Goal: Task Accomplishment & Management: Use online tool/utility

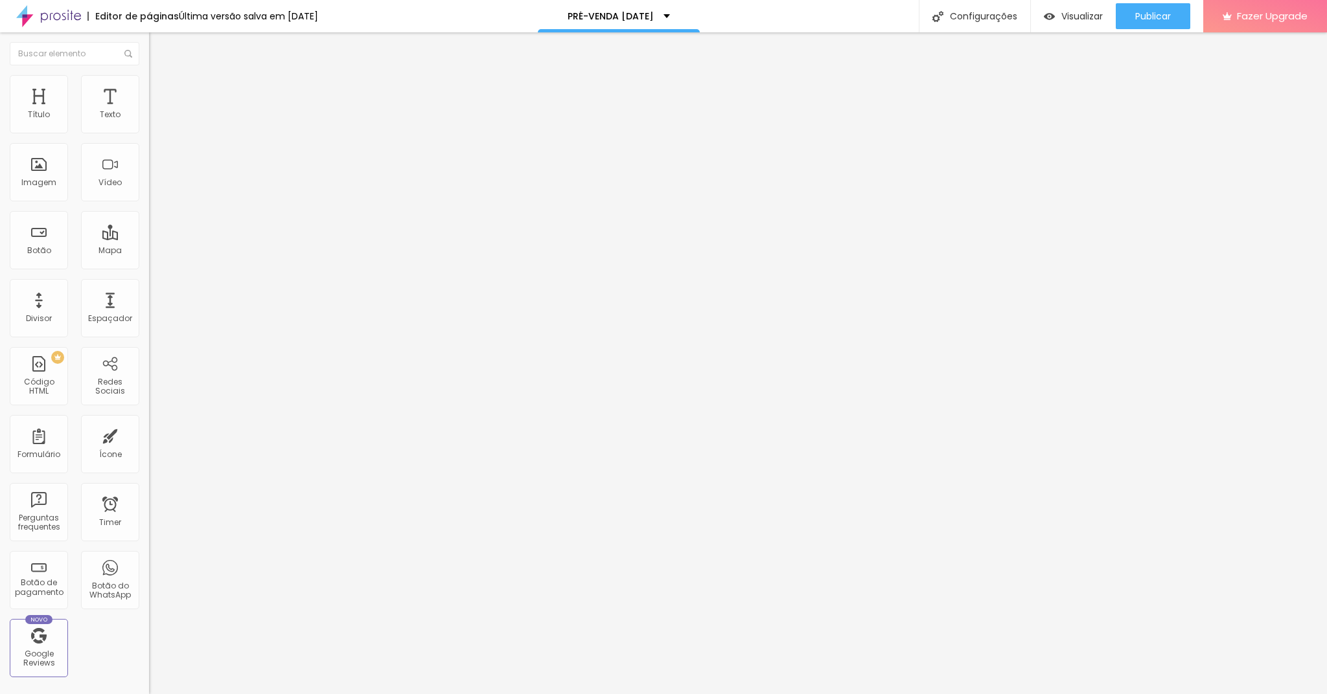
click at [149, 136] on div "Quantidade : 5 Editar perguntas" at bounding box center [223, 127] width 149 height 17
click at [149, 137] on span "Editar perguntas" at bounding box center [186, 131] width 74 height 11
drag, startPoint x: 628, startPoint y: 234, endPoint x: 450, endPoint y: 229, distance: 178.8
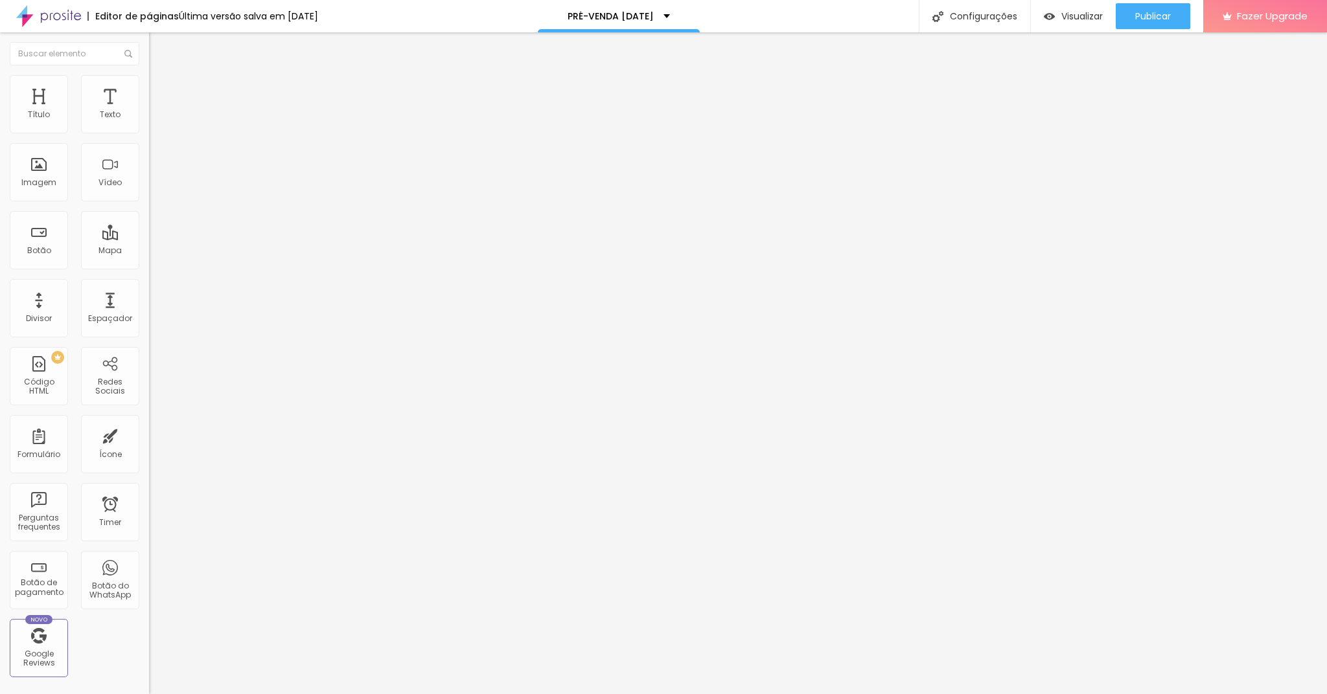
drag, startPoint x: 573, startPoint y: 350, endPoint x: 485, endPoint y: 345, distance: 87.6
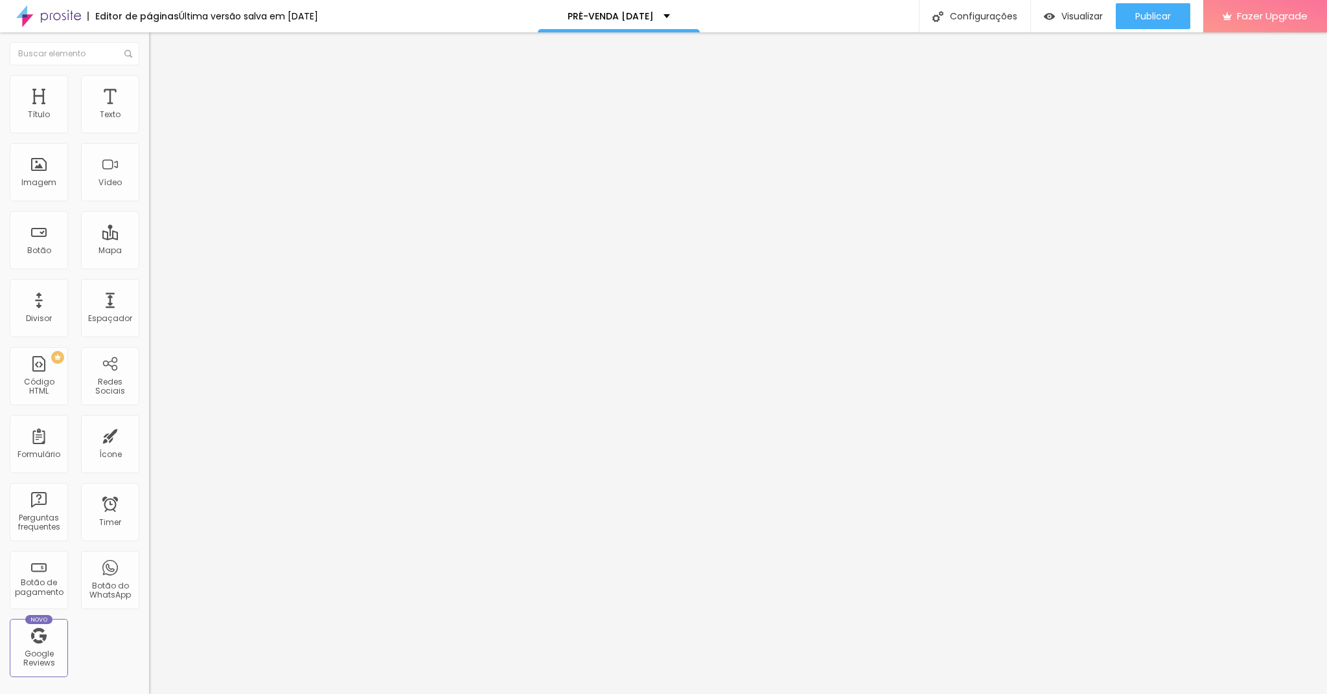
drag, startPoint x: 529, startPoint y: 350, endPoint x: 489, endPoint y: 337, distance: 42.4
drag, startPoint x: 547, startPoint y: 319, endPoint x: 550, endPoint y: 332, distance: 13.8
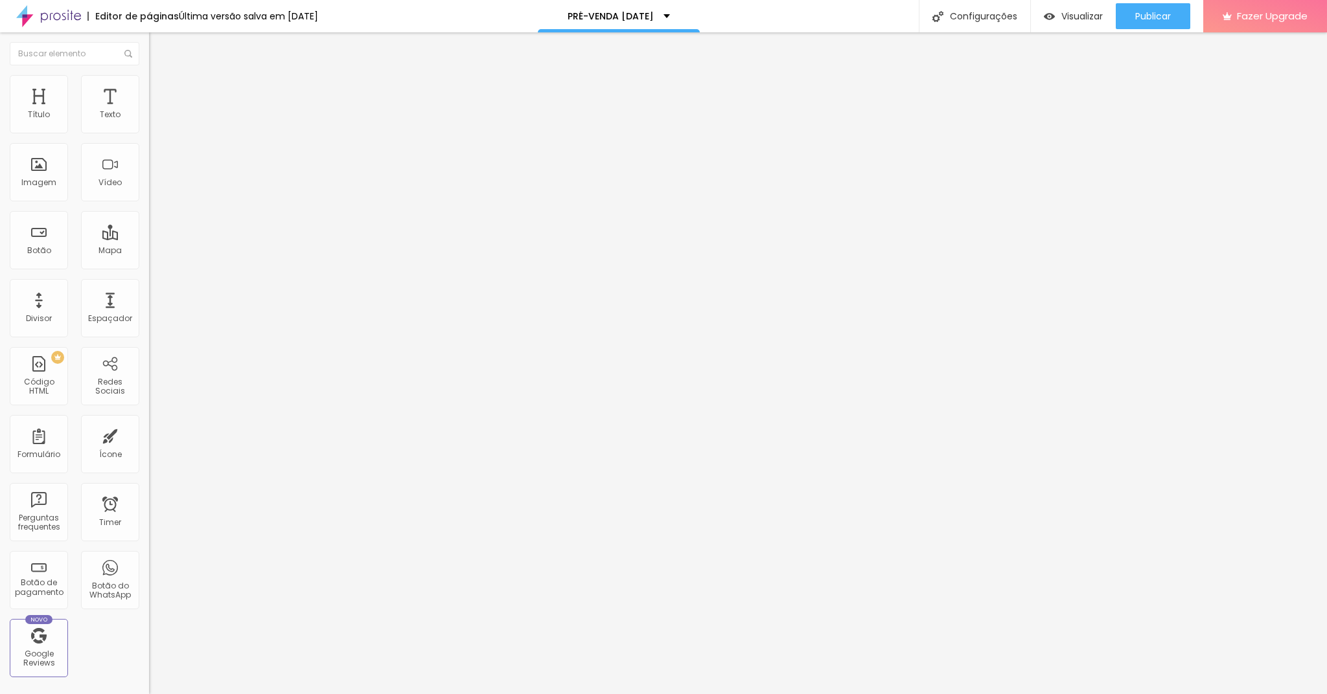
drag, startPoint x: 563, startPoint y: 413, endPoint x: 573, endPoint y: 415, distance: 10.5
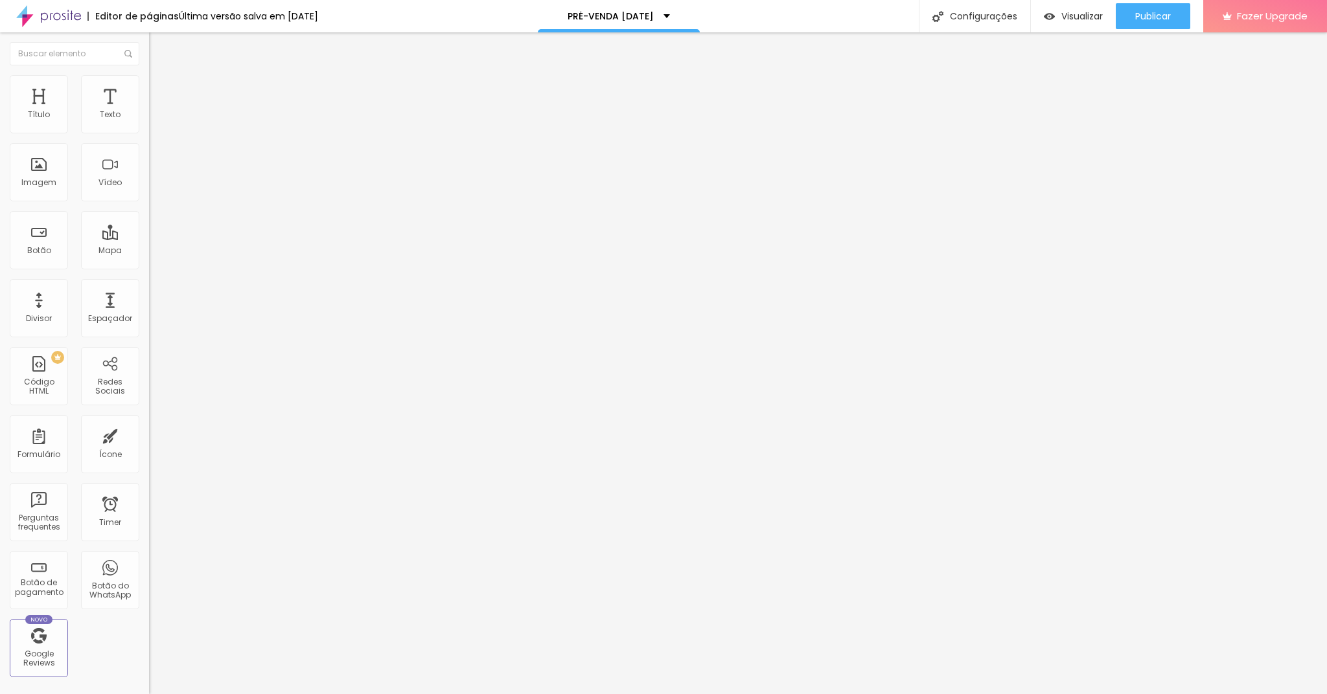
drag, startPoint x: 694, startPoint y: 430, endPoint x: 667, endPoint y: 427, distance: 26.8
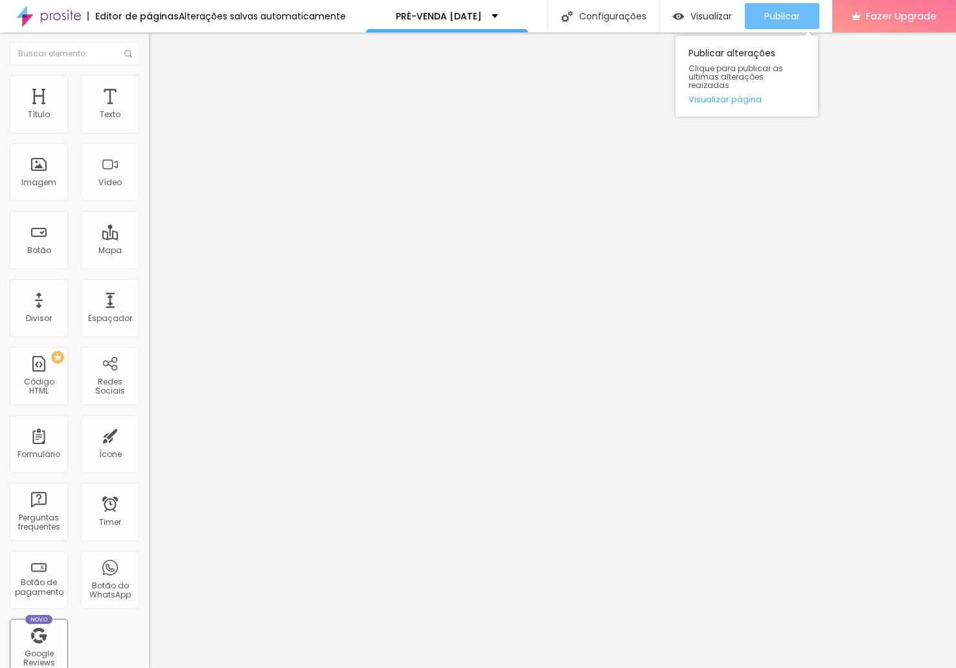
click at [787, 15] on span "Publicar" at bounding box center [782, 16] width 36 height 10
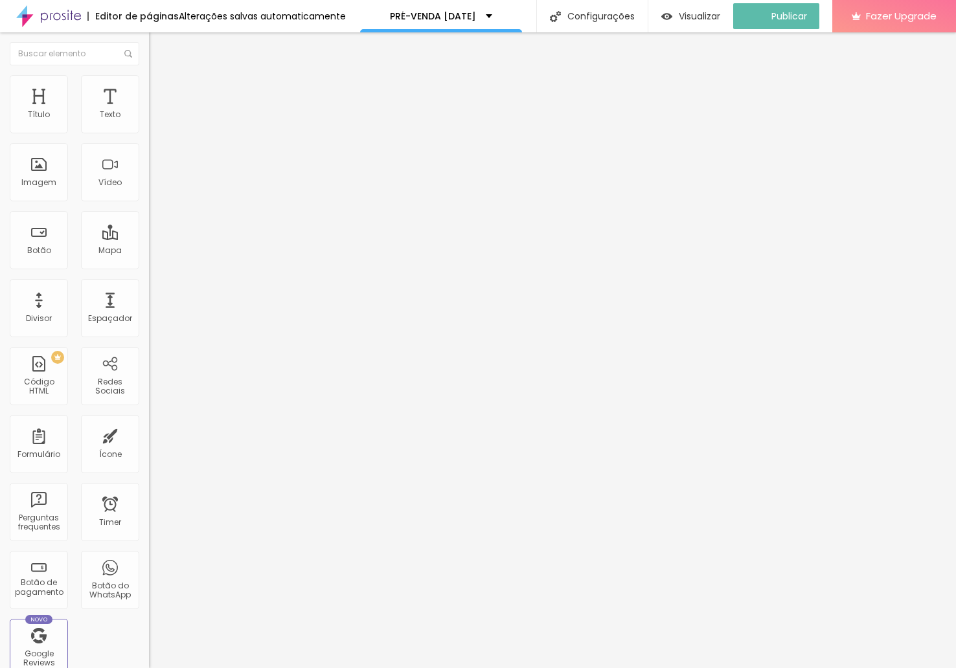
click at [149, 85] on li "Conteúdo" at bounding box center [223, 79] width 149 height 13
click at [159, 48] on img "button" at bounding box center [163, 52] width 9 height 10
click at [225, 668] on div "Subindo 0/1 arquivos" at bounding box center [478, 672] width 956 height 8
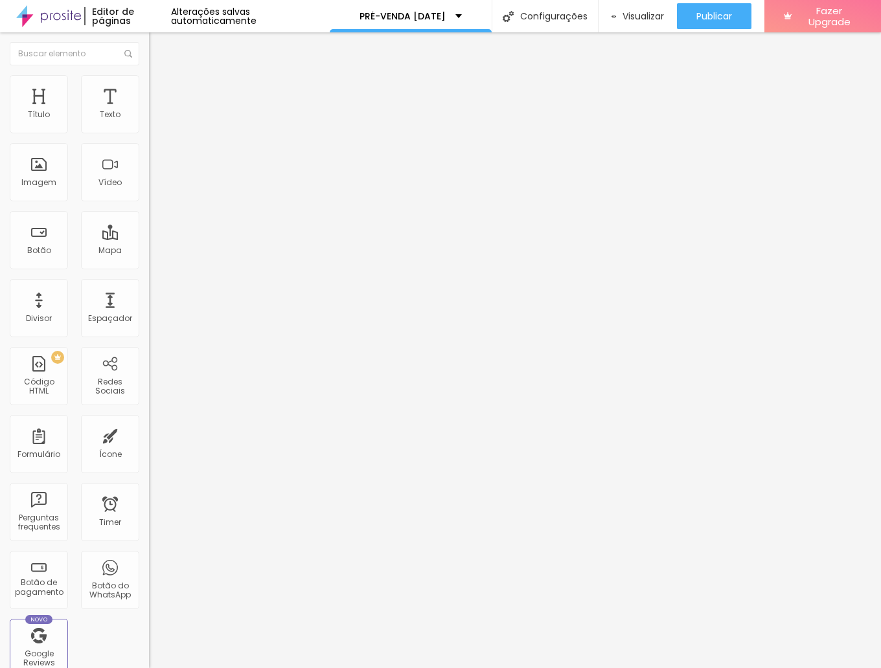
click at [149, 84] on li "Estilo" at bounding box center [223, 81] width 149 height 13
click at [161, 91] on span "Avançado" at bounding box center [182, 96] width 43 height 11
click at [149, 80] on li "Estilo" at bounding box center [223, 81] width 149 height 13
type input "5"
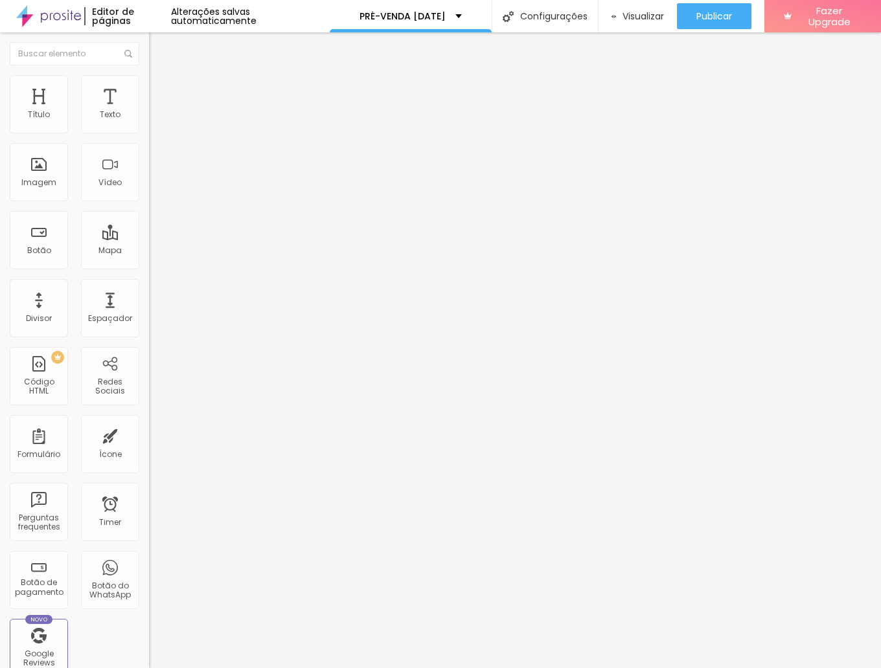
type input "39"
type input "53"
type input "77"
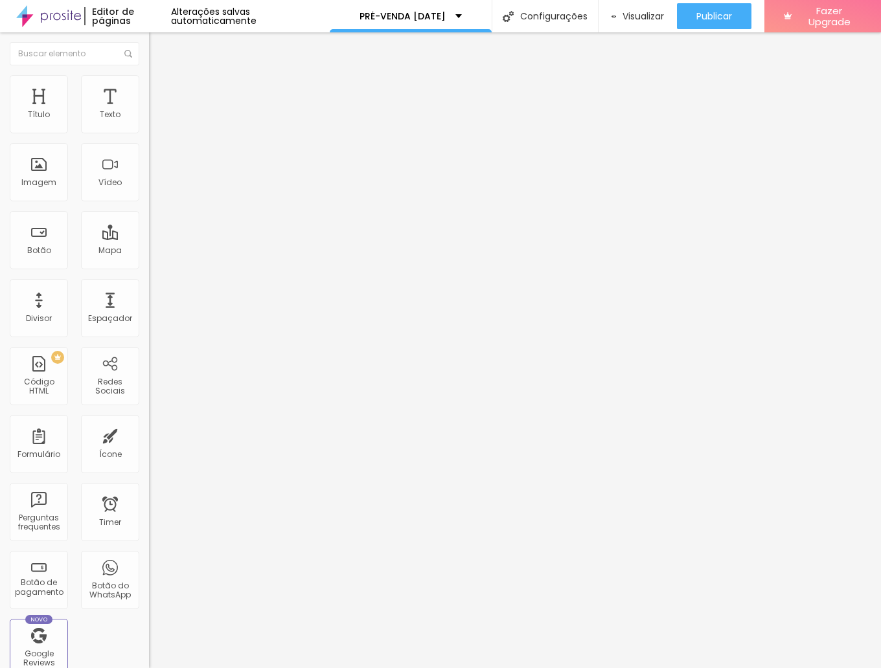
type input "77"
type input "81"
type input "87"
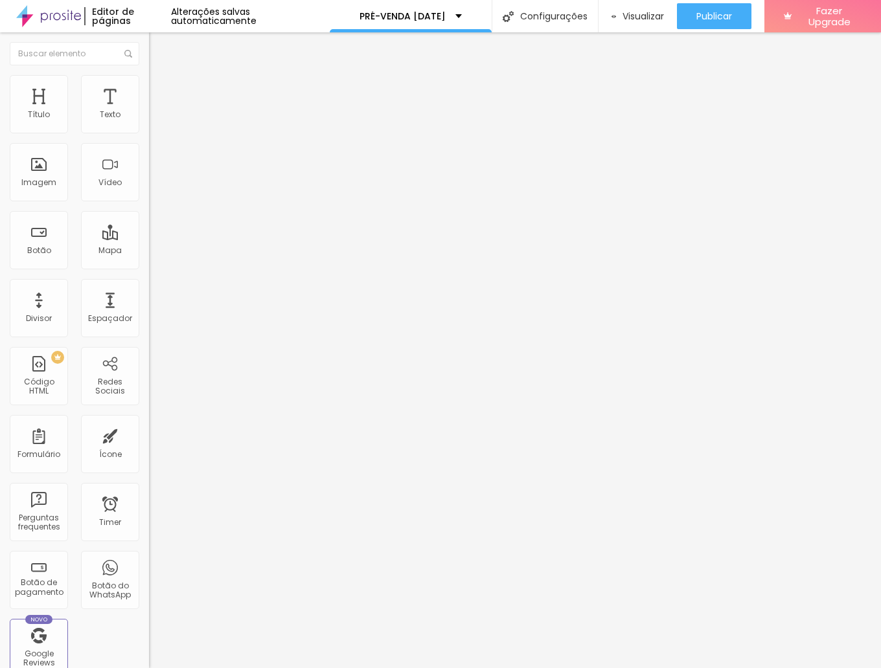
type input "112"
type input "113"
type input "127"
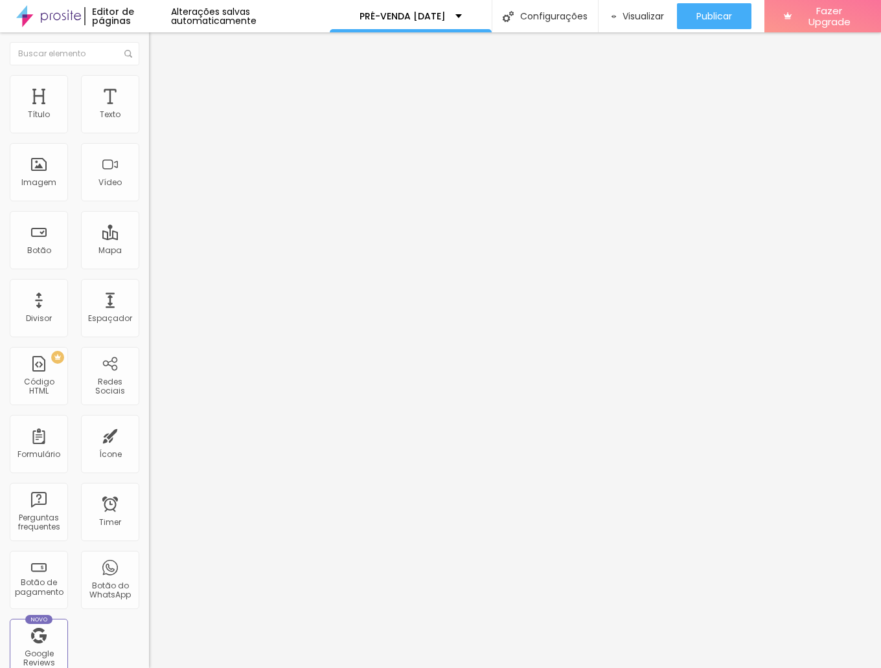
type input "127"
type input "157"
type input "179"
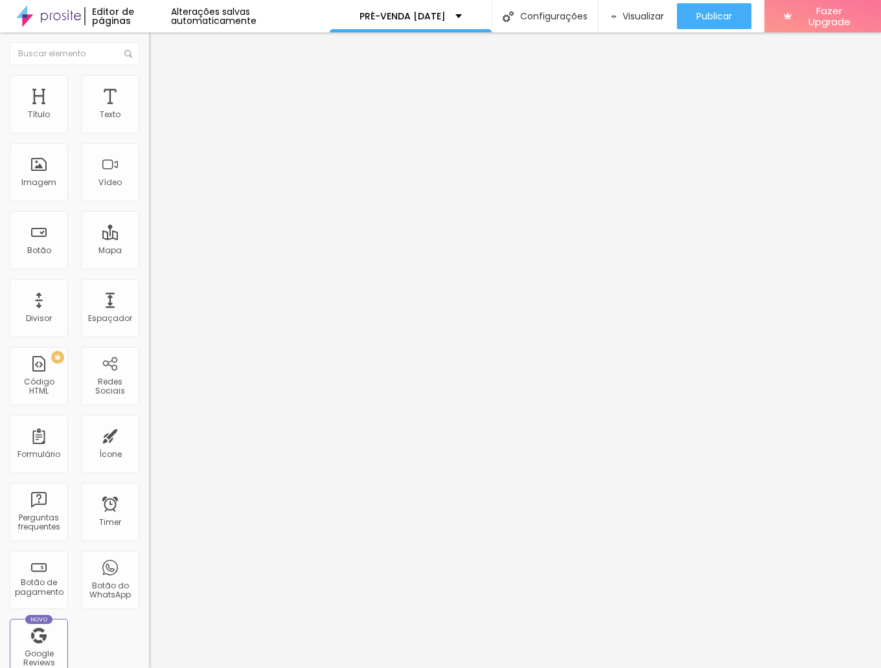
type input "200"
drag, startPoint x: 28, startPoint y: 168, endPoint x: 149, endPoint y: 177, distance: 121.5
type input "200"
click at [149, 177] on div "Título Texto Imagem Vídeo Botão Mapa Divisor Espaçador PREMIUM Código HTML Rede…" at bounding box center [440, 350] width 881 height 636
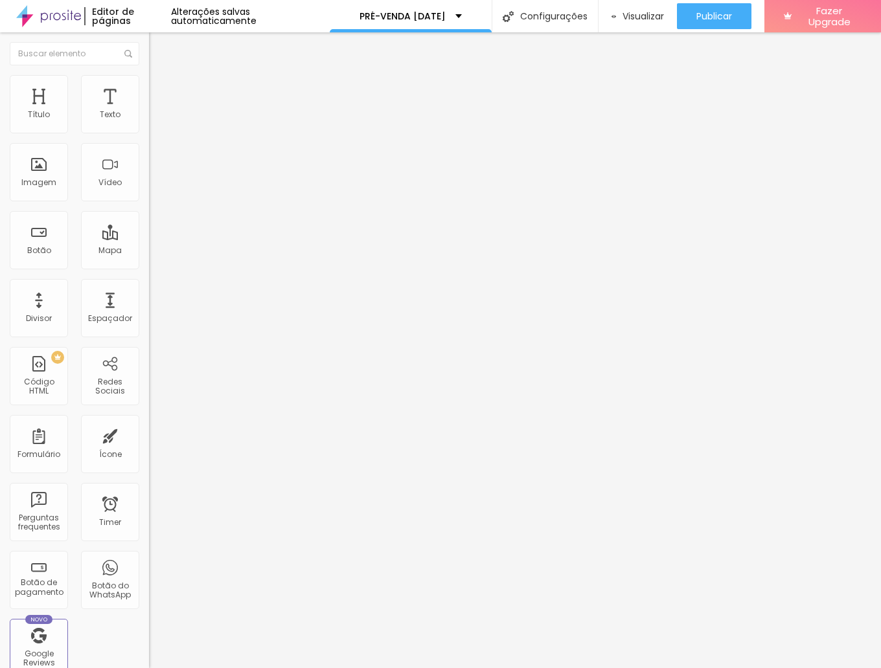
click at [149, 348] on button "button" at bounding box center [158, 355] width 18 height 14
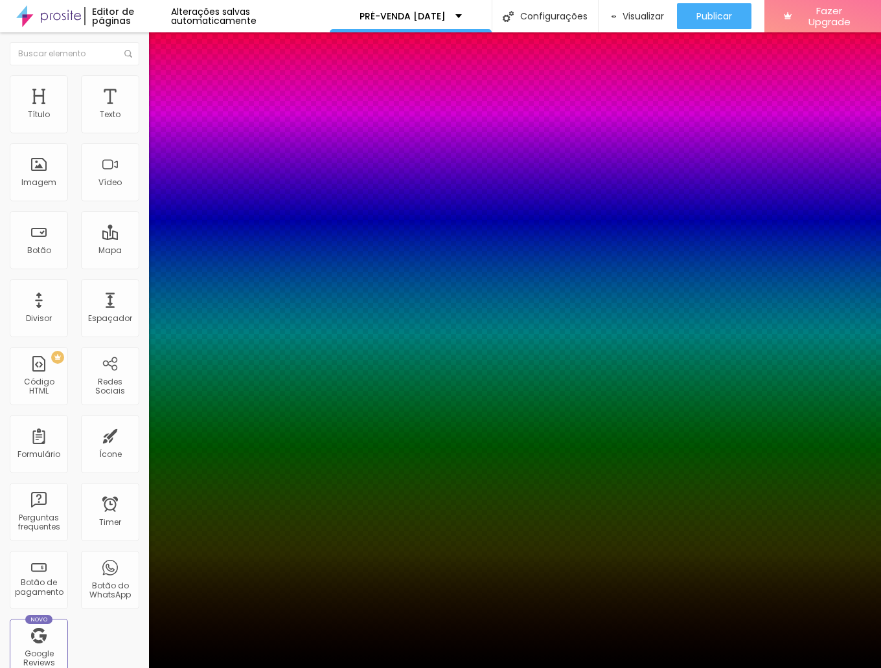
click at [231, 668] on div at bounding box center [440, 676] width 881 height 0
drag, startPoint x: 234, startPoint y: 313, endPoint x: 233, endPoint y: 384, distance: 70.6
click at [233, 384] on div at bounding box center [440, 334] width 881 height 668
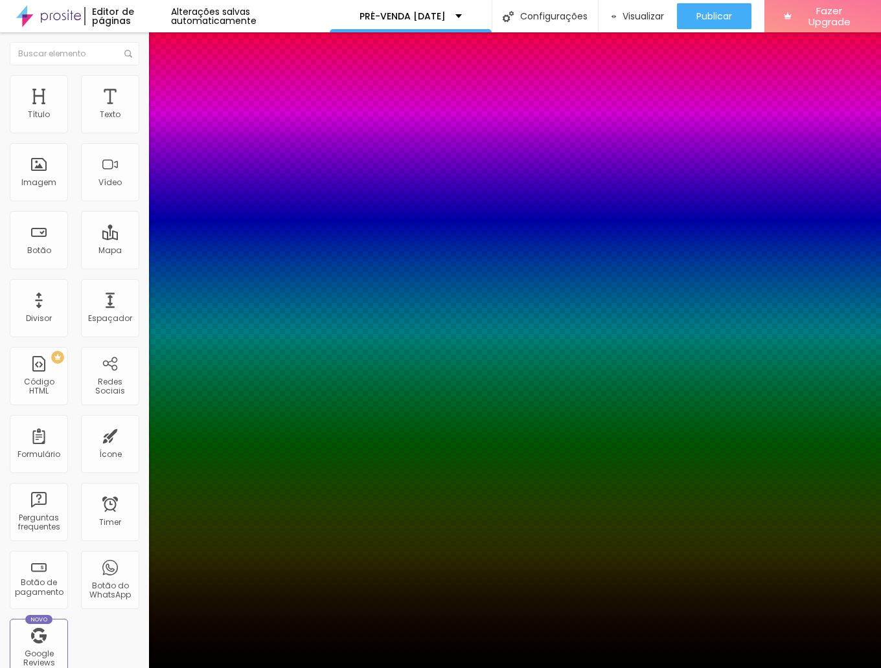
type input "10"
type input "13"
type input "9"
type input "8"
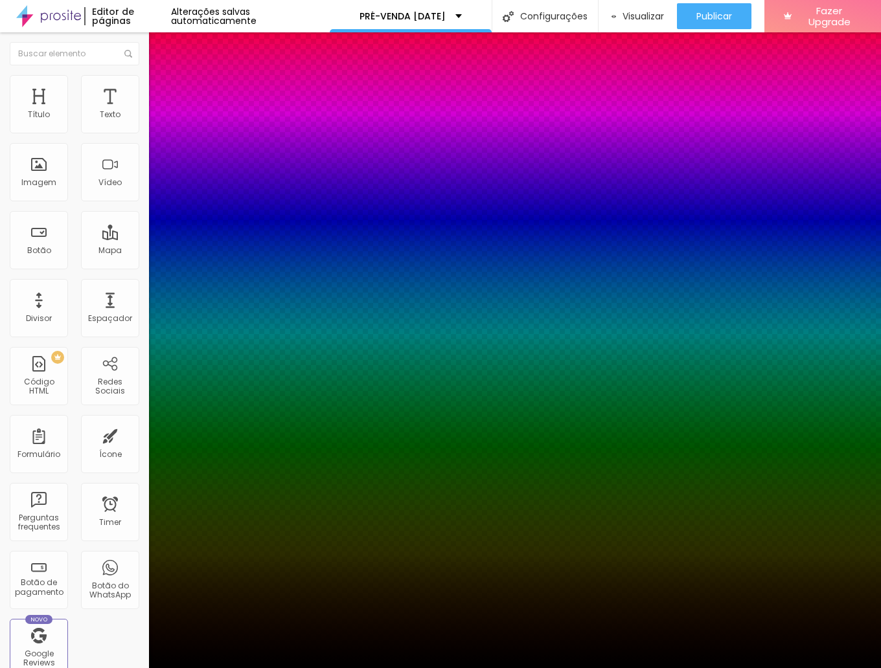
type input "8"
type input "7"
type input "9"
type input "8"
type input "10"
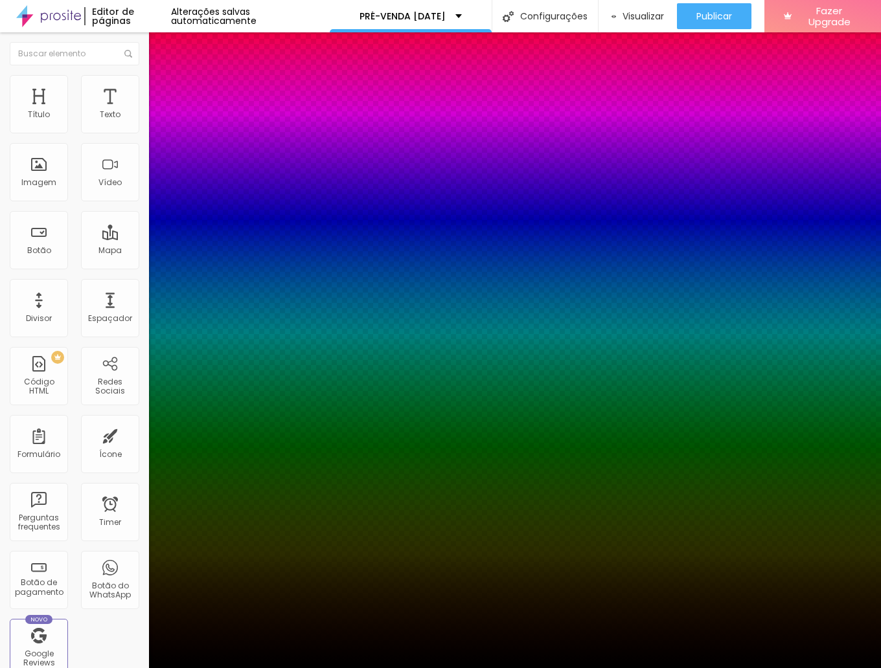
type input "3"
type input "12"
type input "17"
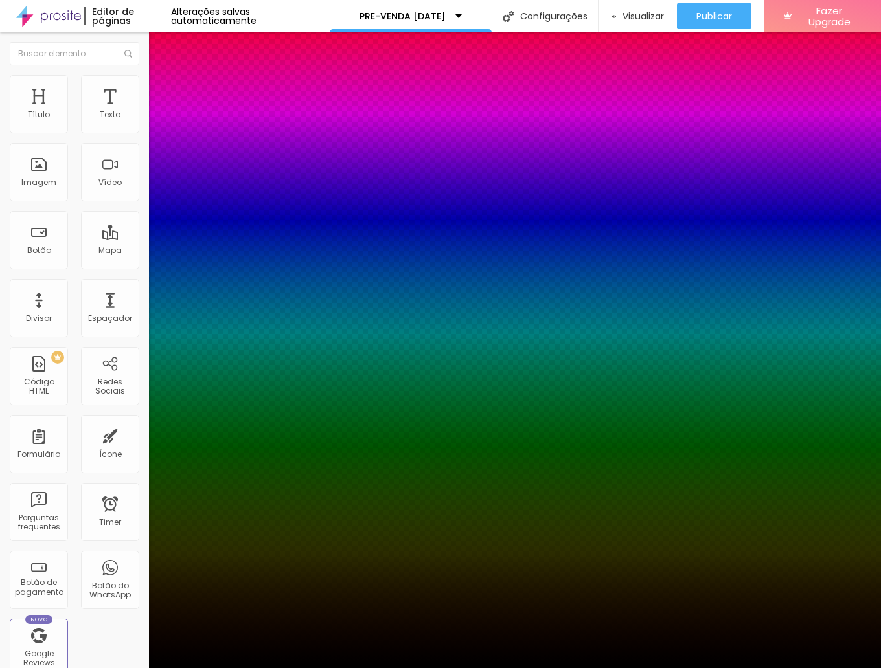
type input "17"
type input "21"
type input "23"
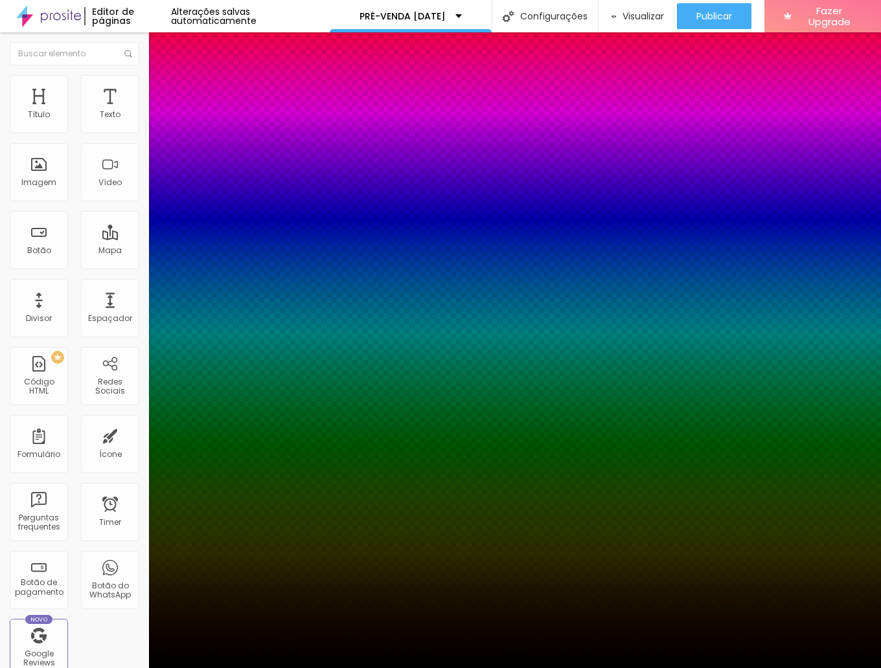
type input "17"
type input "14"
type input "10"
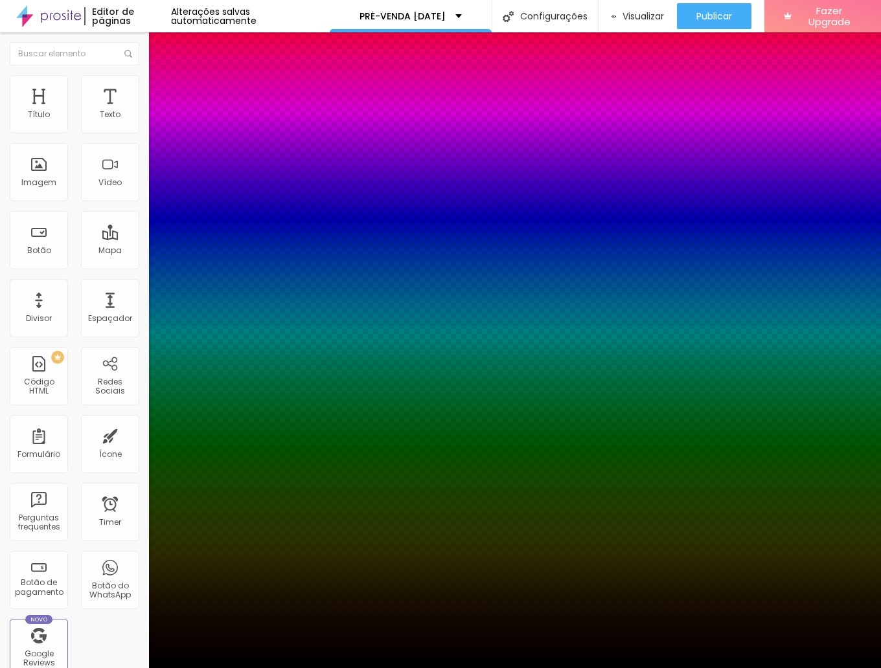
type input "10"
type input "6"
type input "1"
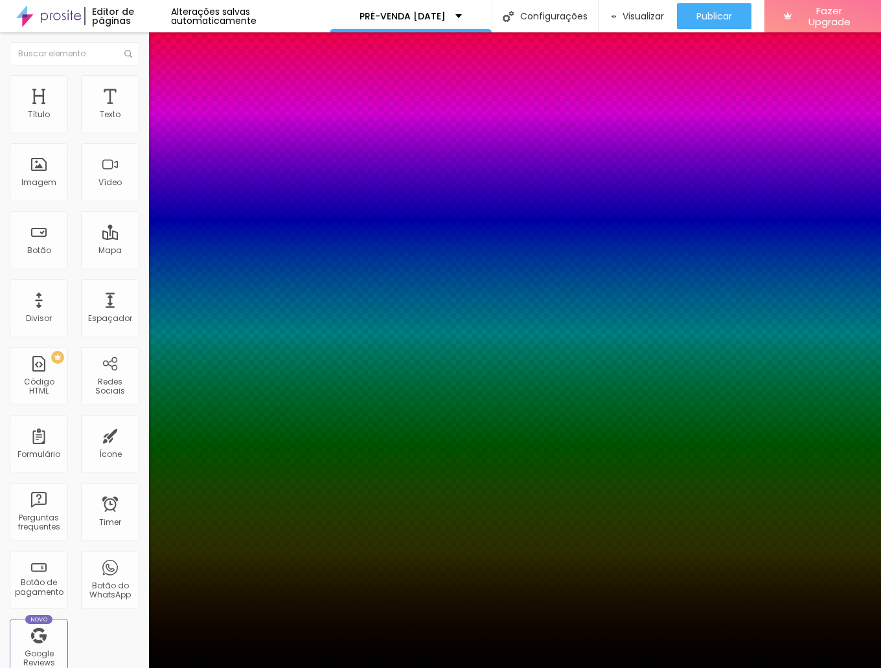
type input "0"
type input "3"
type input "12"
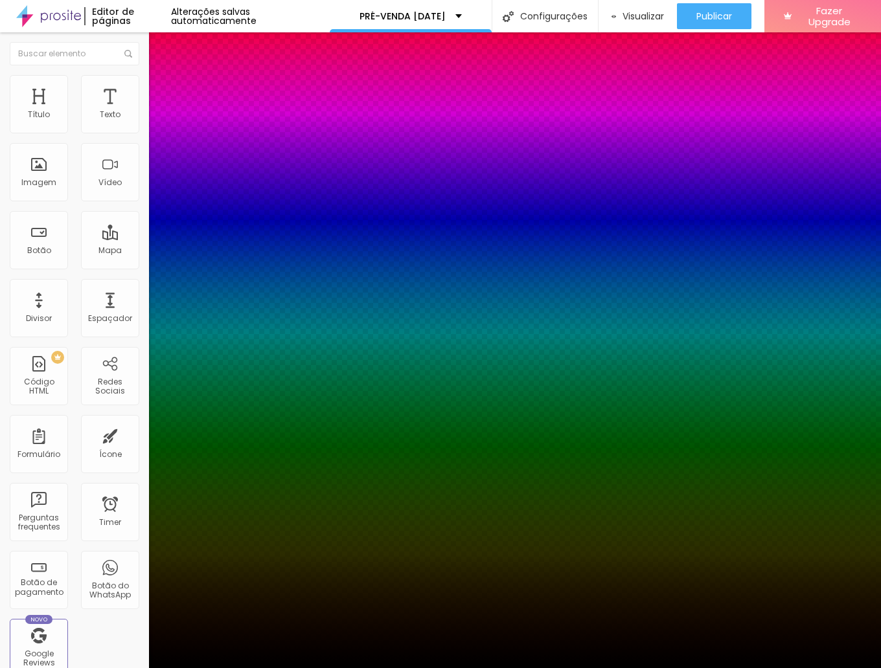
type input "12"
type input "26"
type input "41"
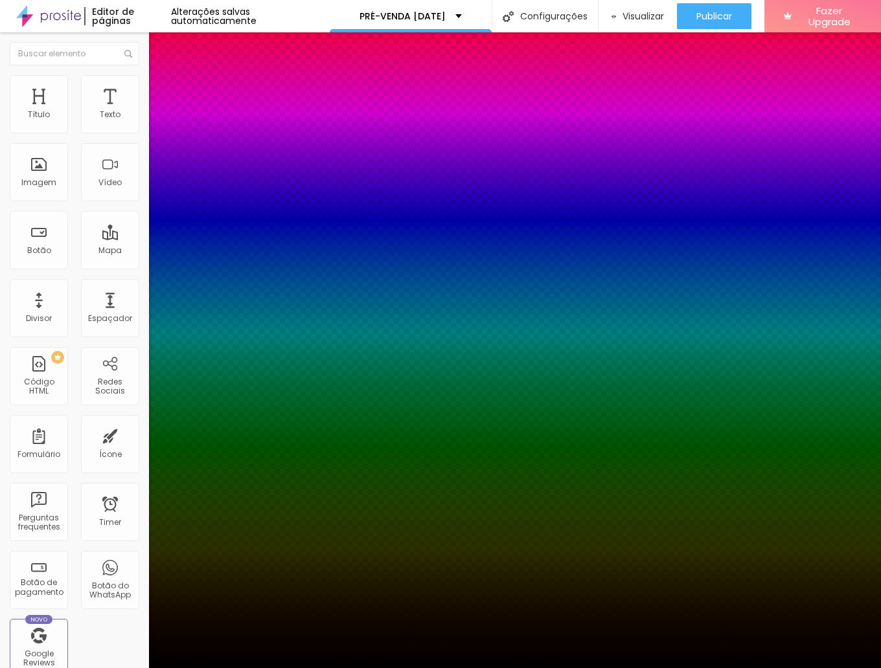
type input "57"
type input "59"
type input "63"
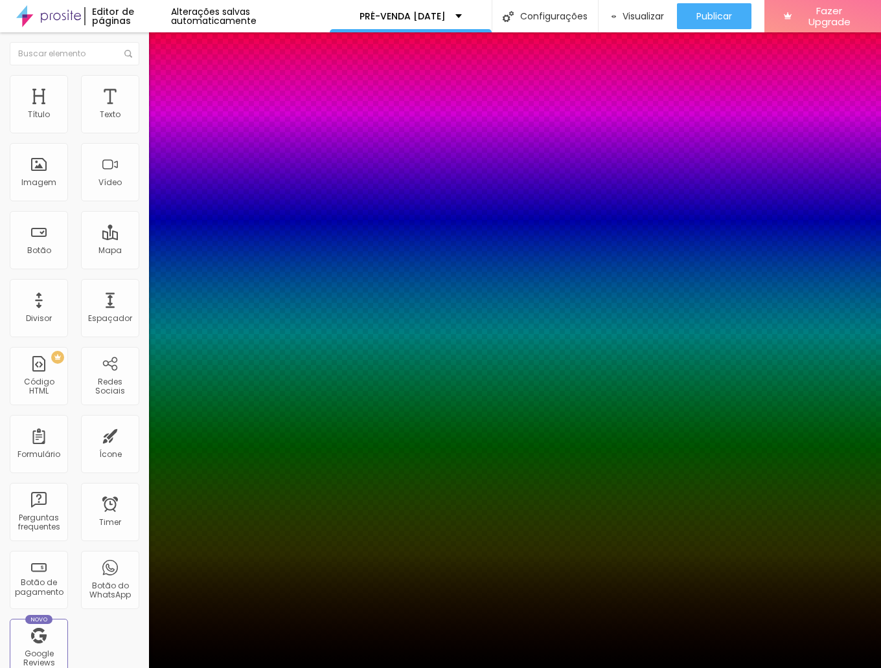
type input "63"
type input "68"
type input "70"
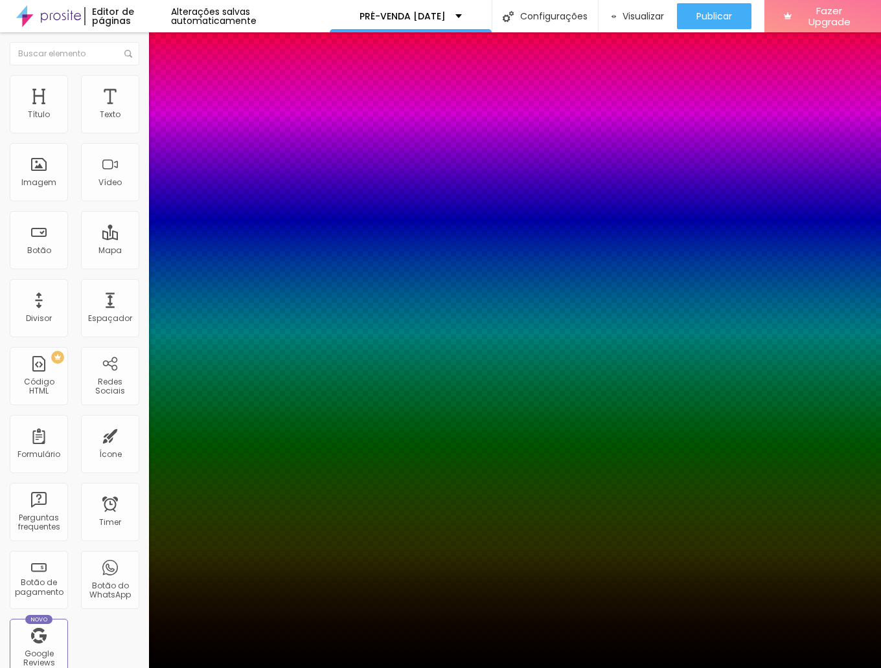
type input "72"
type input "74"
type input "77"
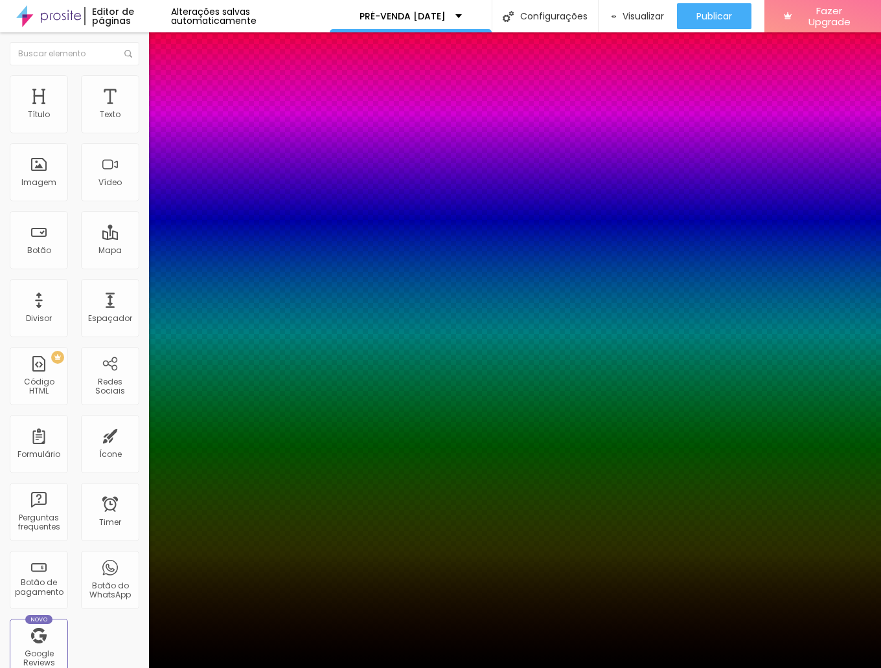
type input "77"
type input "79"
type input "81"
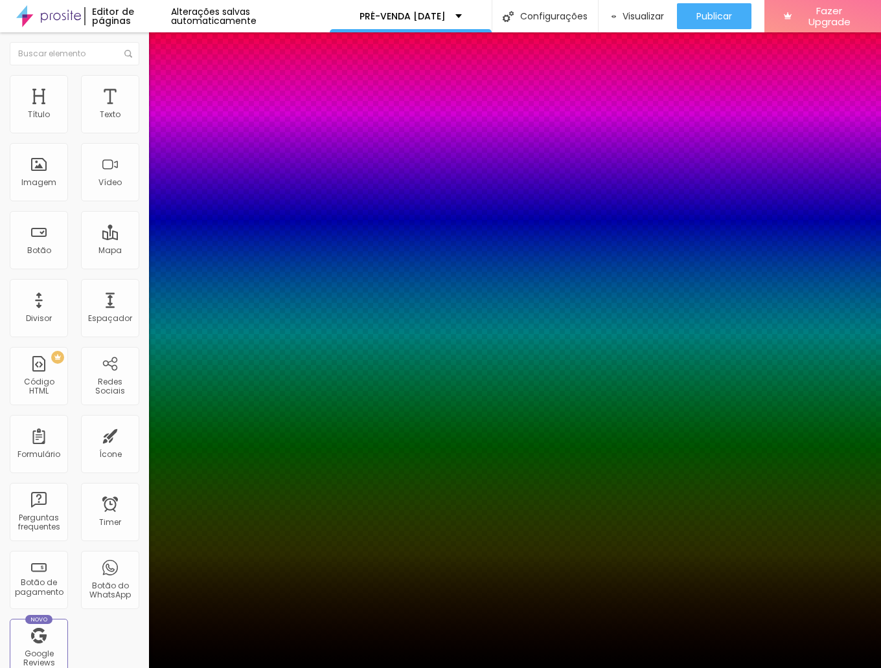
type input "83"
type input "86"
type input "88"
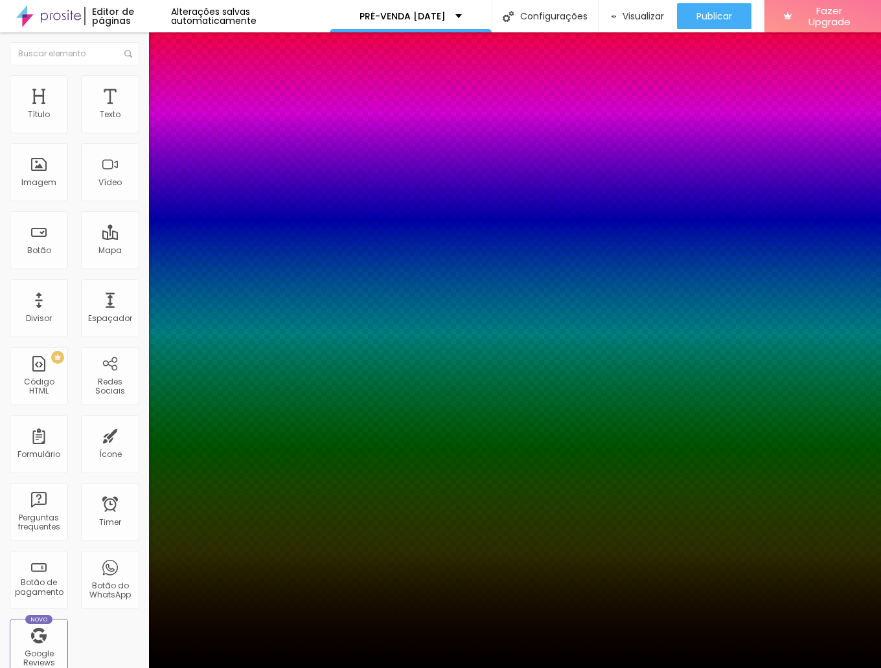
type input "88"
type input "86"
type input "83"
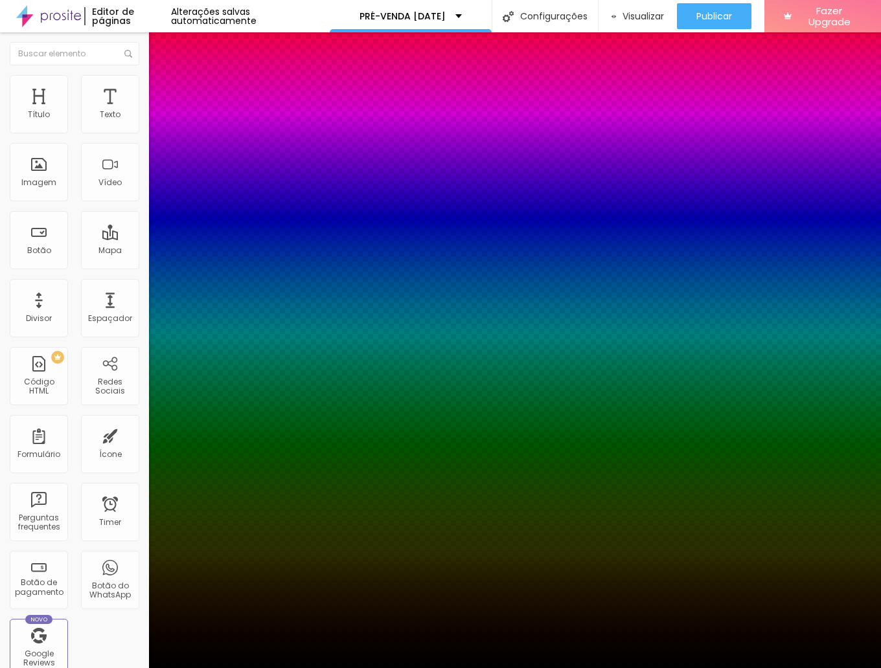
type input "79"
type input "74"
type input "72"
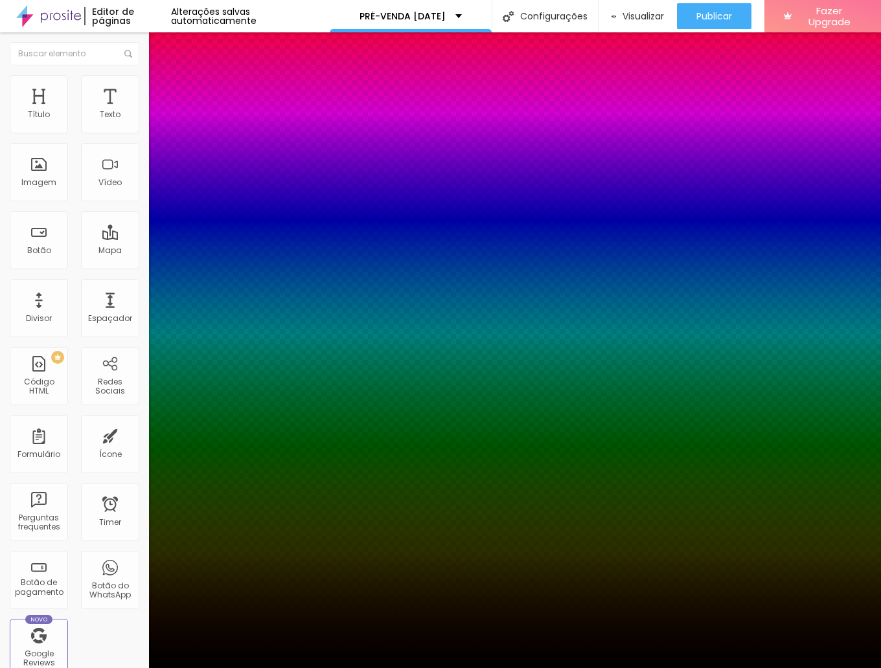
type input "72"
type input "70"
type input "68"
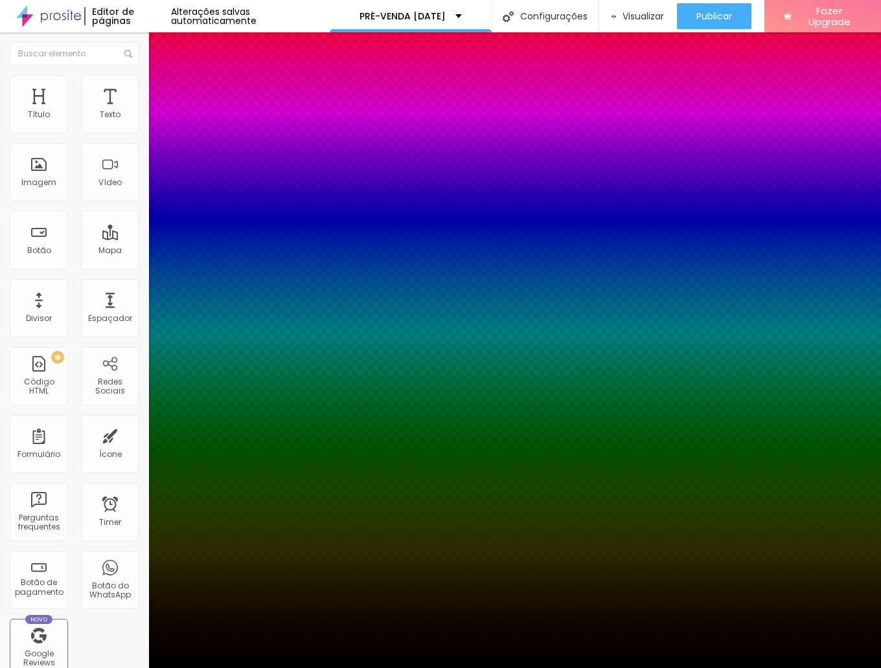
type input "66"
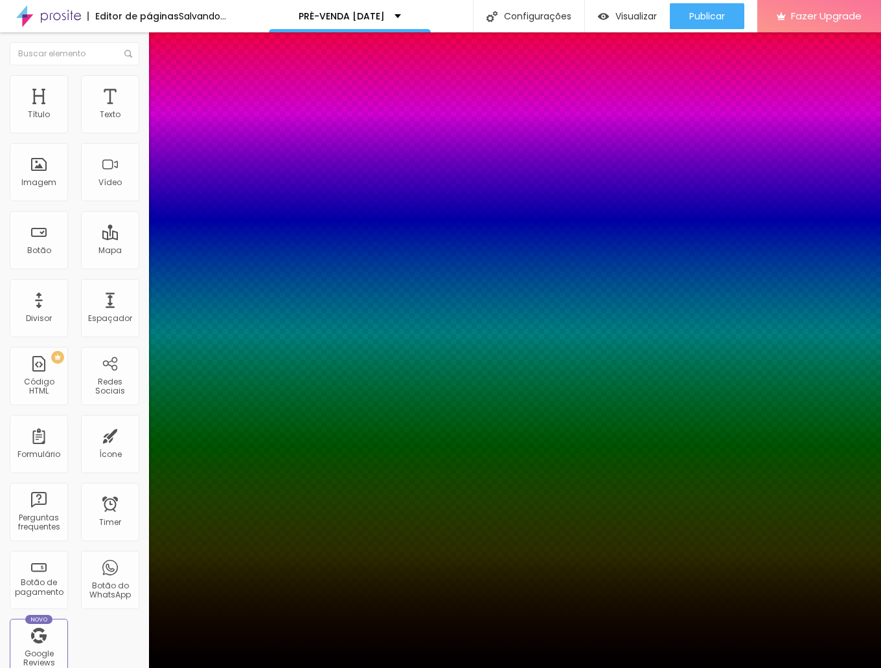
type input "63"
type input "61"
type input "59"
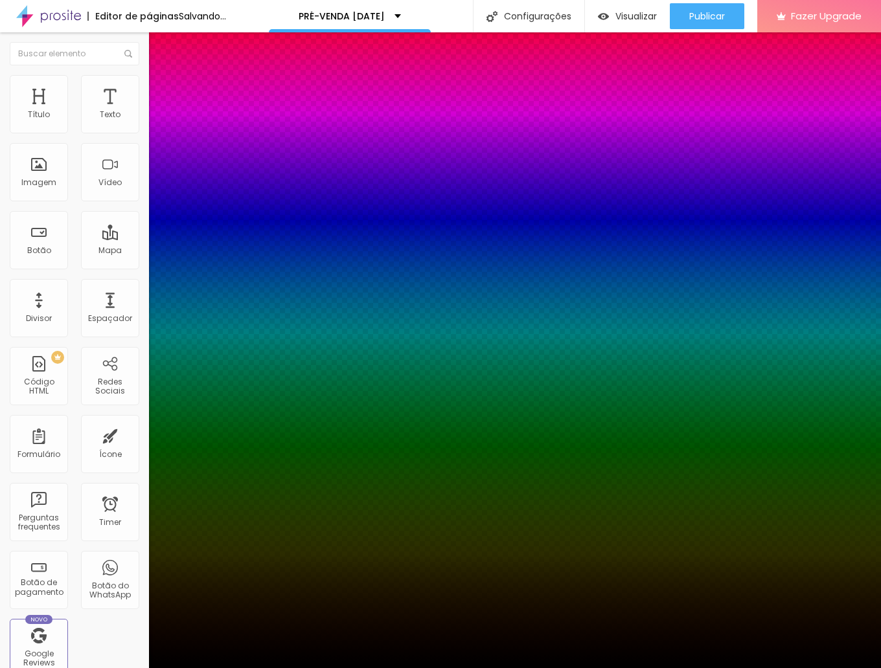
type input "59"
type input "57"
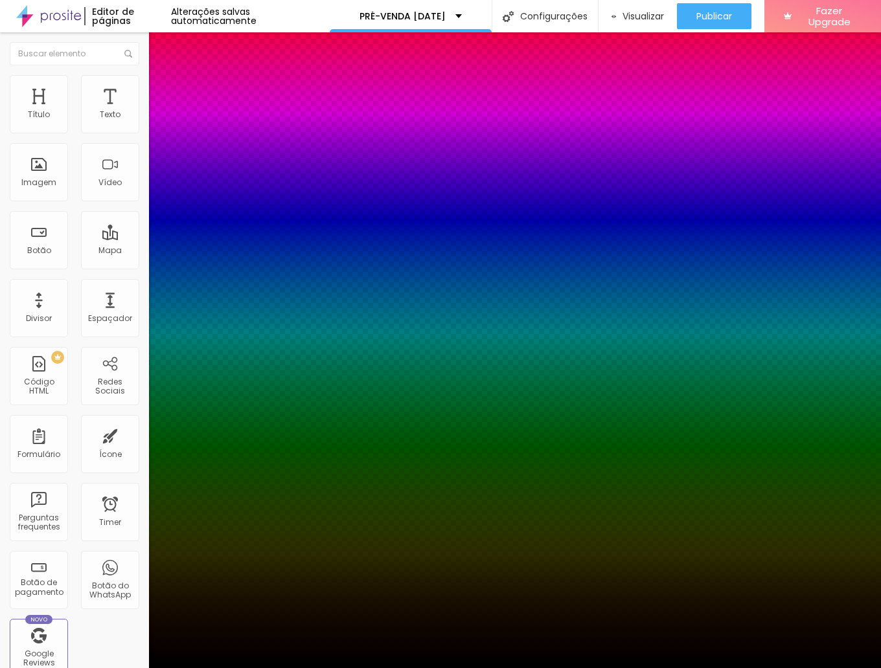
type input "54"
type input "52"
type input "50"
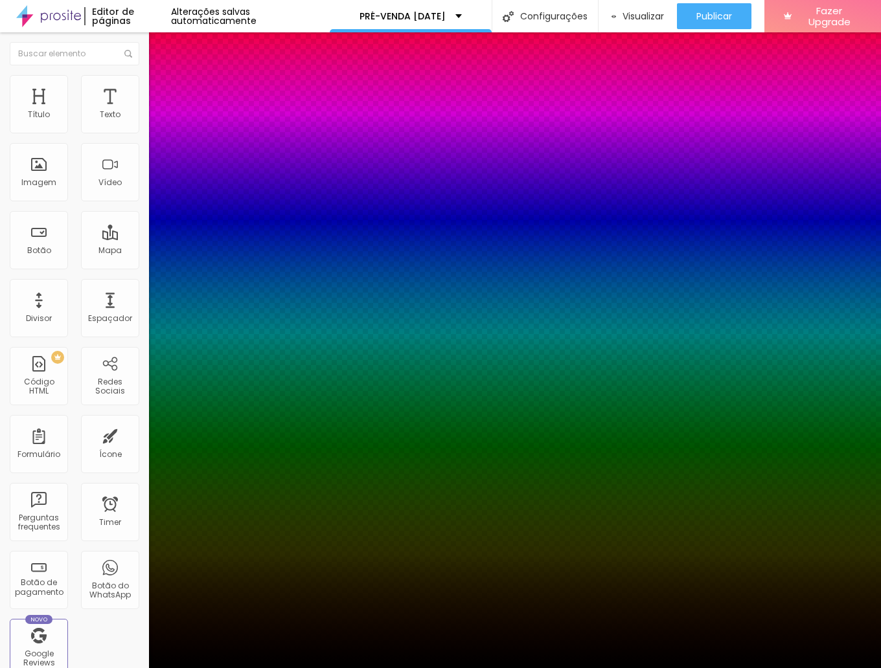
type input "50"
type input "48"
type input "46"
drag, startPoint x: 215, startPoint y: 356, endPoint x: 227, endPoint y: 359, distance: 12.7
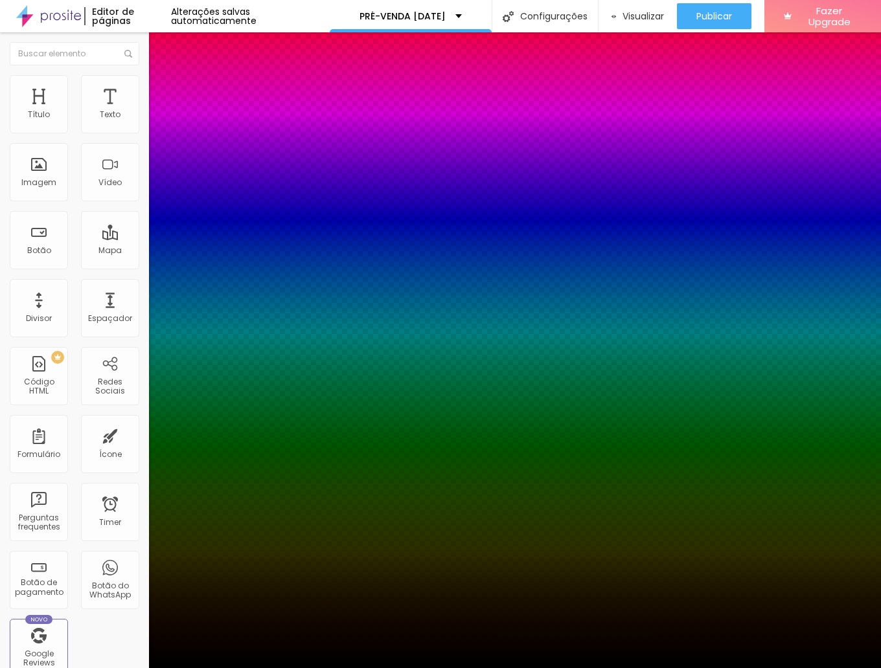
type input "46"
click at [224, 382] on div at bounding box center [440, 334] width 881 height 668
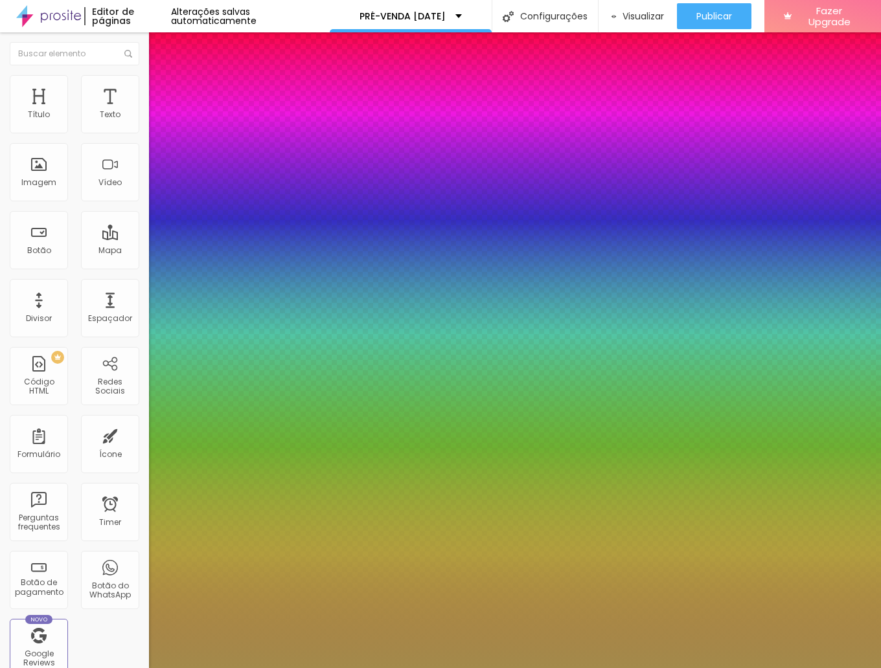
click at [175, 331] on div at bounding box center [440, 334] width 881 height 668
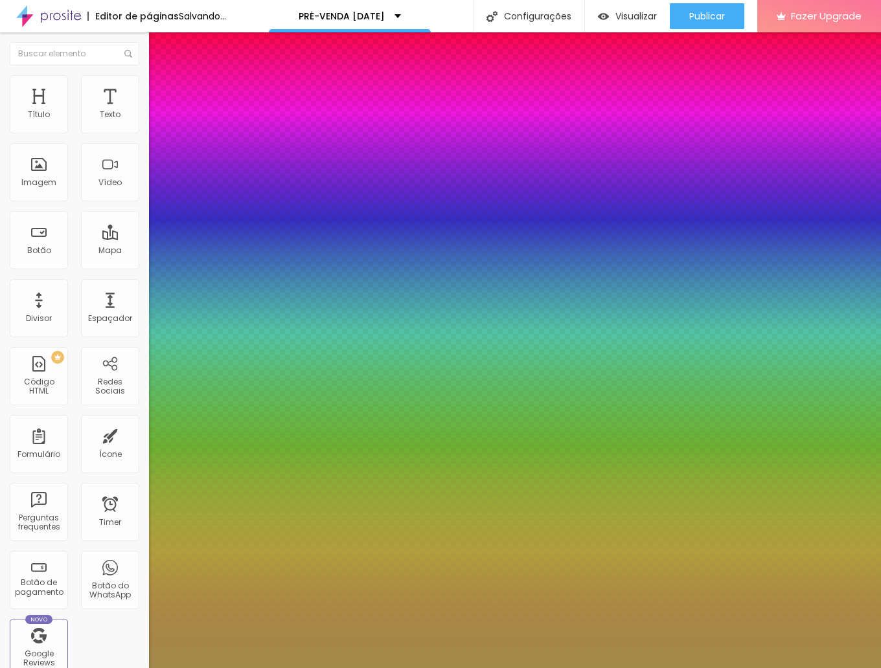
click at [155, 334] on div at bounding box center [440, 334] width 881 height 668
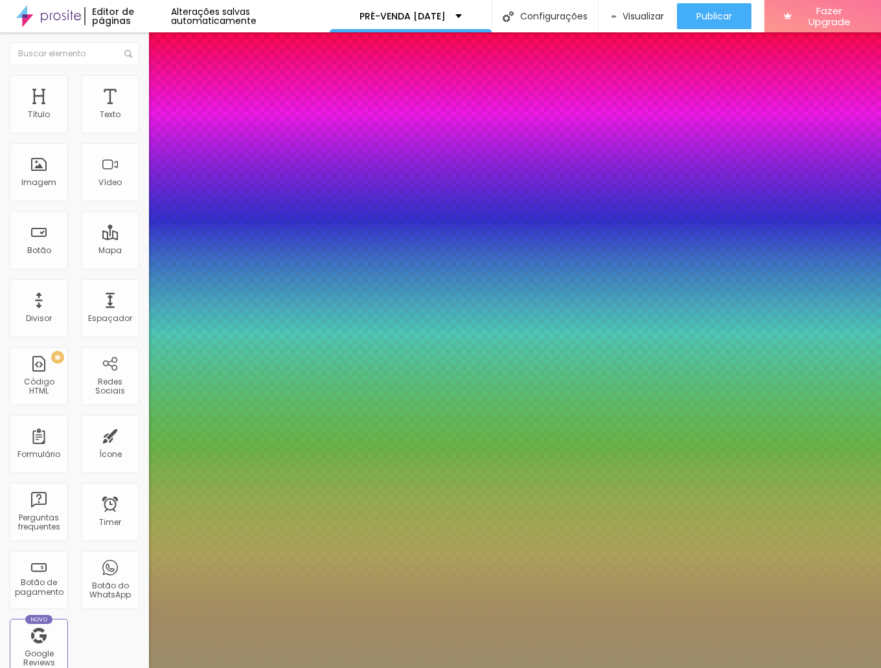
type input "#9C8E6B"
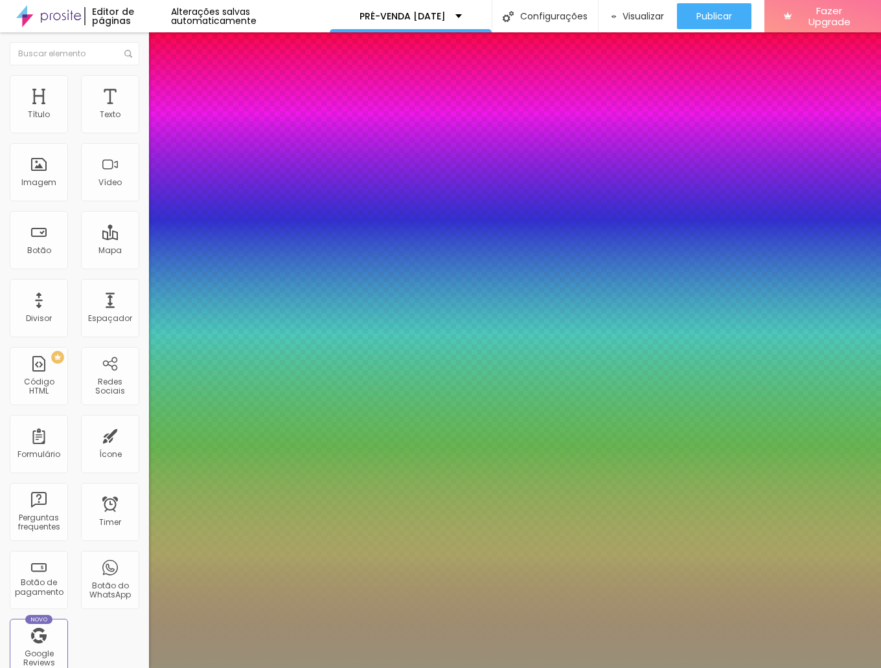
click at [146, 335] on div at bounding box center [440, 334] width 881 height 668
click at [685, 668] on div at bounding box center [440, 668] width 881 height 0
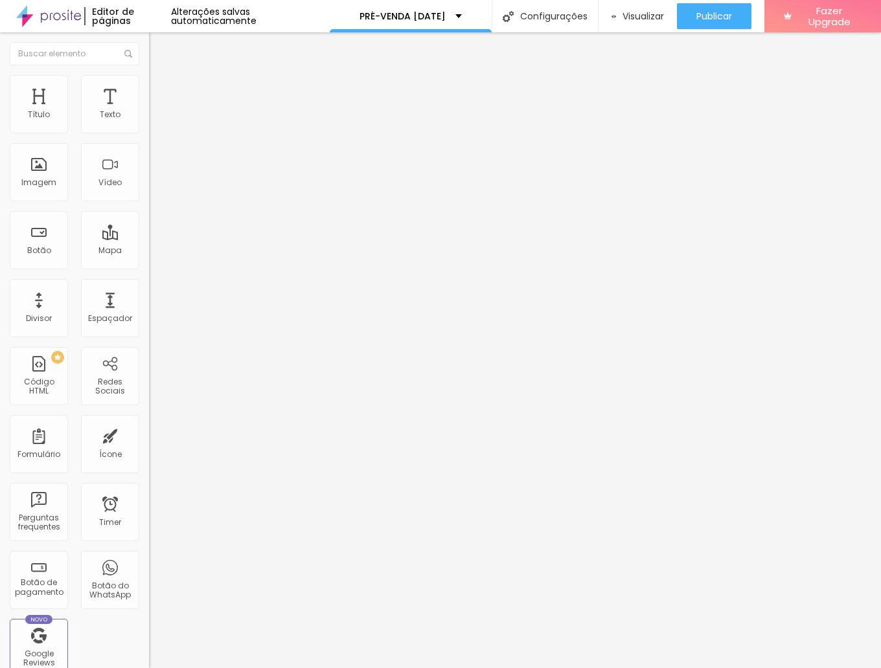
click at [149, 88] on li "Avançado" at bounding box center [223, 94] width 149 height 13
click at [149, 74] on img at bounding box center [155, 68] width 12 height 12
click at [149, 155] on div "Titulo 6 H6" at bounding box center [223, 152] width 149 height 8
click at [149, 149] on span "Titulo 5" at bounding box center [163, 143] width 28 height 11
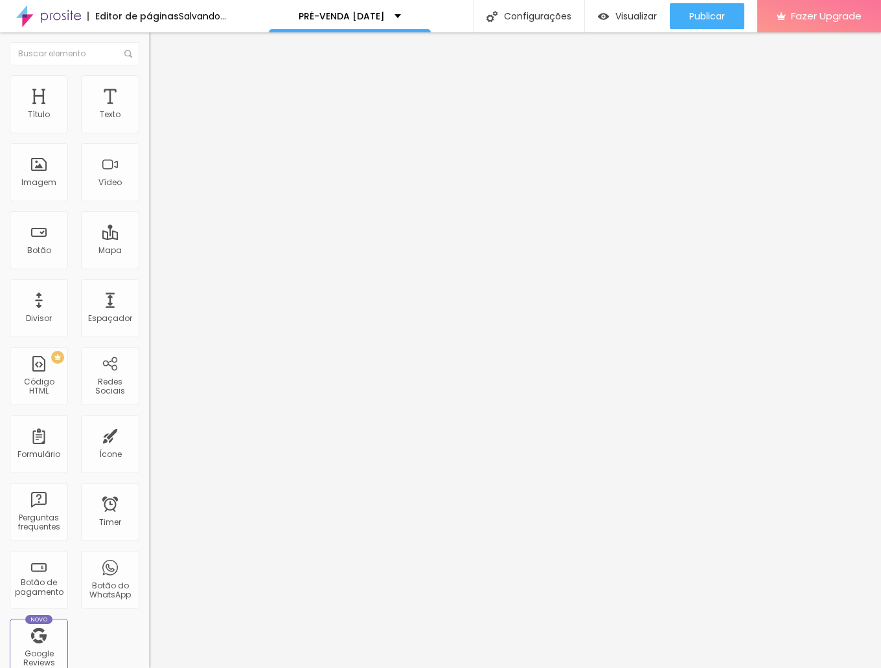
click at [149, 140] on div "Titulo 4 H4" at bounding box center [223, 135] width 149 height 9
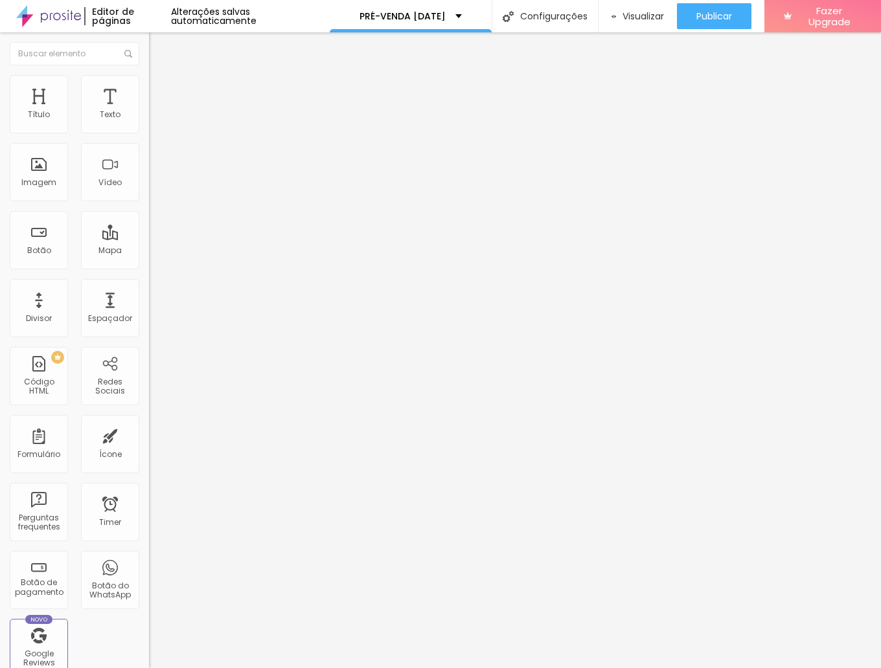
click at [149, 133] on span "Titulo 3" at bounding box center [167, 125] width 36 height 15
click at [149, 85] on li "Avançado" at bounding box center [223, 81] width 149 height 13
type input "9"
type input "7"
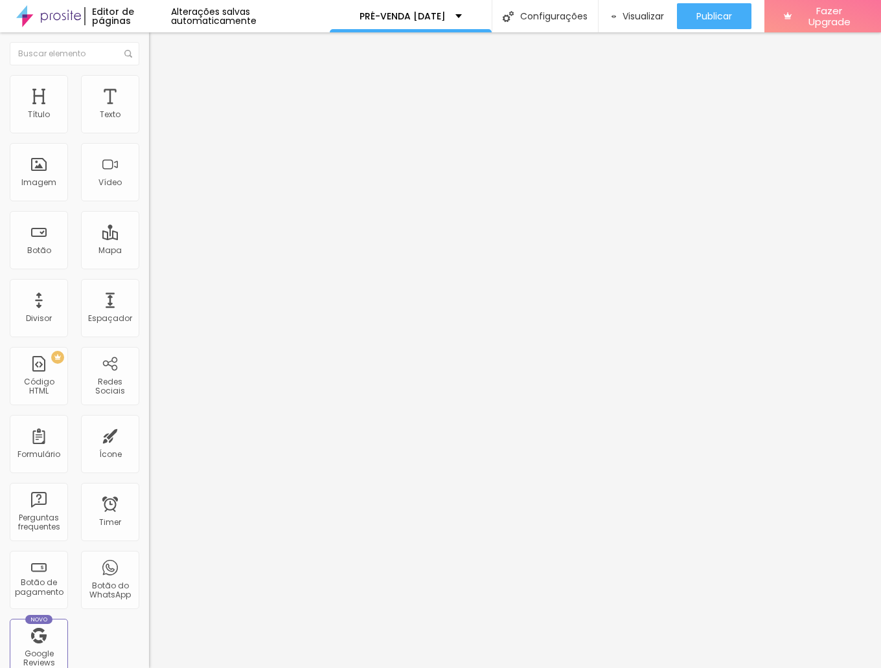
type input "7"
type input "0"
type input "3"
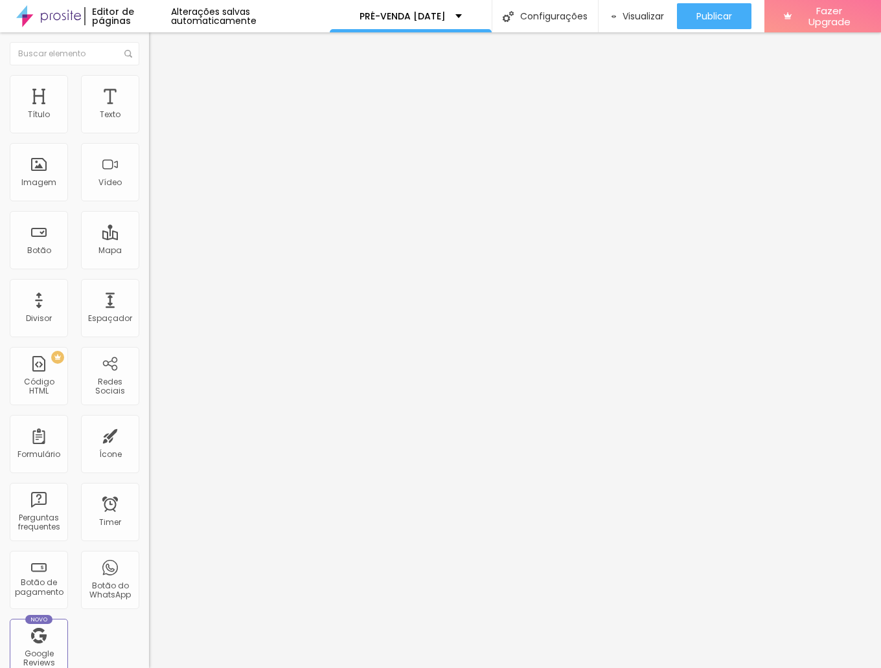
type input "9"
type input "10"
type input "9"
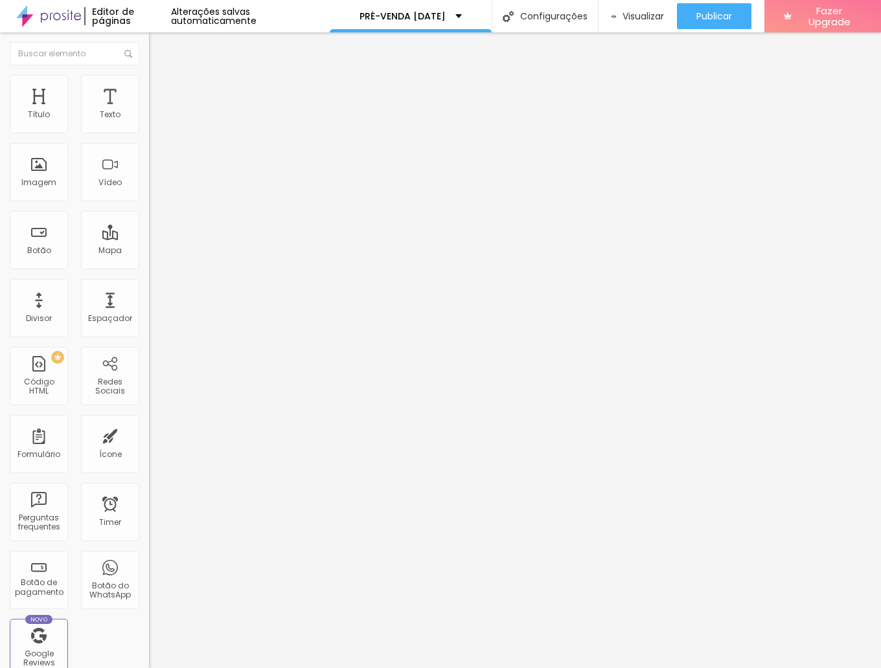
type input "9"
type input "8"
type input "7"
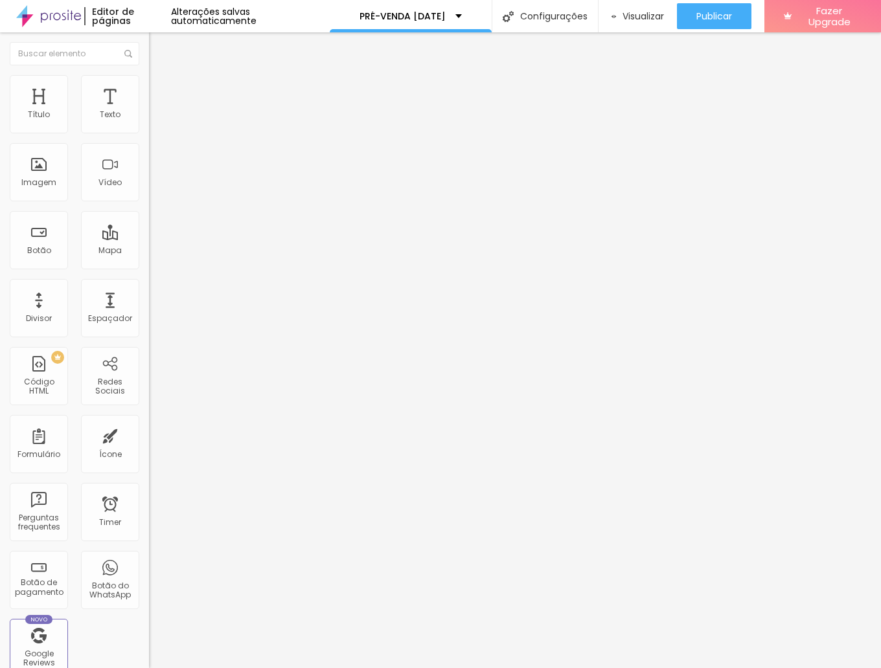
type input "6"
type input "4"
type input "0"
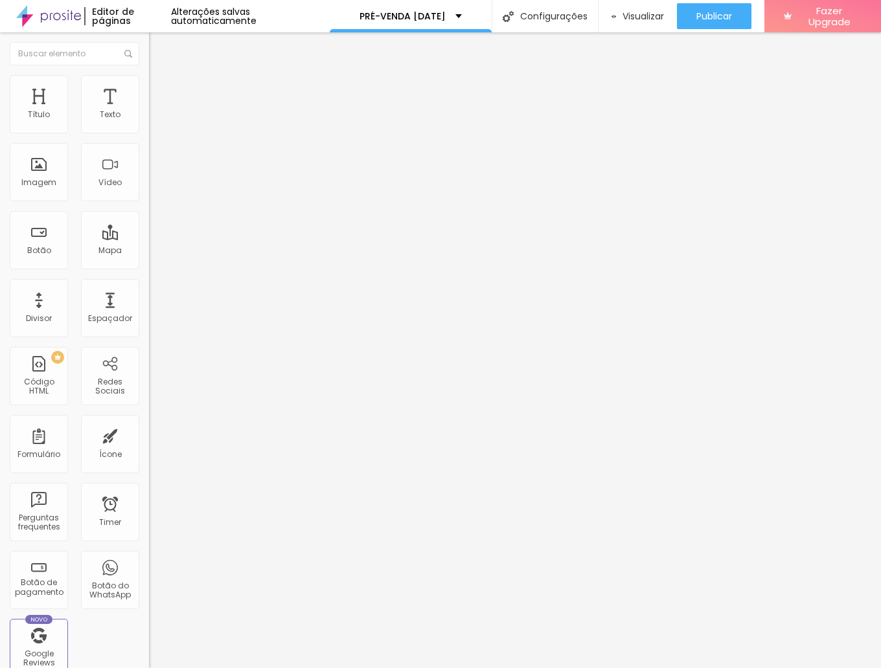
type input "0"
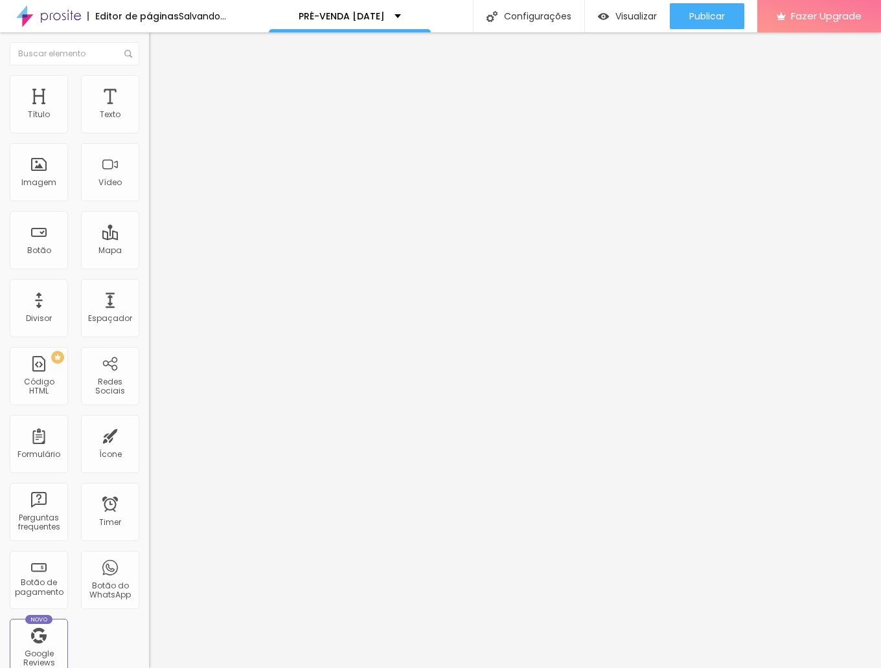
drag, startPoint x: 38, startPoint y: 131, endPoint x: 5, endPoint y: 130, distance: 33.1
type input "0"
click at [149, 130] on div "10 Espaço de cima" at bounding box center [223, 179] width 149 height 183
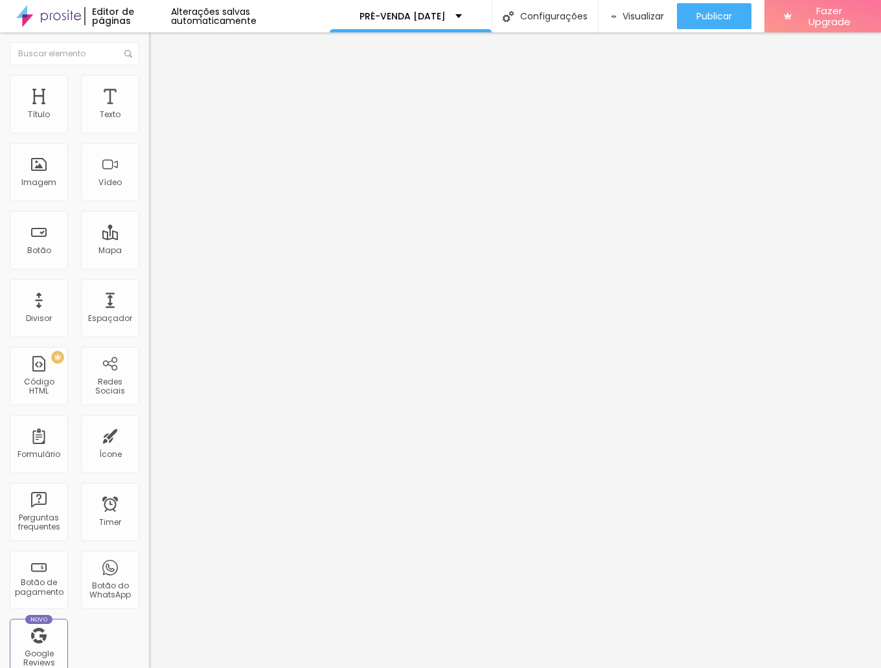
type input "9"
type input "8"
type input "0"
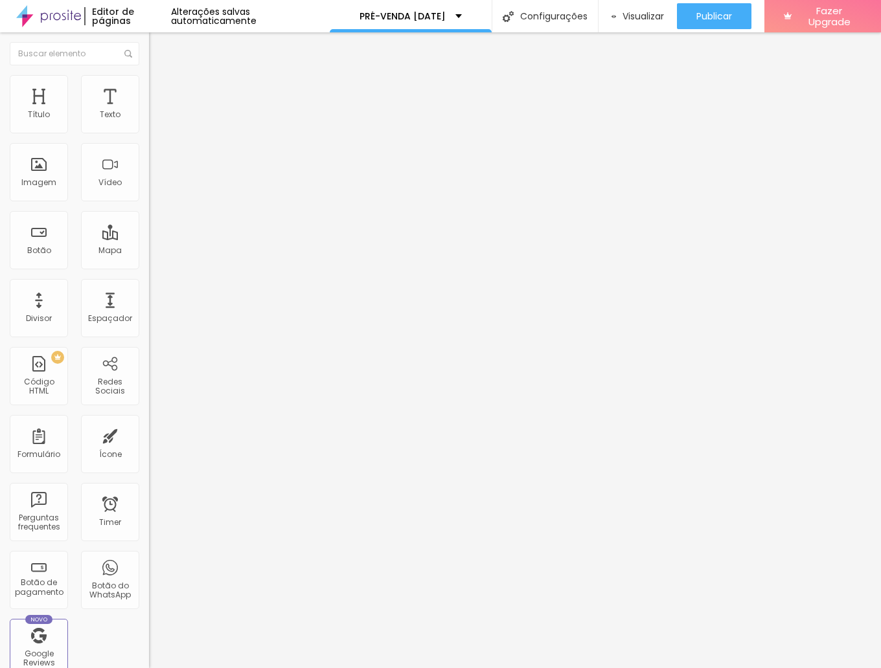
type input "0"
drag, startPoint x: 37, startPoint y: 128, endPoint x: -6, endPoint y: 127, distance: 43.4
type input "0"
click at [0, 127] on html "Editor de páginas Alterações salvas automaticamente PRÉ-VENDA NATAL Configuraçõ…" at bounding box center [440, 334] width 881 height 668
click at [149, 111] on span "Titulo 1" at bounding box center [170, 102] width 42 height 18
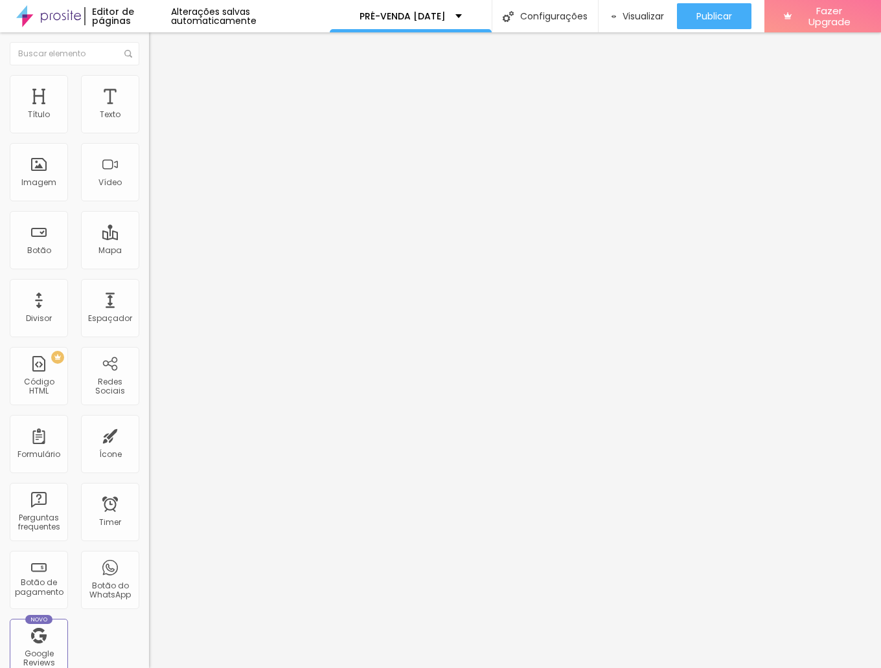
click at [149, 85] on li "Estilo" at bounding box center [223, 81] width 149 height 13
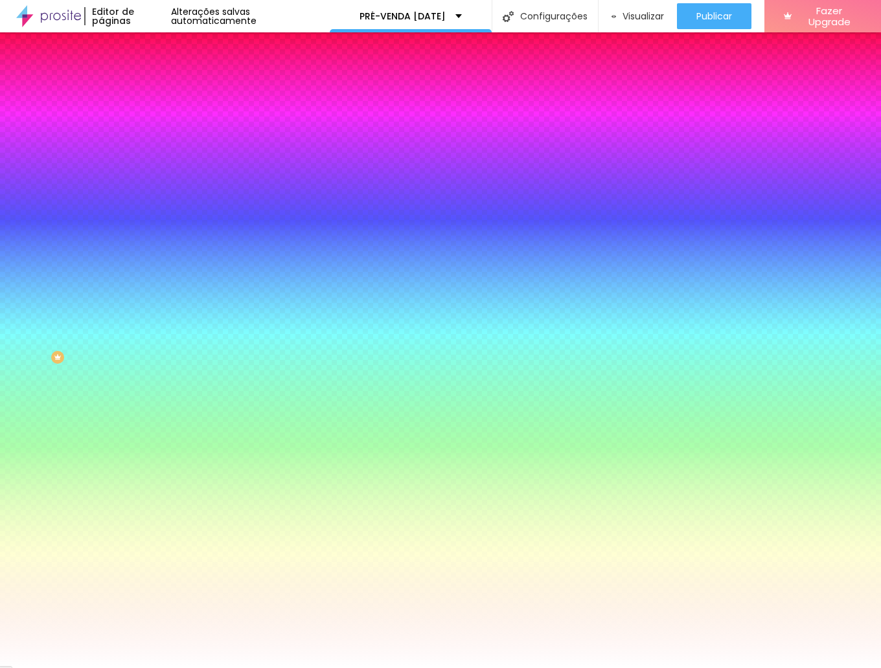
click at [149, 88] on img at bounding box center [155, 94] width 12 height 12
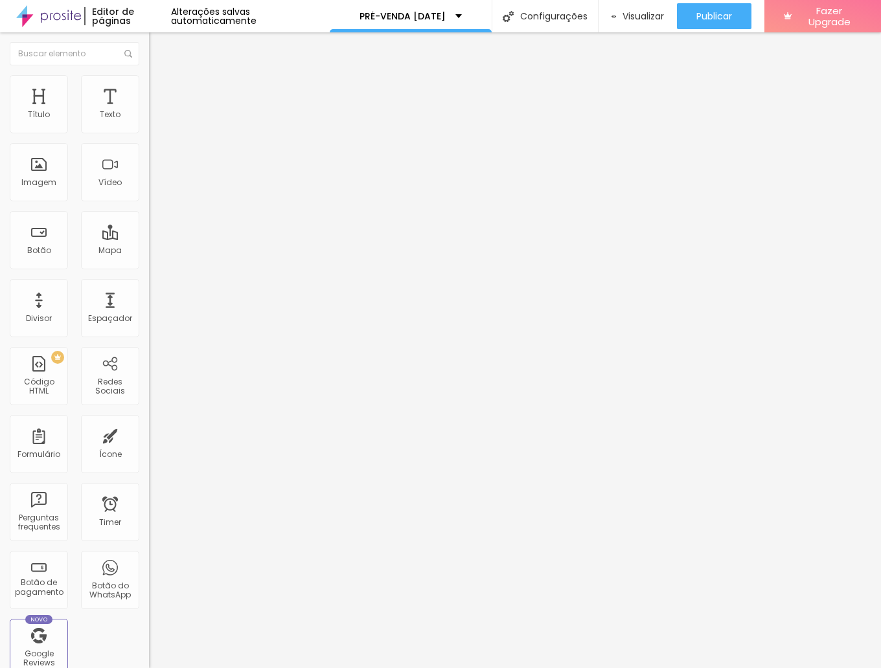
click at [149, 82] on ul "Conteúdo Estilo Avançado" at bounding box center [223, 81] width 149 height 39
click at [149, 84] on li "Estilo" at bounding box center [223, 81] width 149 height 13
click at [149, 75] on li "Conteúdo" at bounding box center [223, 68] width 149 height 13
type input "16"
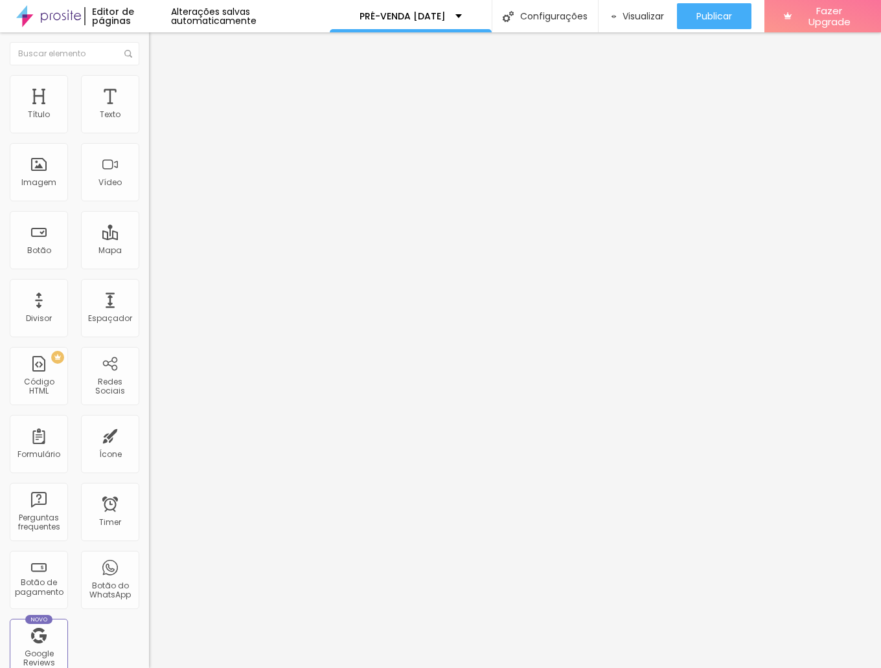
type input "17"
type input "18"
type input "20"
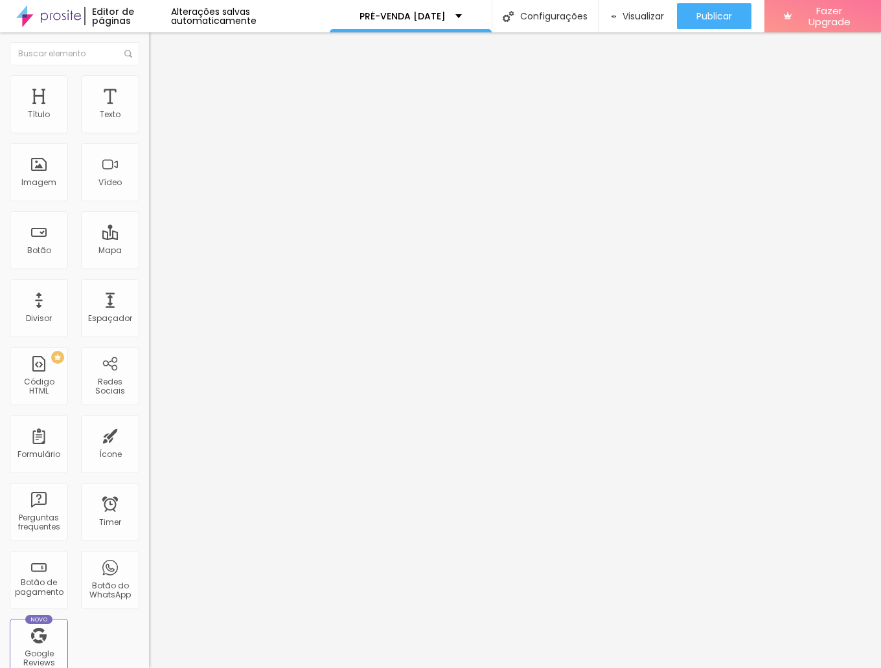
type input "20"
type input "19"
type input "18"
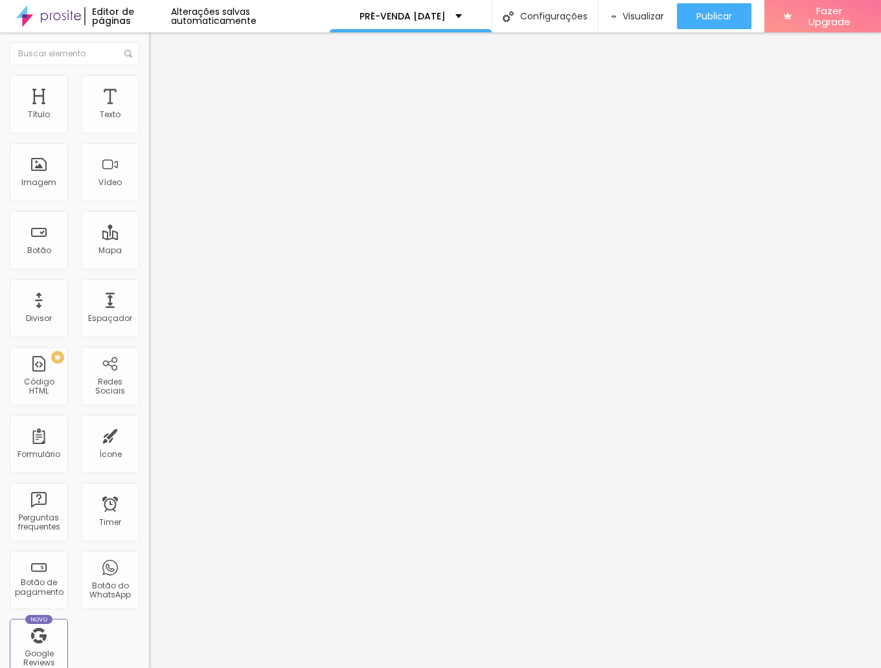
type input "17"
type input "16"
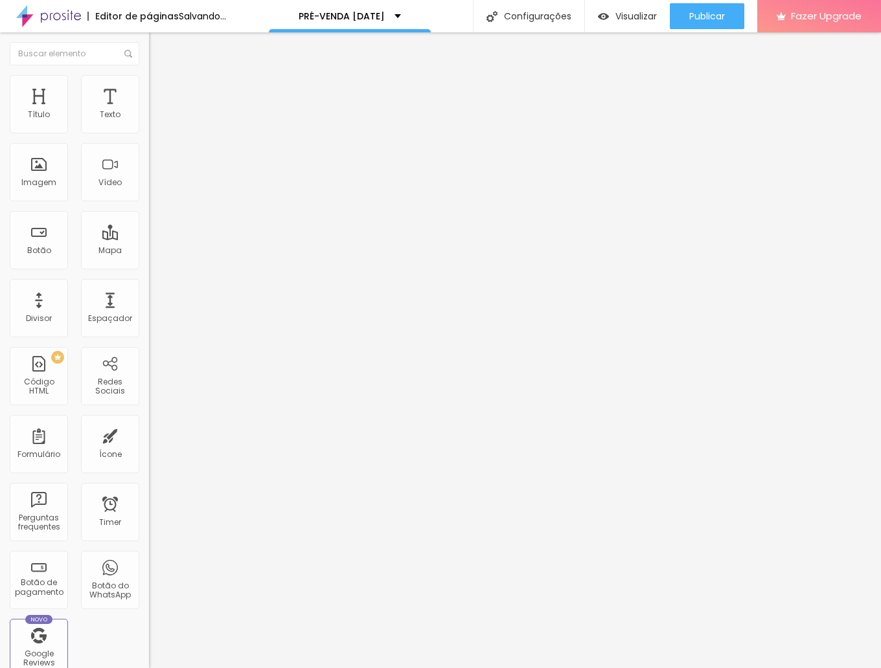
type input "15"
type input "14"
type input "13"
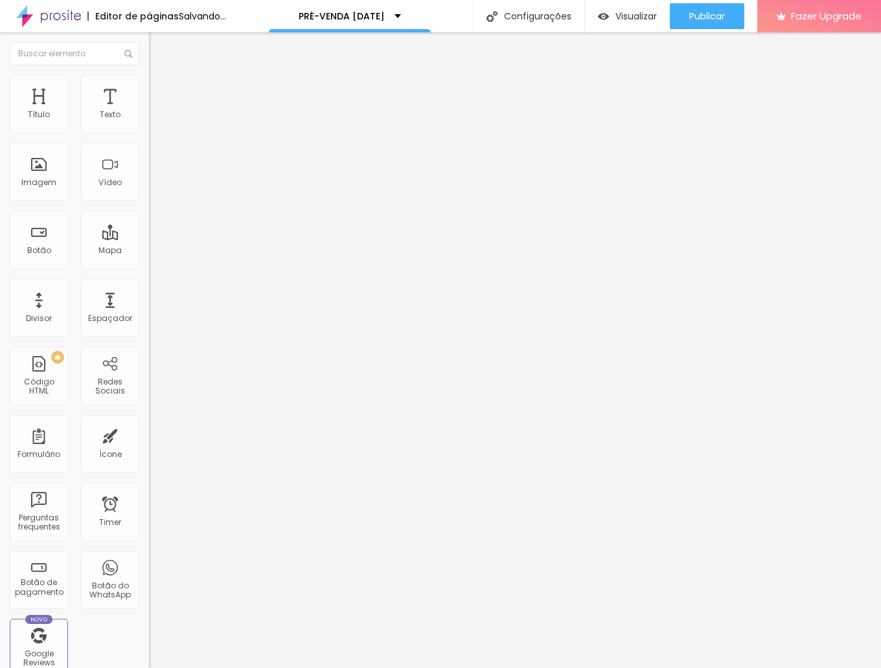
type input "13"
type input "12"
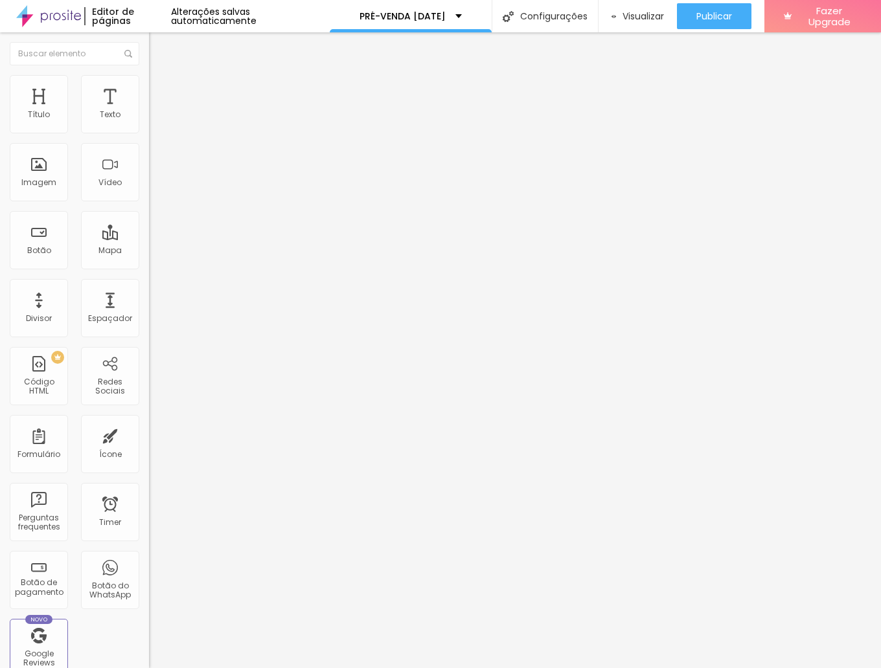
type input "11"
type input "10"
drag, startPoint x: 78, startPoint y: 205, endPoint x: -30, endPoint y: 205, distance: 108.2
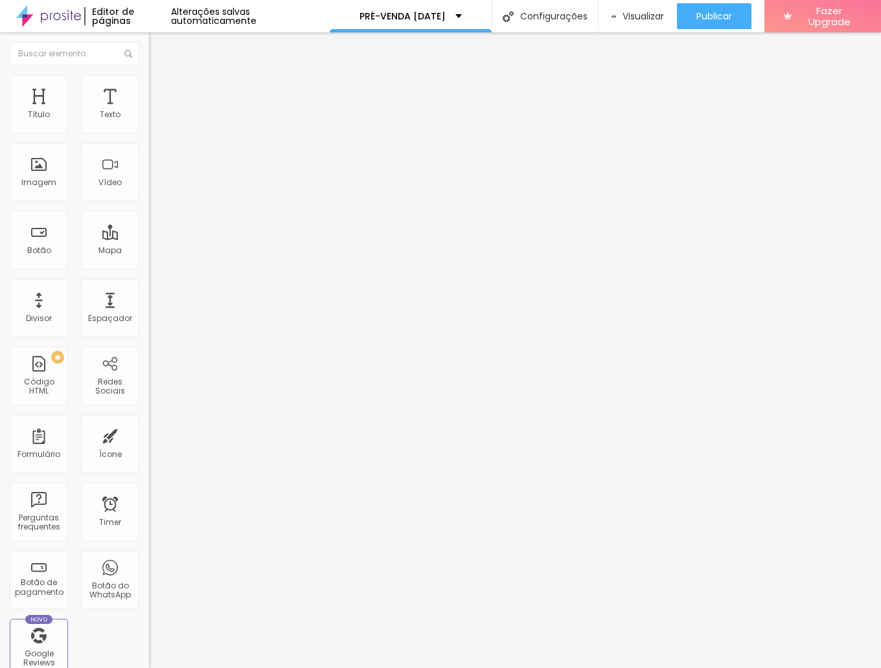
type input "10"
click at [0, 205] on html "Editor de páginas Alterações salvas automaticamente PRÉ-VENDA NATAL Configuraçõ…" at bounding box center [440, 334] width 881 height 668
click at [149, 155] on img at bounding box center [153, 150] width 9 height 9
click at [149, 176] on img at bounding box center [153, 170] width 9 height 9
click at [149, 165] on img at bounding box center [153, 160] width 9 height 9
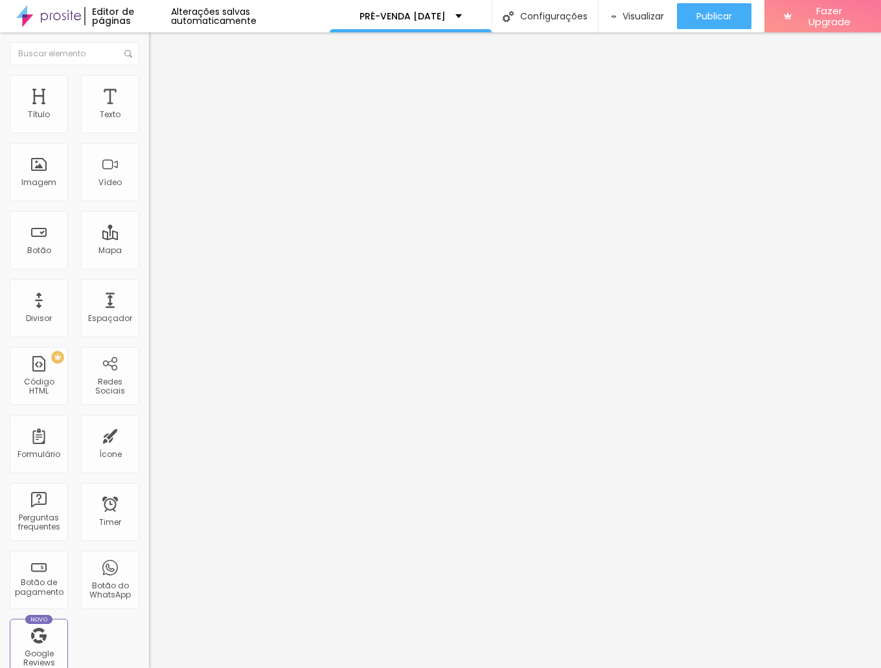
click at [161, 91] on span "Avançado" at bounding box center [182, 96] width 43 height 11
click at [149, 74] on img at bounding box center [155, 68] width 12 height 12
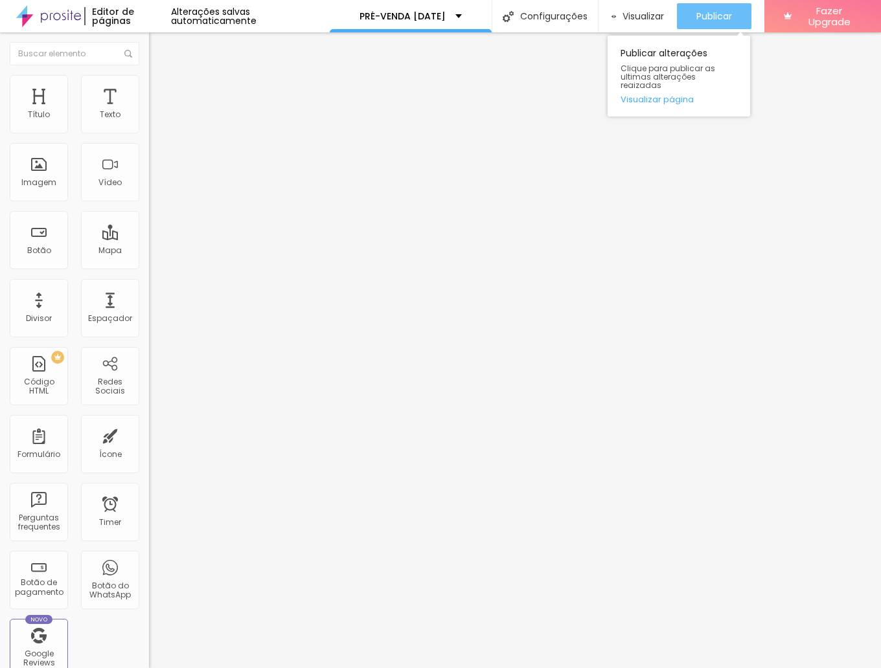
click at [723, 17] on span "Publicar" at bounding box center [714, 16] width 36 height 10
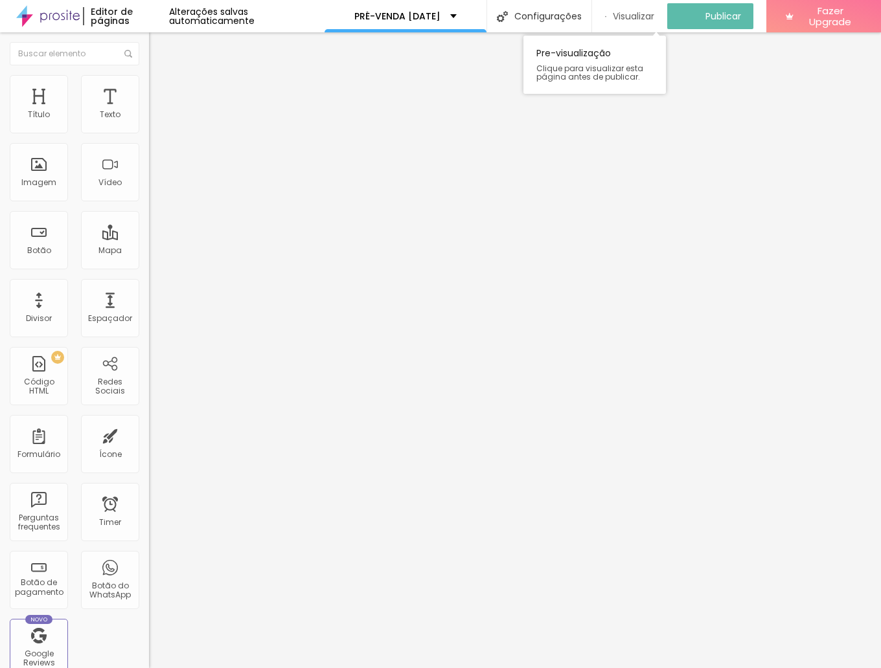
click at [618, 21] on span "Visualizar" at bounding box center [633, 16] width 41 height 10
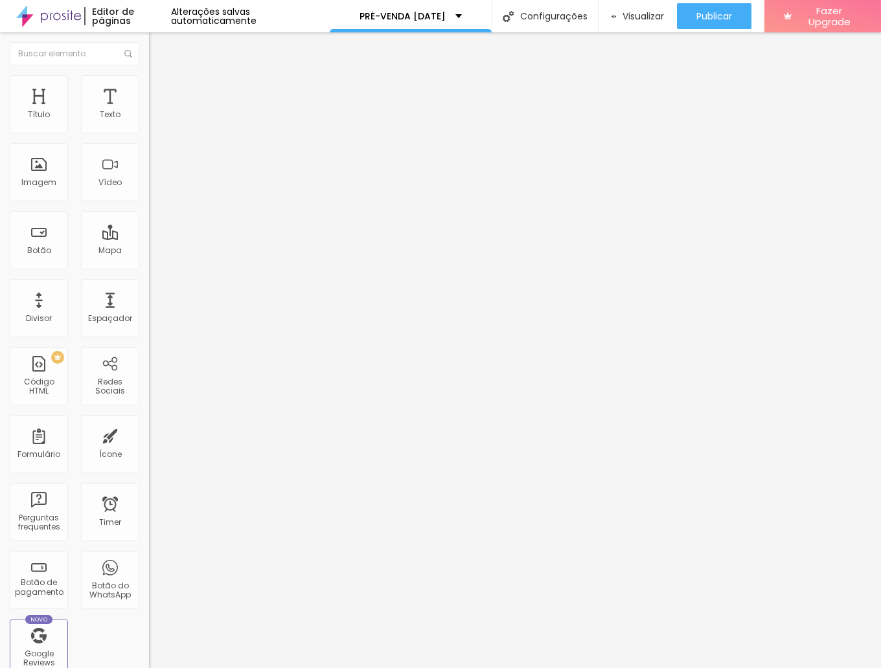
click at [149, 125] on img at bounding box center [153, 123] width 9 height 9
click at [149, 130] on img at bounding box center [153, 134] width 9 height 9
click at [149, 128] on div at bounding box center [223, 124] width 149 height 10
click at [149, 118] on img at bounding box center [153, 113] width 9 height 9
click at [149, 128] on img at bounding box center [153, 123] width 9 height 9
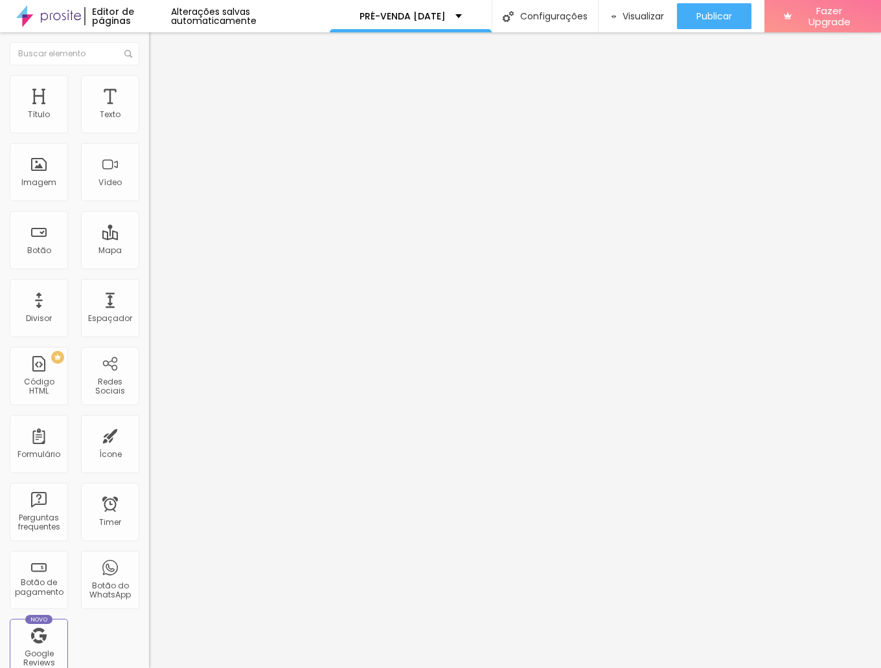
click at [161, 87] on span "Estilo" at bounding box center [171, 83] width 20 height 11
click at [159, 45] on img "button" at bounding box center [164, 47] width 10 height 10
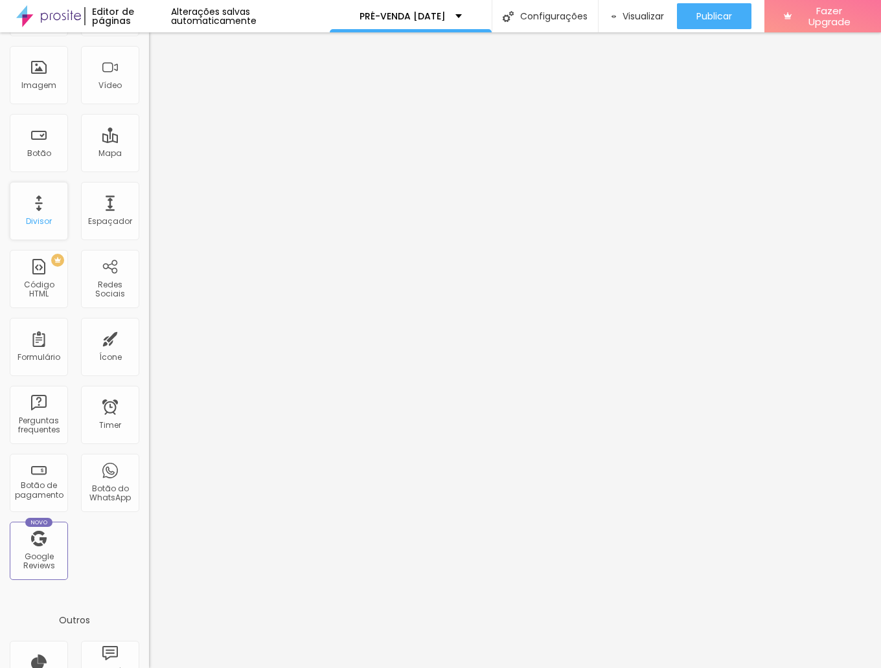
scroll to position [209, 0]
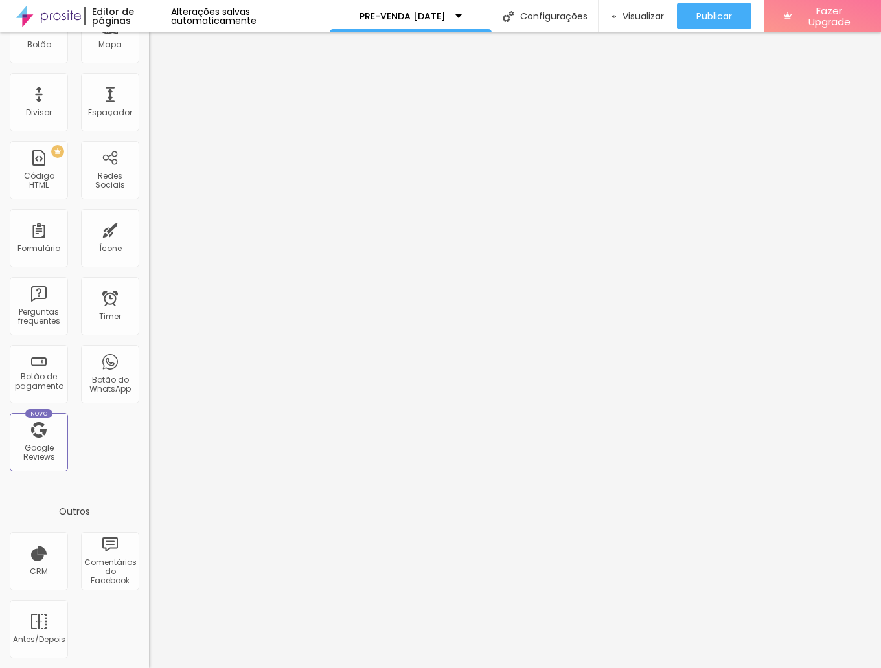
click at [231, 668] on div at bounding box center [440, 676] width 881 height 0
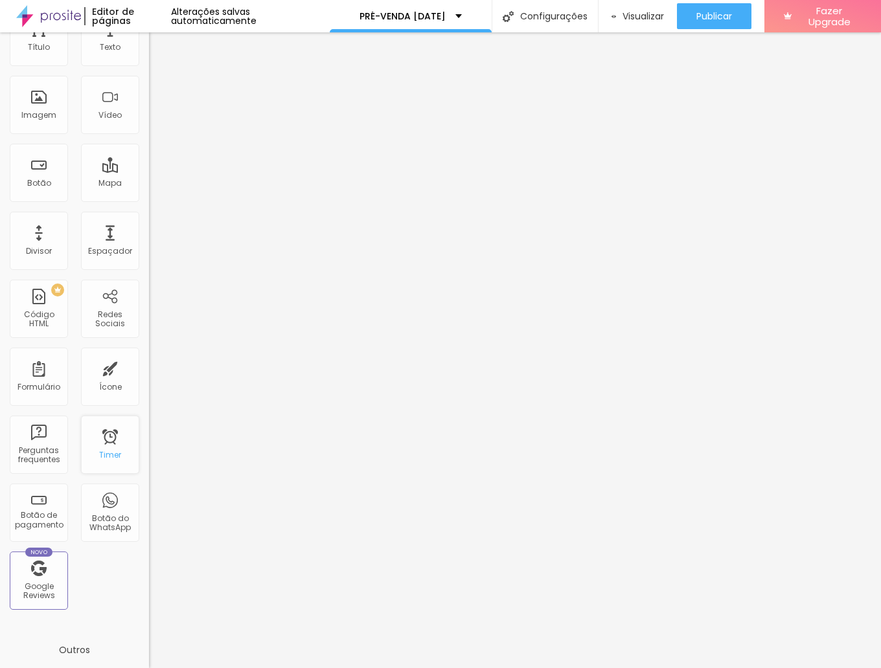
scroll to position [0, 0]
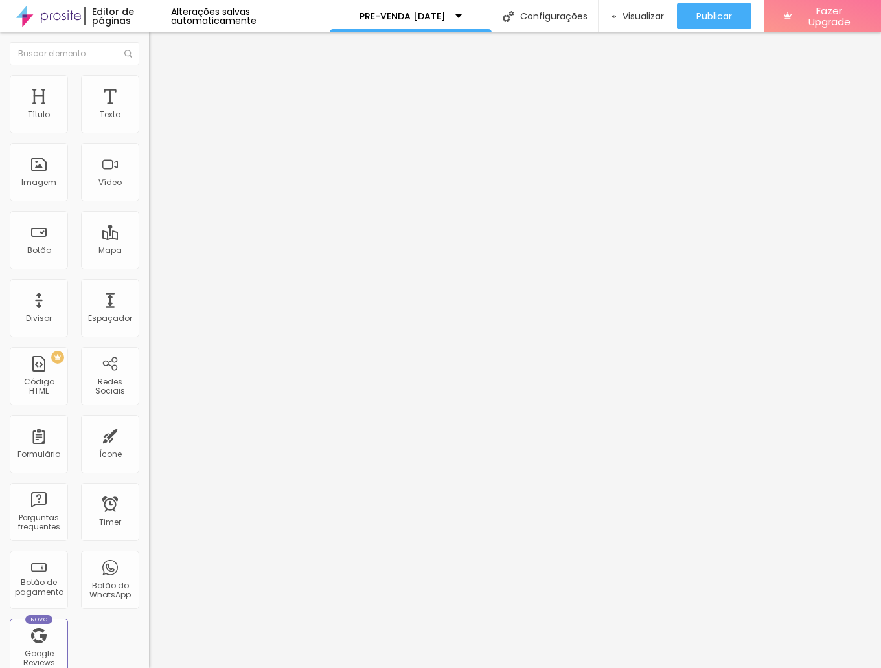
click at [149, 111] on span "Trocar imagem" at bounding box center [184, 105] width 71 height 11
click at [159, 43] on div "Editar Seção" at bounding box center [197, 47] width 76 height 10
click at [52, 181] on div "Imagem" at bounding box center [38, 182] width 35 height 9
click at [149, 88] on img at bounding box center [155, 94] width 12 height 12
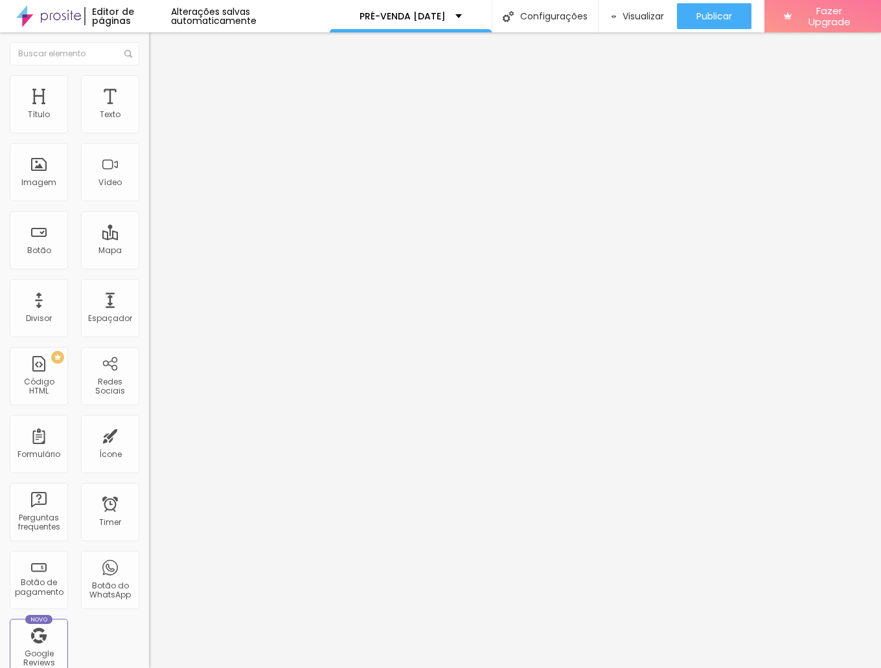
type input "8"
type input "7"
type input "5"
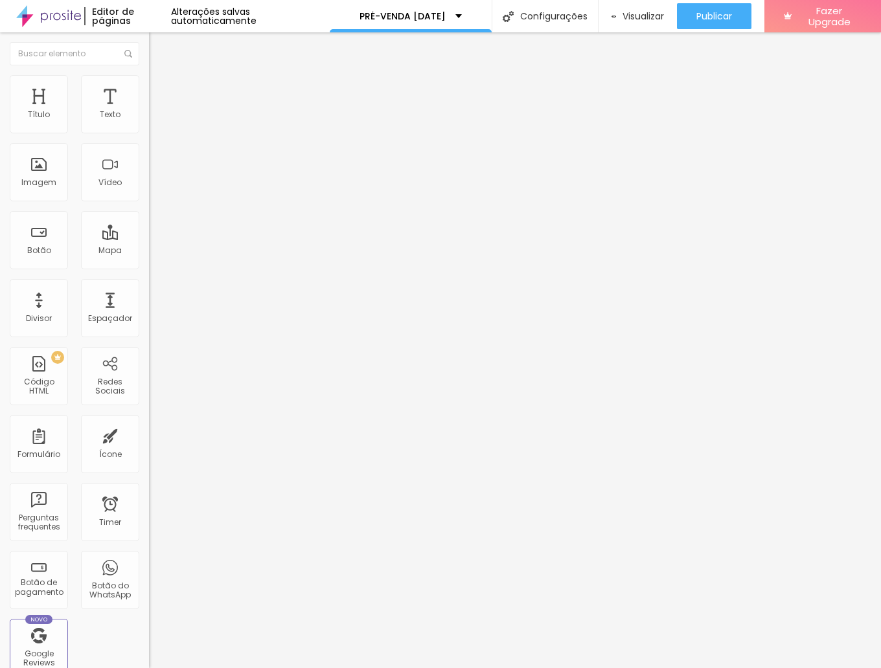
type input "5"
type input "2"
type input "0"
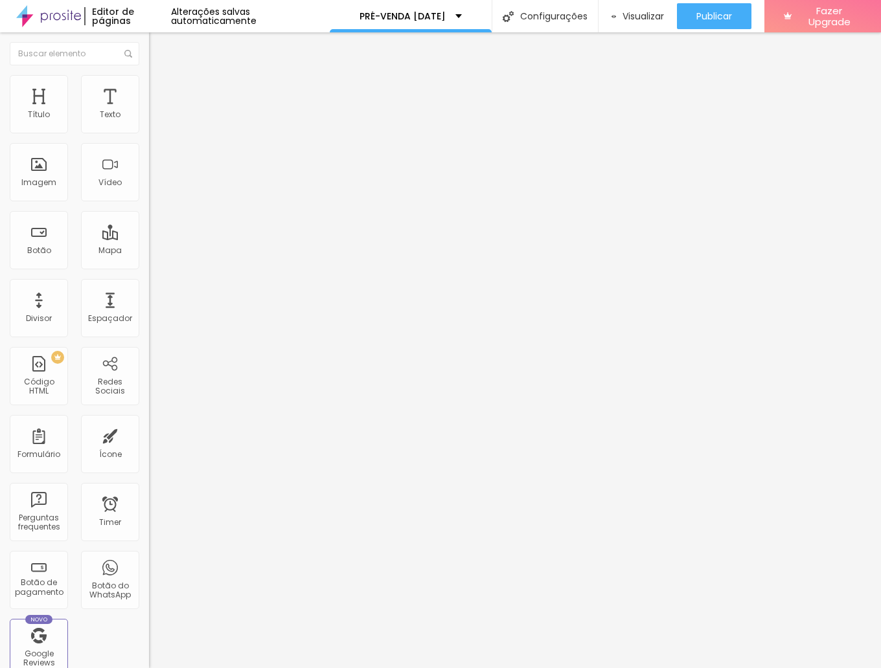
drag, startPoint x: 37, startPoint y: 128, endPoint x: -1, endPoint y: 127, distance: 38.2
click at [0, 127] on html "Editor de páginas Alterações salvas automaticamente PRÉ-VENDA NATAL Configuraçõ…" at bounding box center [440, 334] width 881 height 668
type input "5"
type input "7"
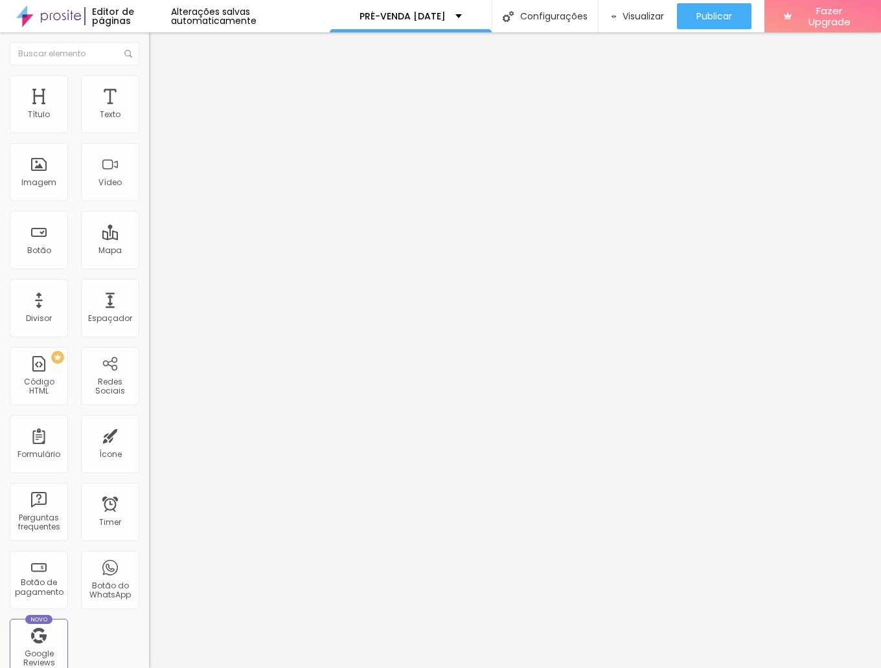
type input "7"
type input "8"
type input "12"
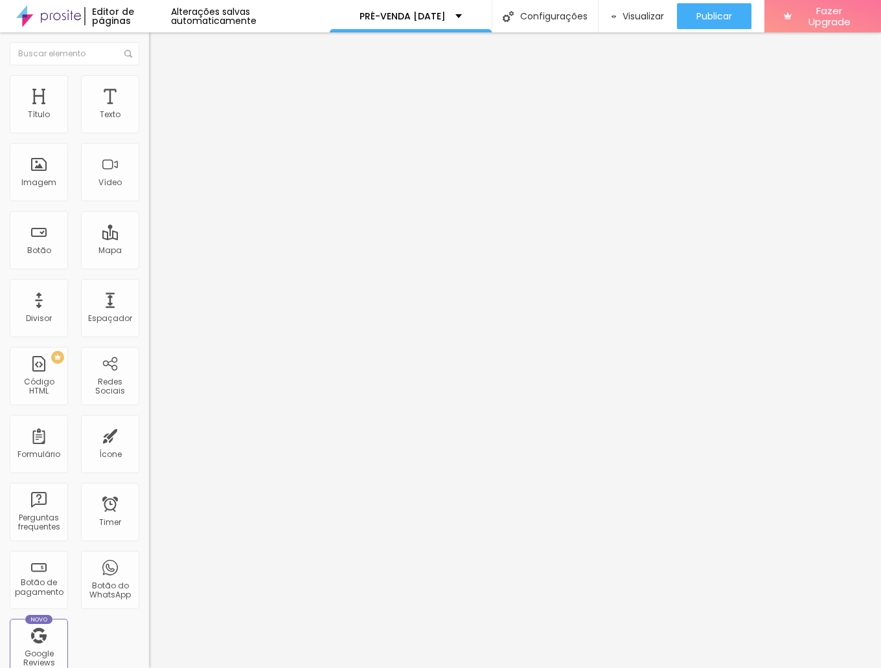
type input "14"
type input "16"
type input "19"
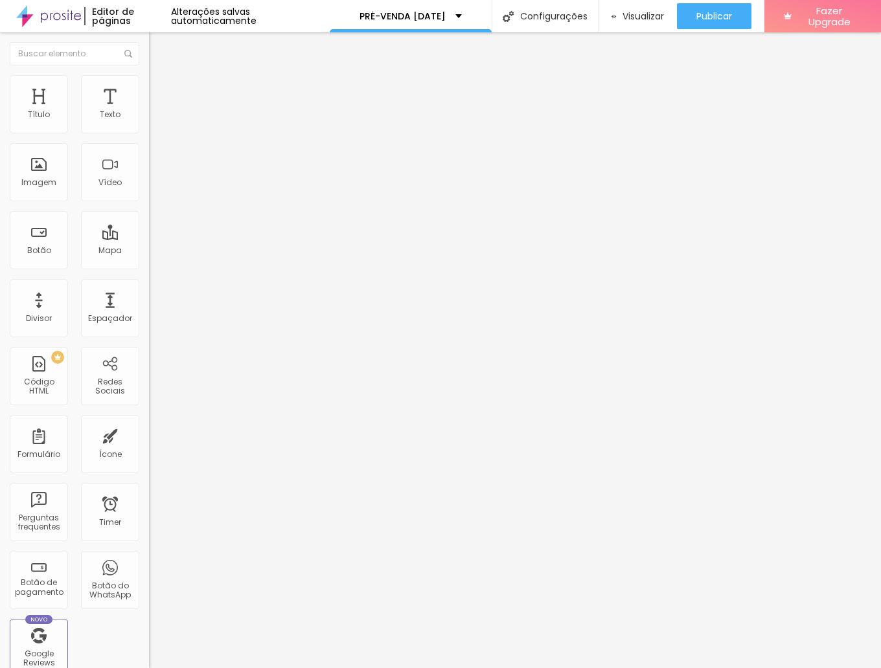
type input "19"
type input "23"
type input "24"
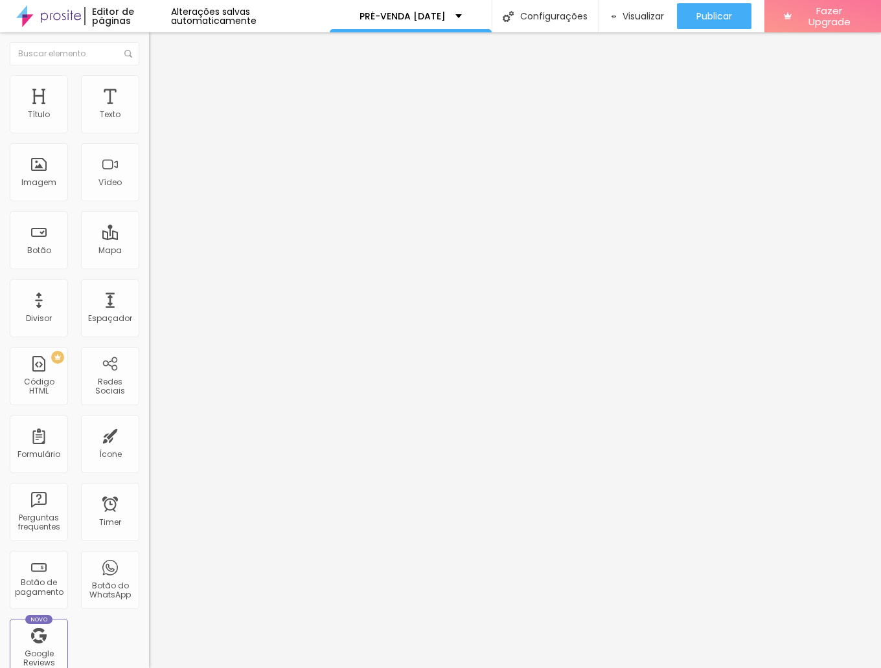
type input "25"
type input "26"
type input "28"
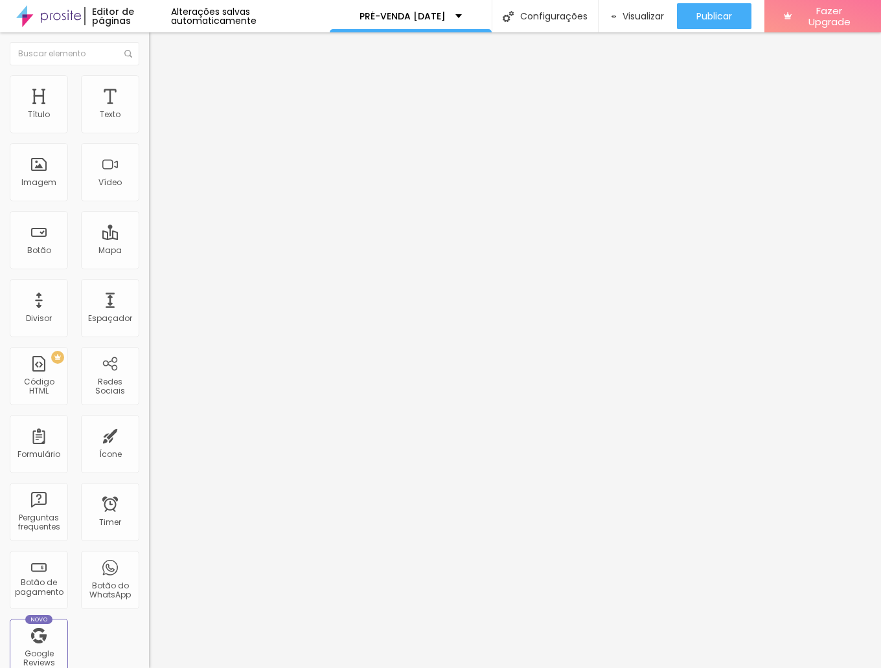
type input "28"
type input "29"
type input "28"
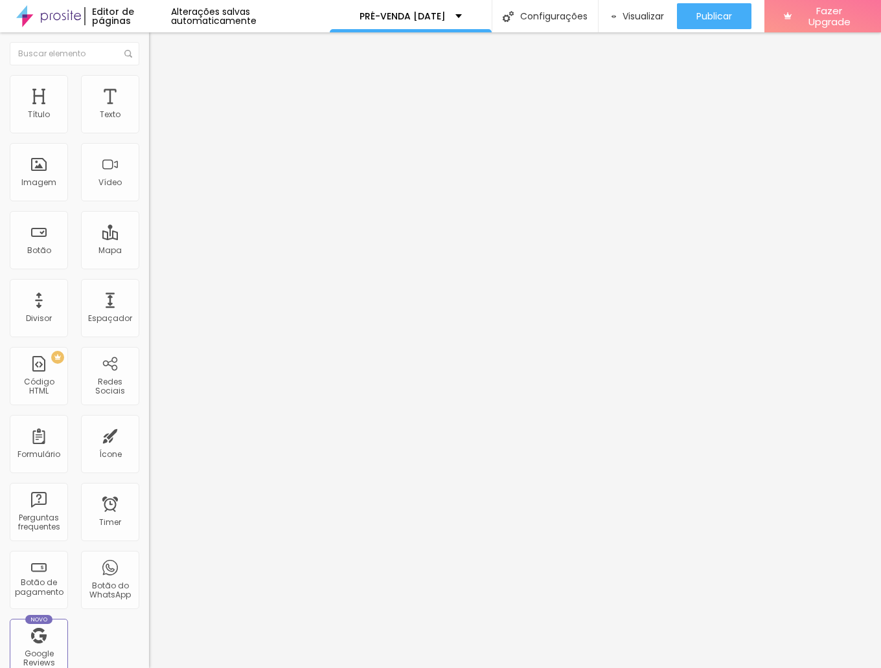
type input "27"
type input "26"
type input "25"
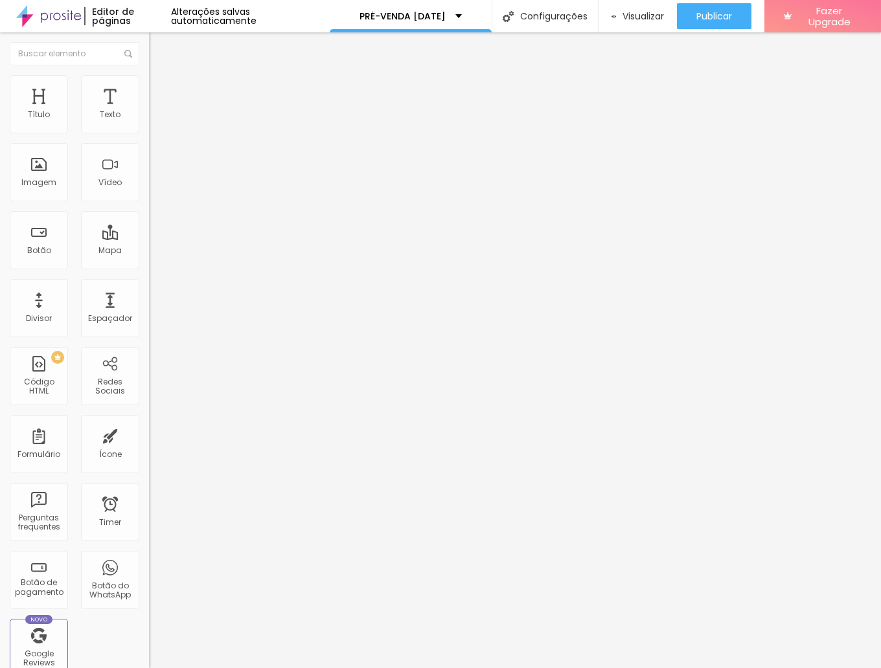
type input "25"
type input "24"
type input "23"
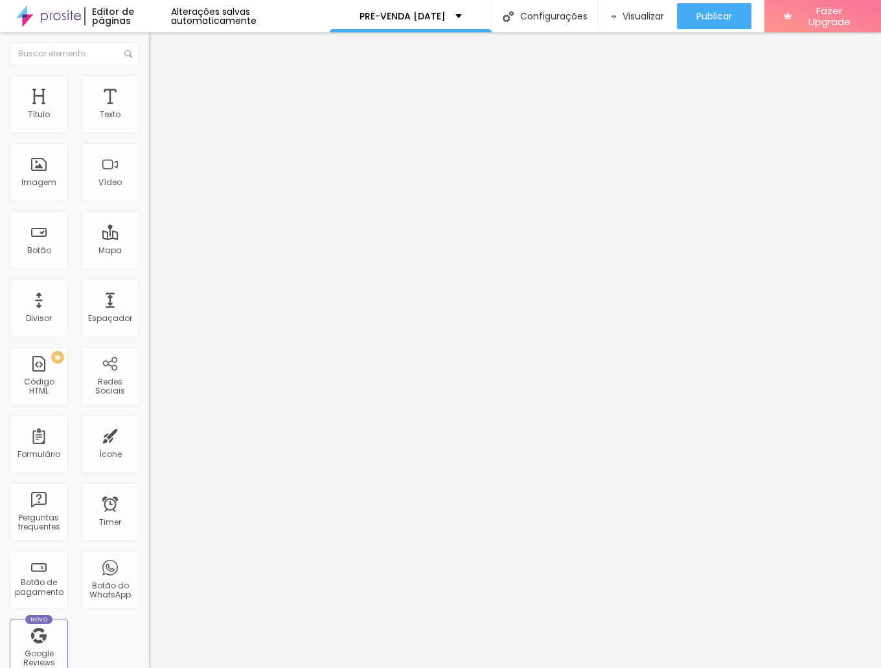
type input "22"
type input "21"
drag, startPoint x: 32, startPoint y: 126, endPoint x: 47, endPoint y: 126, distance: 14.3
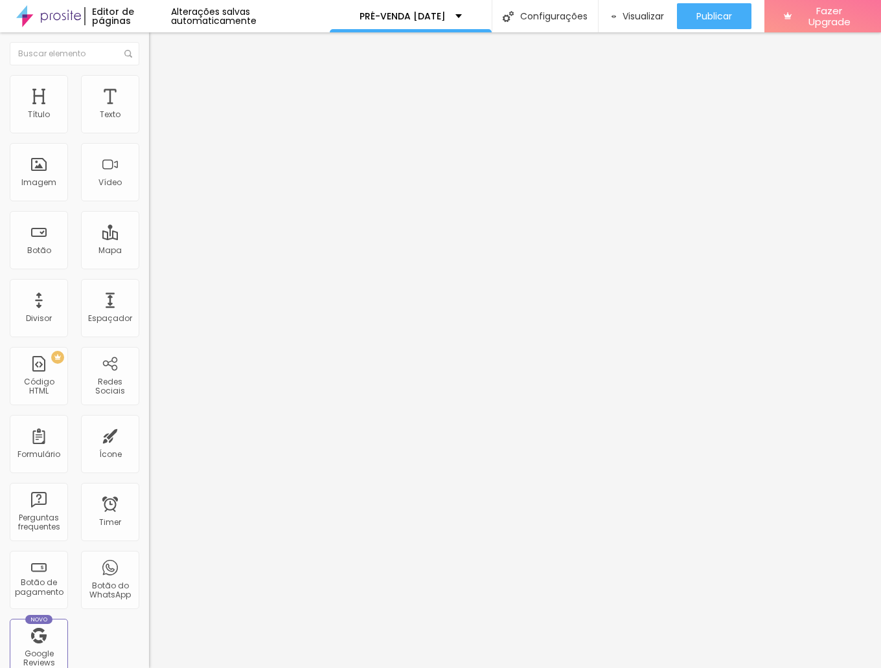
type input "21"
click at [149, 251] on input "range" at bounding box center [191, 256] width 84 height 10
click at [149, 82] on ul "Conteúdo Estilo Avançado" at bounding box center [223, 81] width 149 height 39
click at [149, 82] on img at bounding box center [155, 81] width 12 height 12
click at [149, 134] on div at bounding box center [223, 128] width 149 height 12
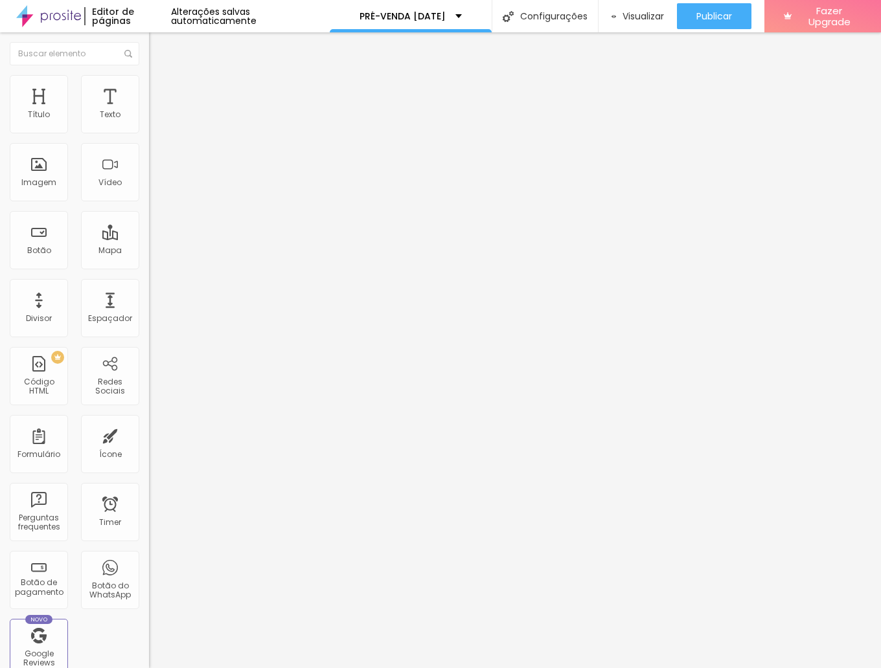
type input "45"
click at [149, 133] on input "range" at bounding box center [191, 127] width 84 height 10
type input "40"
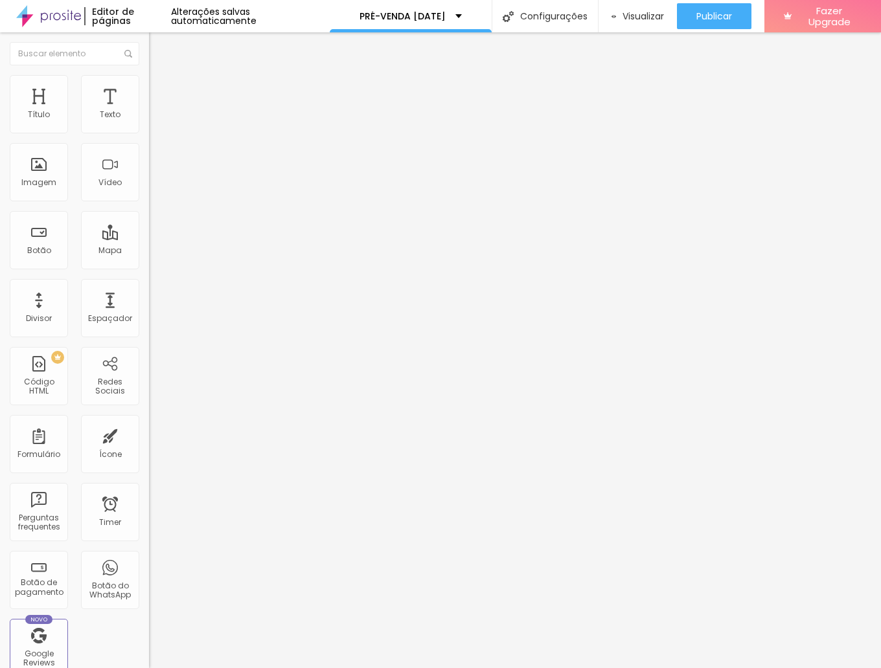
type input "35"
type input "30"
type input "25"
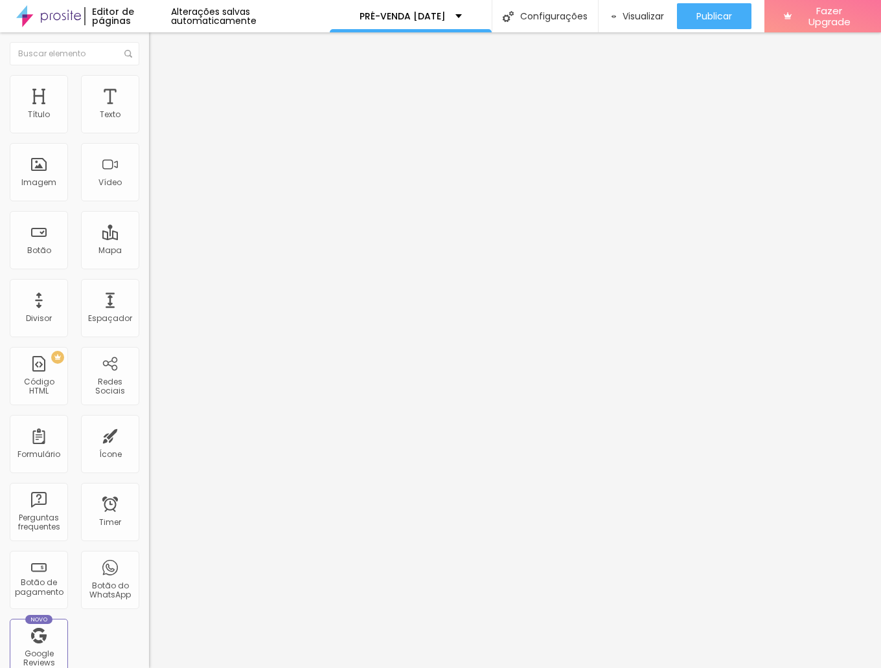
drag, startPoint x: 62, startPoint y: 141, endPoint x: 35, endPoint y: 139, distance: 26.6
type input "25"
click at [149, 133] on input "range" at bounding box center [191, 127] width 84 height 10
click at [149, 111] on span "Trocar imagem" at bounding box center [184, 105] width 71 height 11
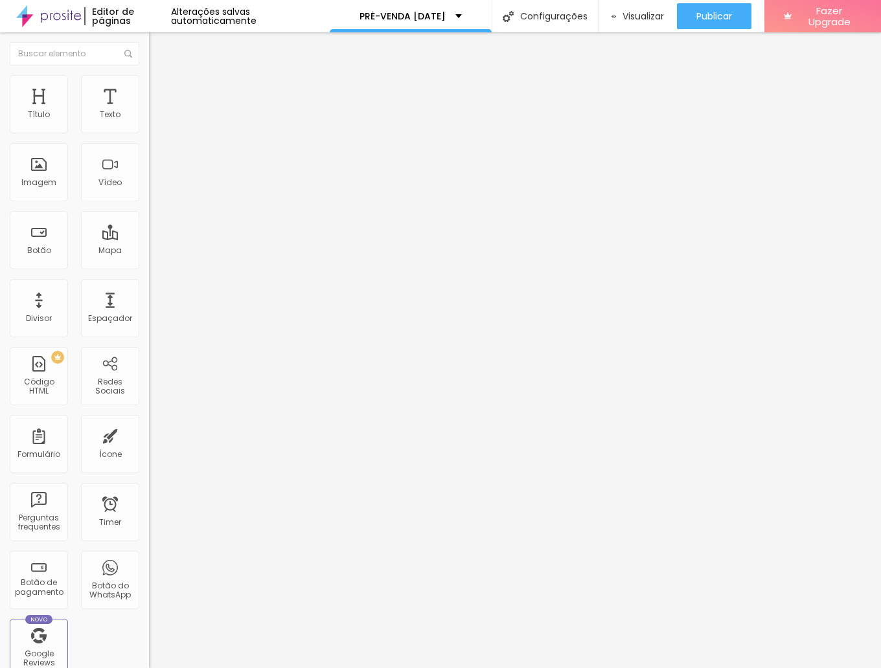
click at [161, 89] on span "Estilo" at bounding box center [171, 83] width 20 height 11
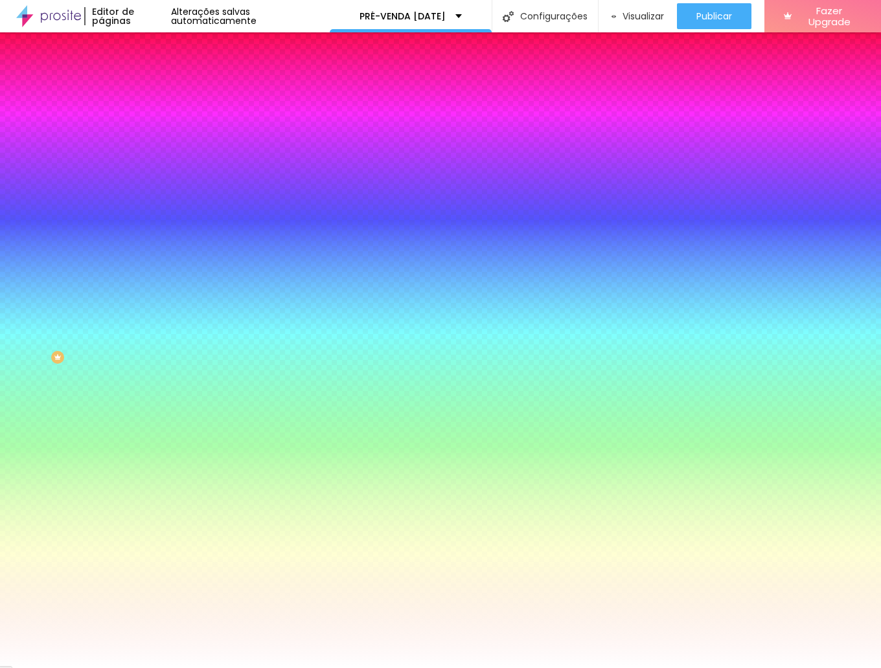
click at [149, 88] on li "Avançado" at bounding box center [223, 94] width 149 height 13
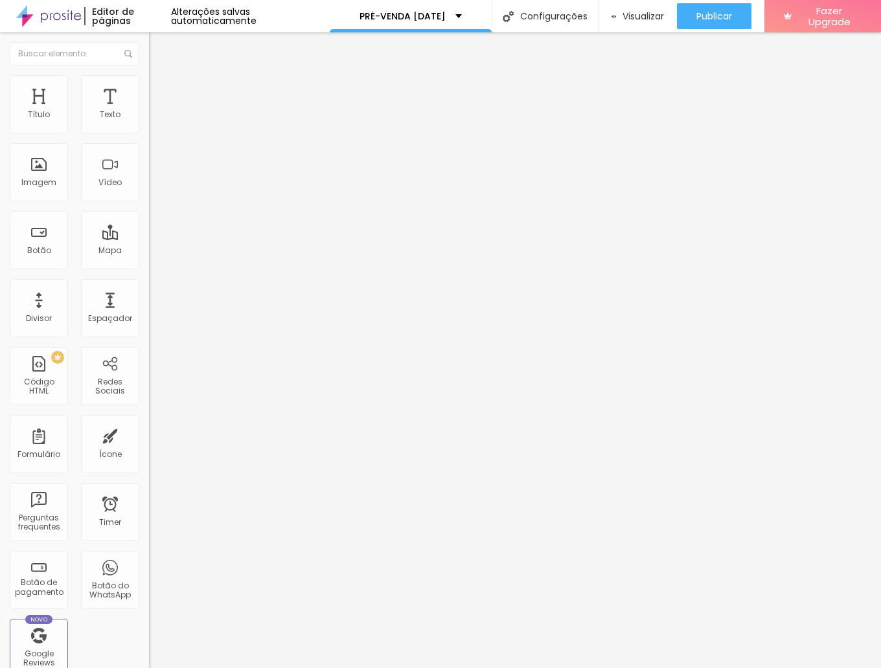
click at [149, 84] on li "Estilo" at bounding box center [223, 81] width 149 height 13
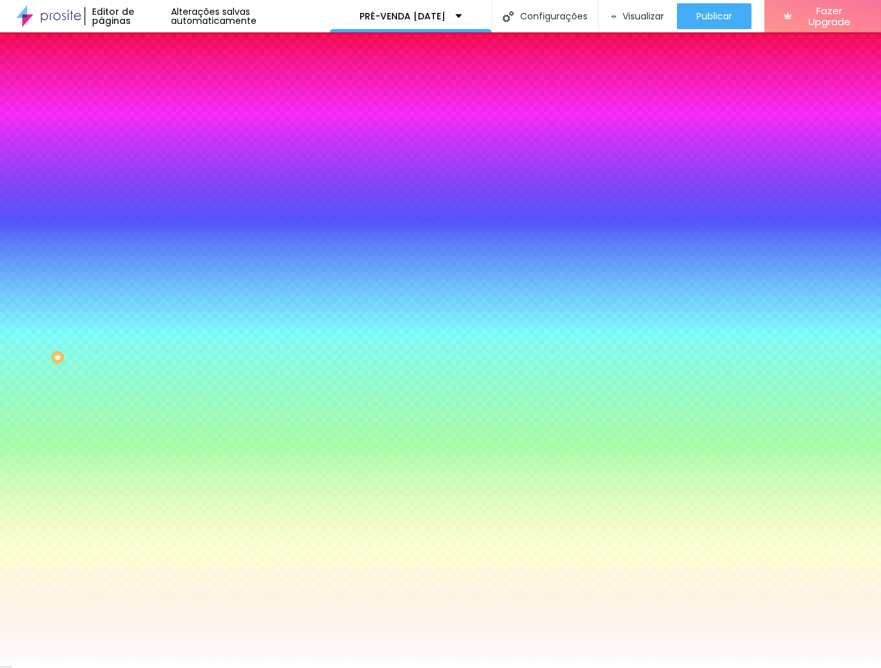
click at [161, 91] on span "Avançado" at bounding box center [182, 96] width 43 height 11
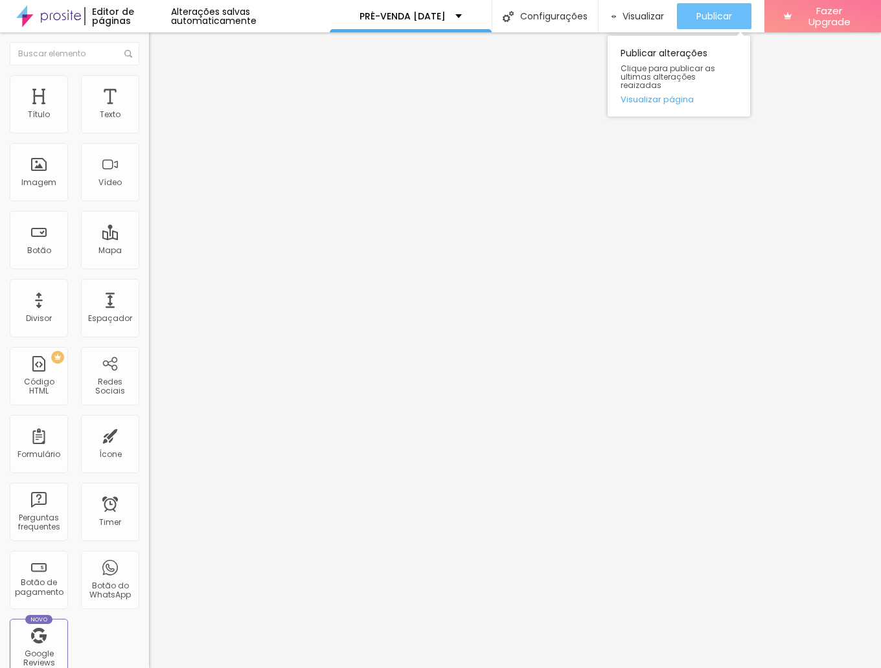
click at [703, 17] on span "Publicar" at bounding box center [714, 16] width 36 height 10
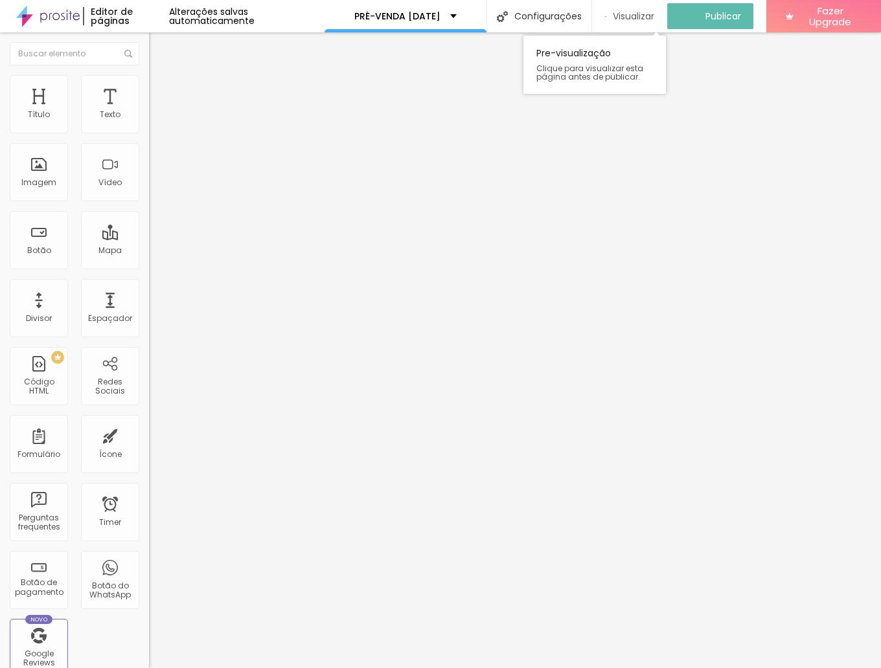
click at [622, 11] on span "Visualizar" at bounding box center [633, 16] width 41 height 10
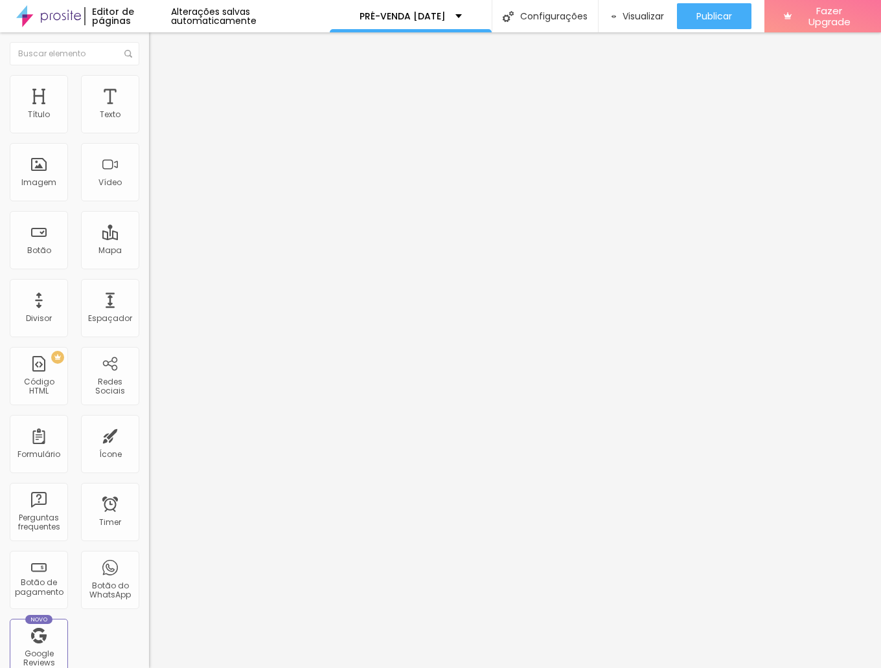
click at [149, 75] on img at bounding box center [155, 81] width 12 height 12
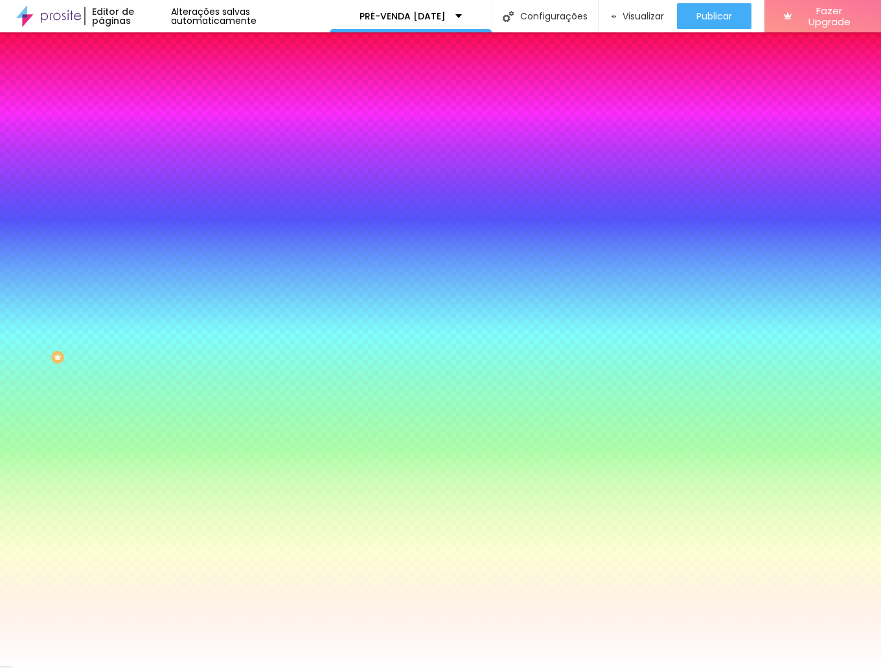
click at [149, 75] on li "Conteúdo" at bounding box center [223, 68] width 149 height 13
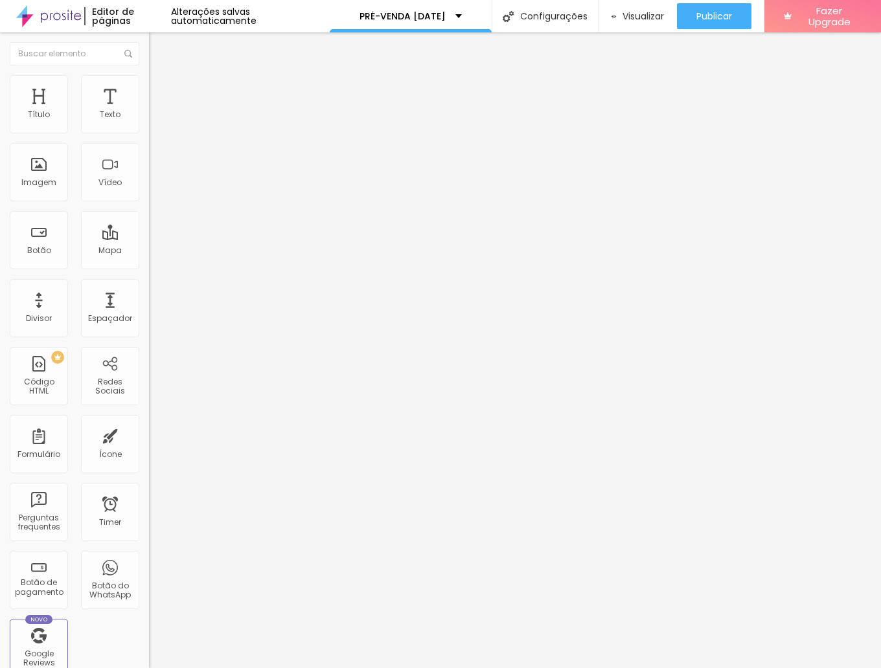
click at [149, 254] on div "URL" at bounding box center [223, 250] width 149 height 8
click at [149, 267] on input "https://" at bounding box center [226, 260] width 155 height 13
paste input "https://lumosestudio.pixieset.com/booking/minisdenatal"
click at [149, 267] on input "https://https://lumosestudio.pixieset.com/booking/minisdenatal" at bounding box center [226, 260] width 155 height 13
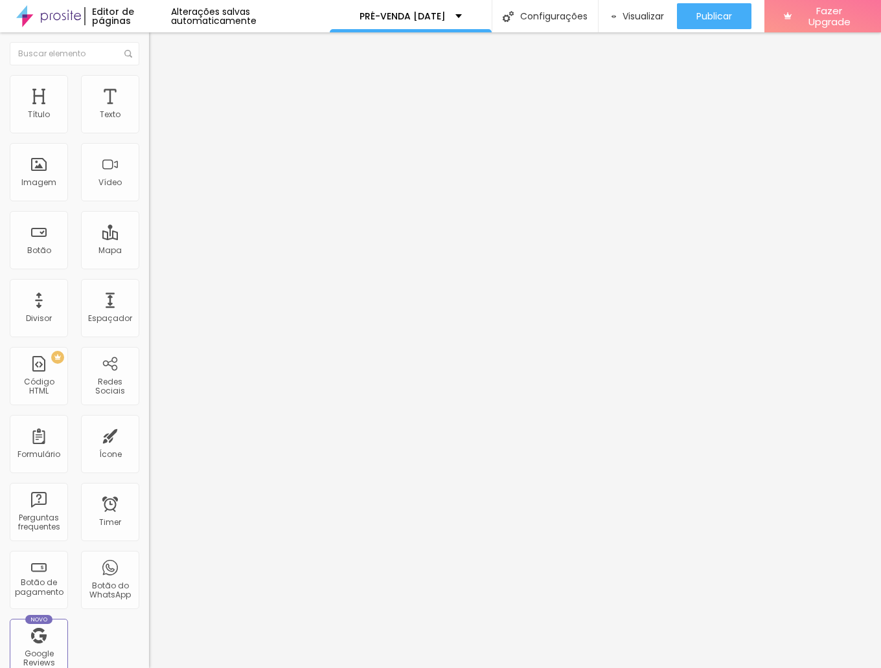
paste input "://"
type input "https://lumosestudio.pixieset.com/booking/minisdenatal"
click at [149, 283] on div at bounding box center [223, 283] width 149 height 0
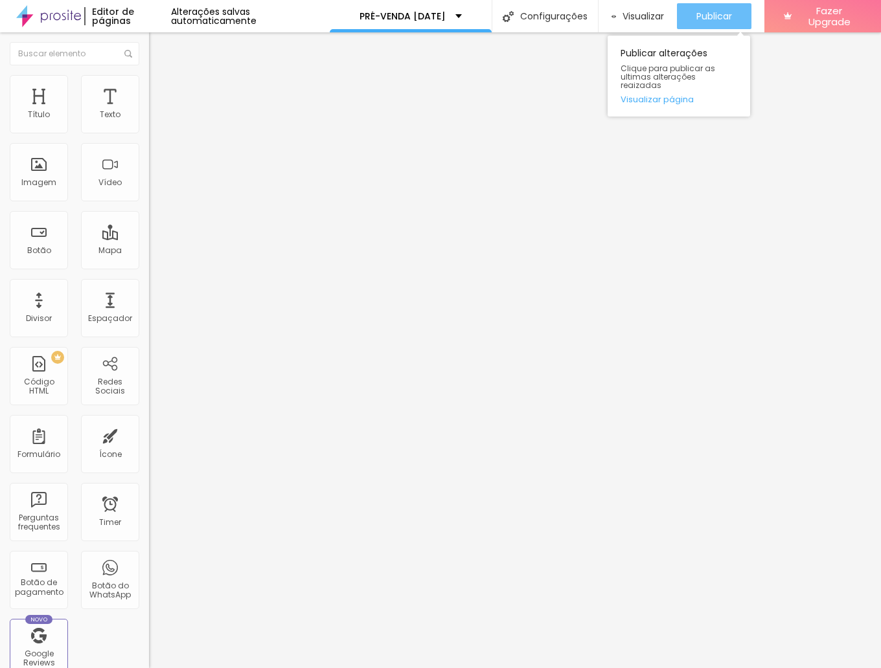
click at [711, 17] on span "Publicar" at bounding box center [714, 16] width 36 height 10
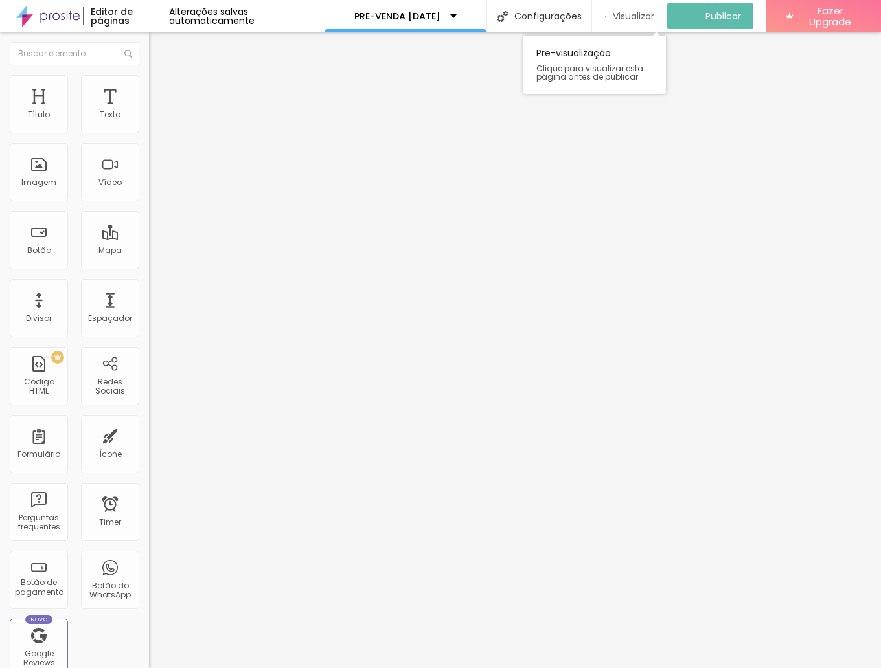
click at [635, 12] on span "Visualizar" at bounding box center [633, 16] width 41 height 10
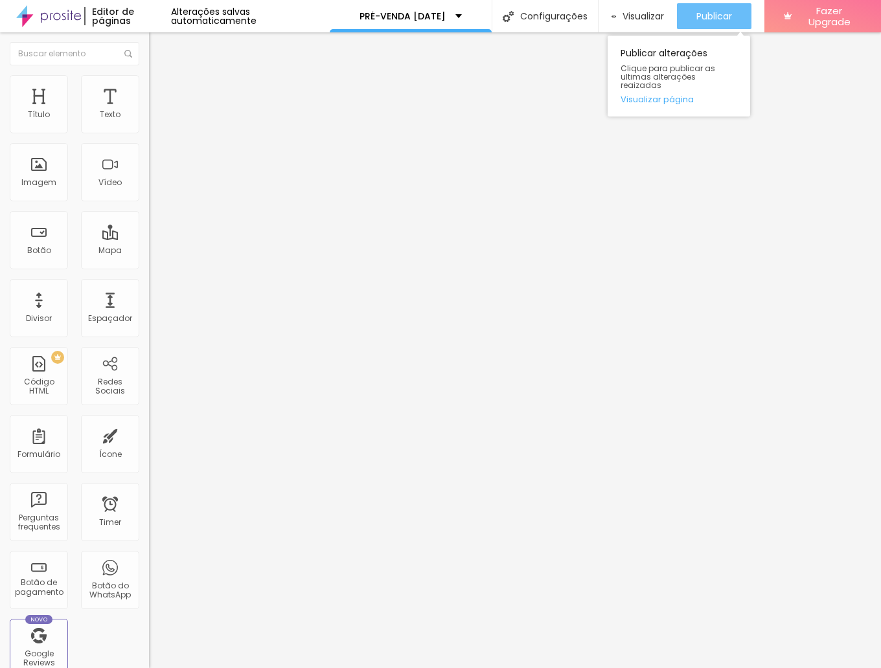
click at [709, 8] on div "Publicar" at bounding box center [714, 16] width 36 height 26
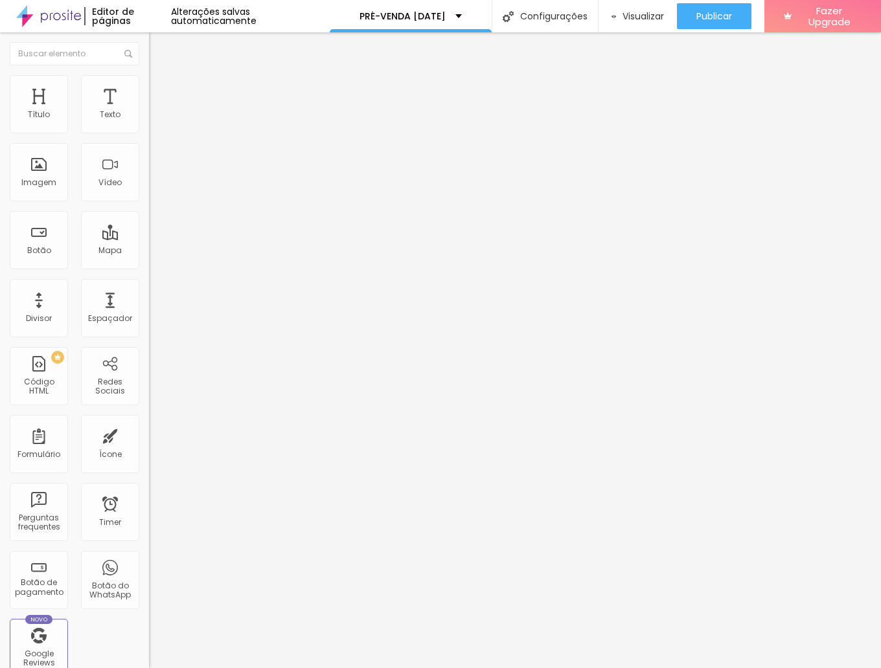
click at [159, 44] on div "Editar Coluna" at bounding box center [199, 47] width 80 height 10
click at [149, 84] on li "Estilo" at bounding box center [223, 81] width 149 height 13
drag, startPoint x: 62, startPoint y: 139, endPoint x: 18, endPoint y: 139, distance: 44.0
click at [149, 134] on div at bounding box center [223, 128] width 149 height 12
type input "15"
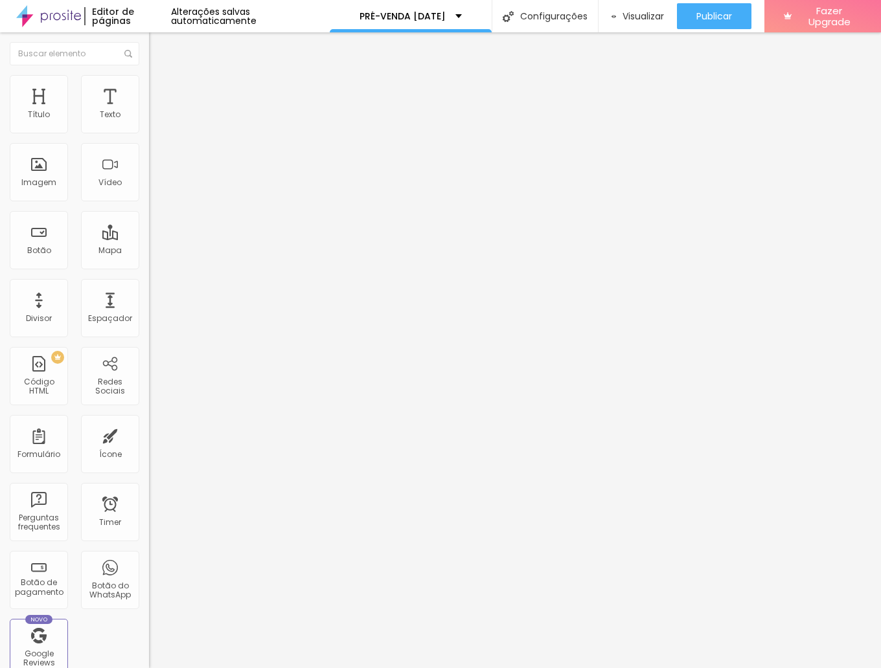
type input "15"
type input "10"
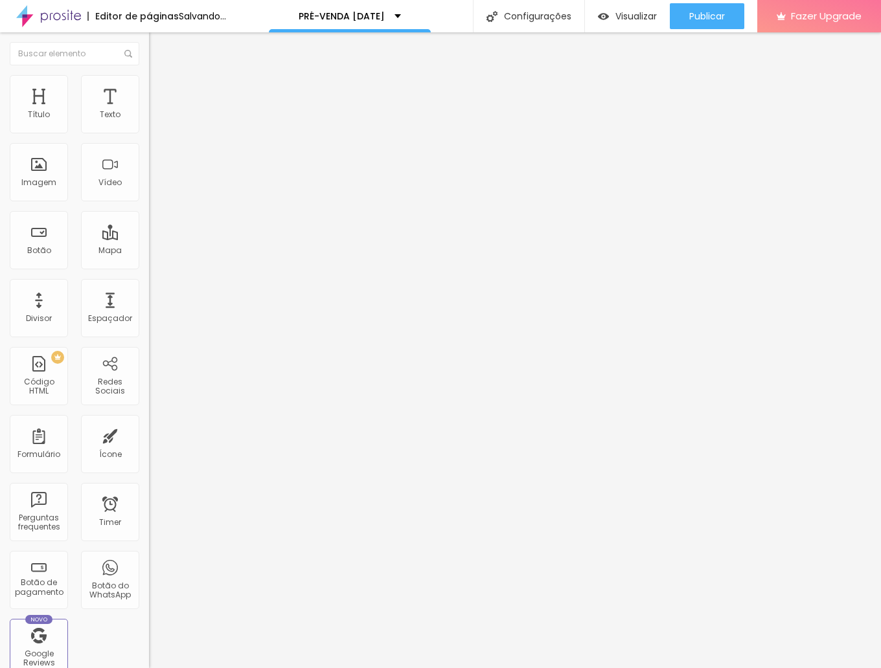
type input "15"
type input "20"
type input "25"
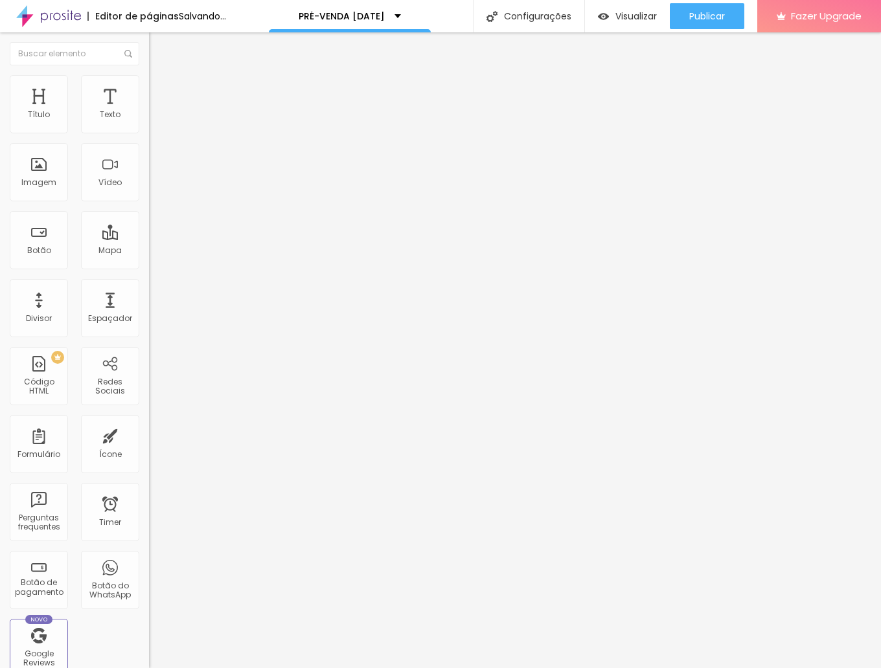
type input "25"
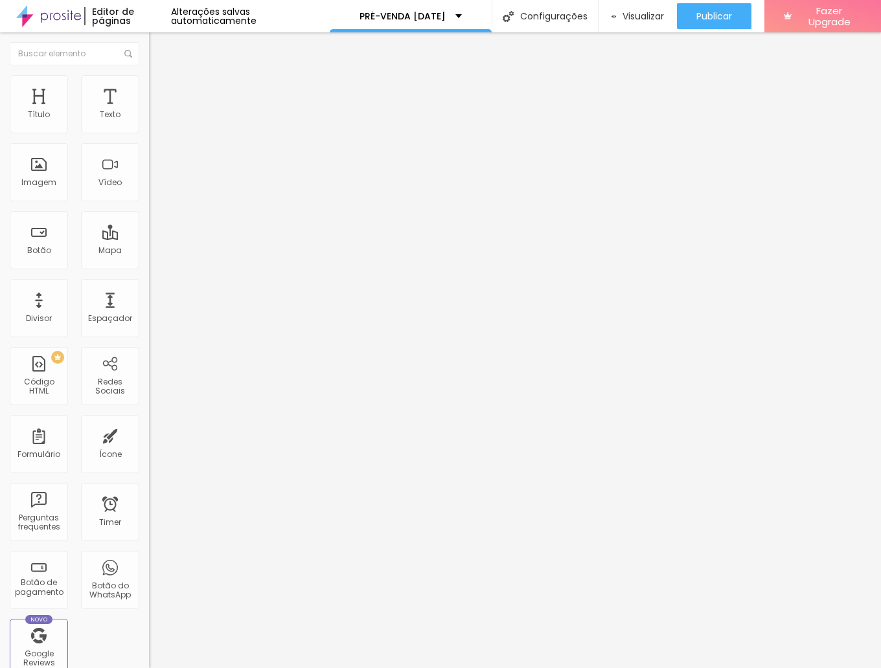
type input "30"
type input "35"
type input "40"
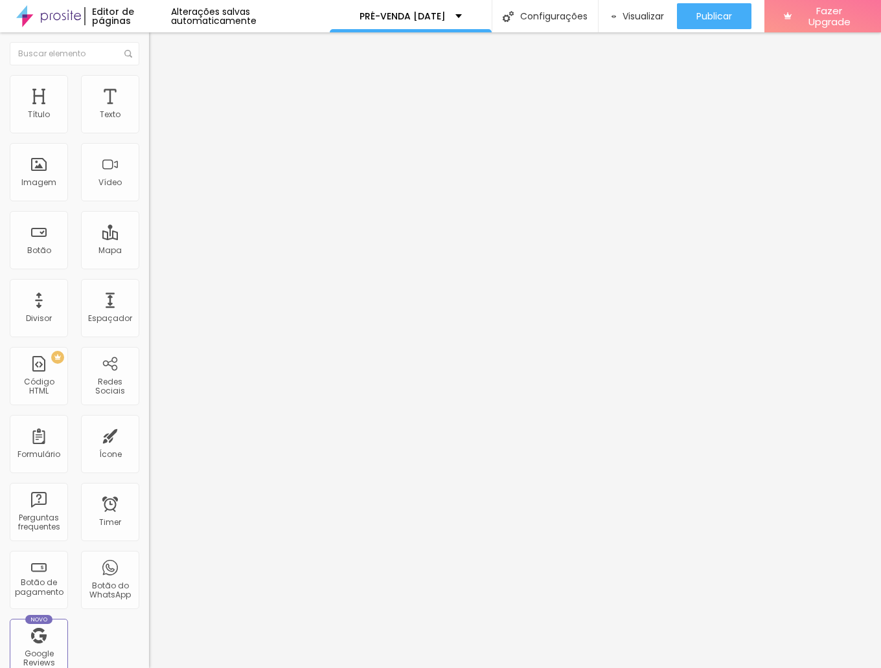
type input "40"
type input "50"
type input "65"
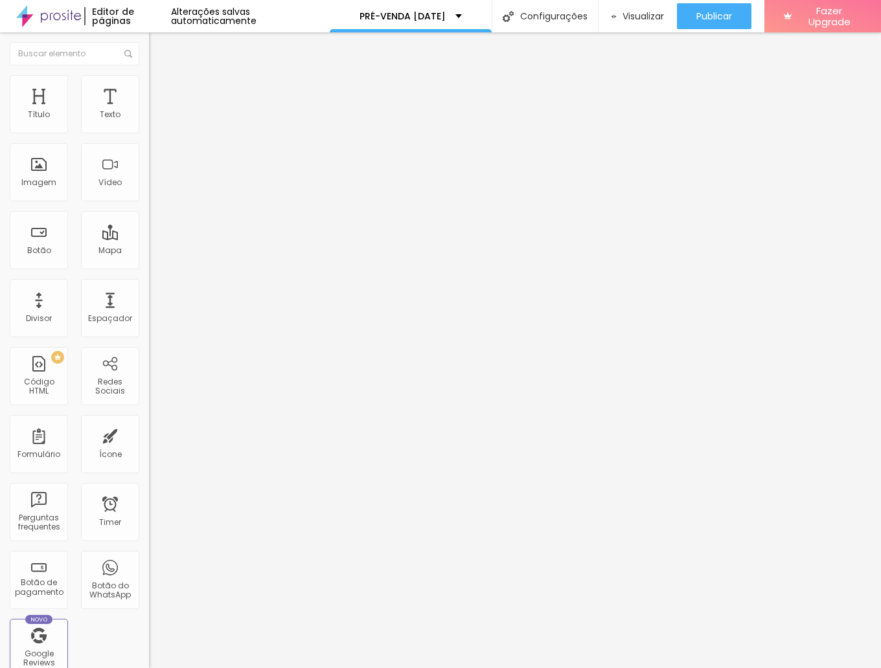
type input "85"
type input "100"
type input "95"
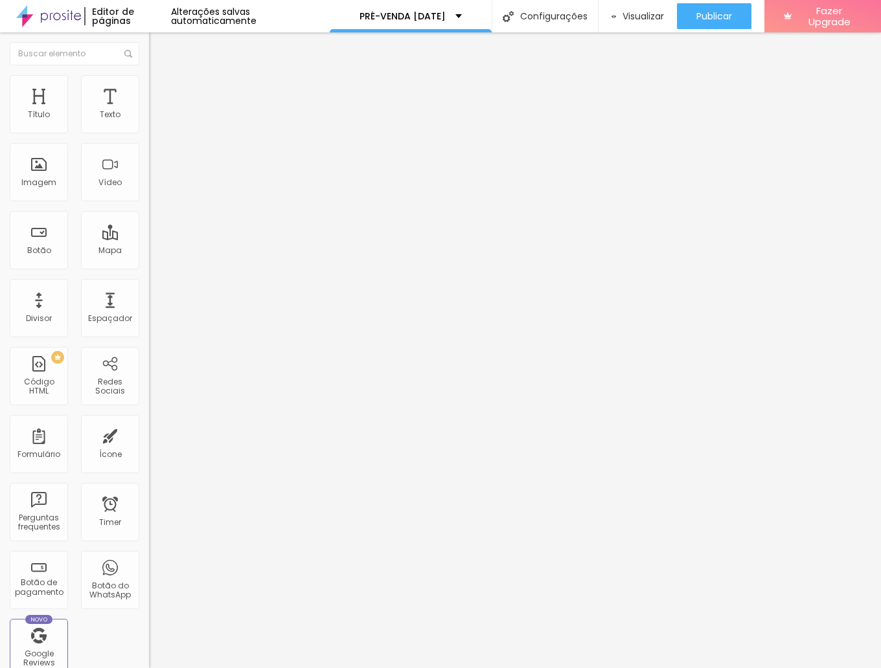
type input "95"
type input "90"
type input "65"
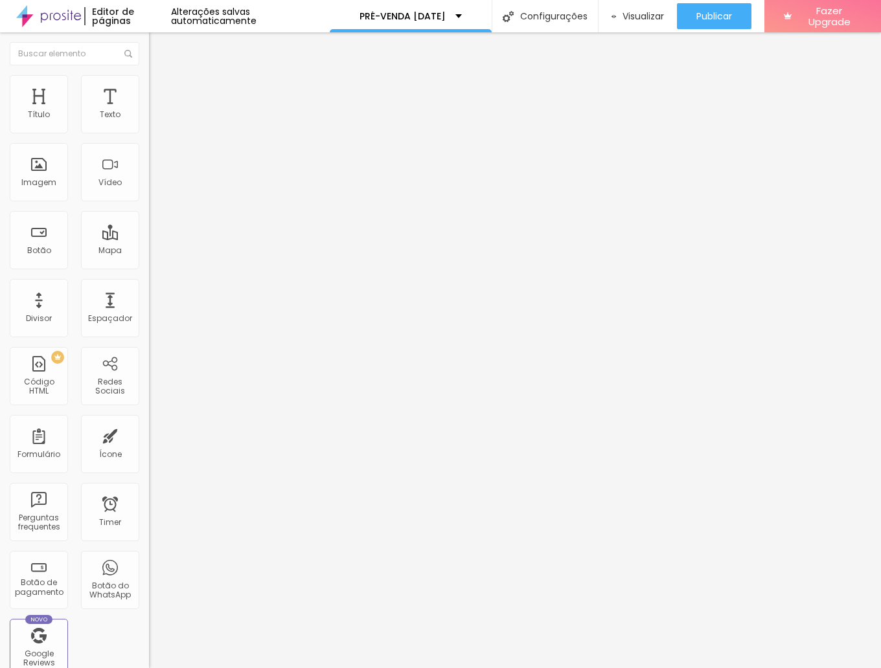
type input "50"
type input "35"
type input "30"
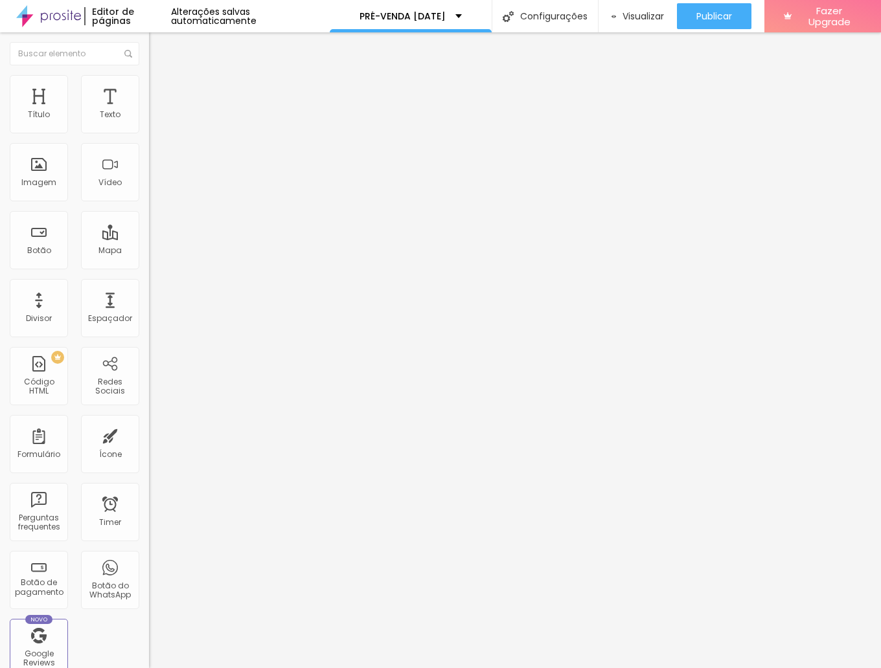
type input "30"
type input "25"
type input "20"
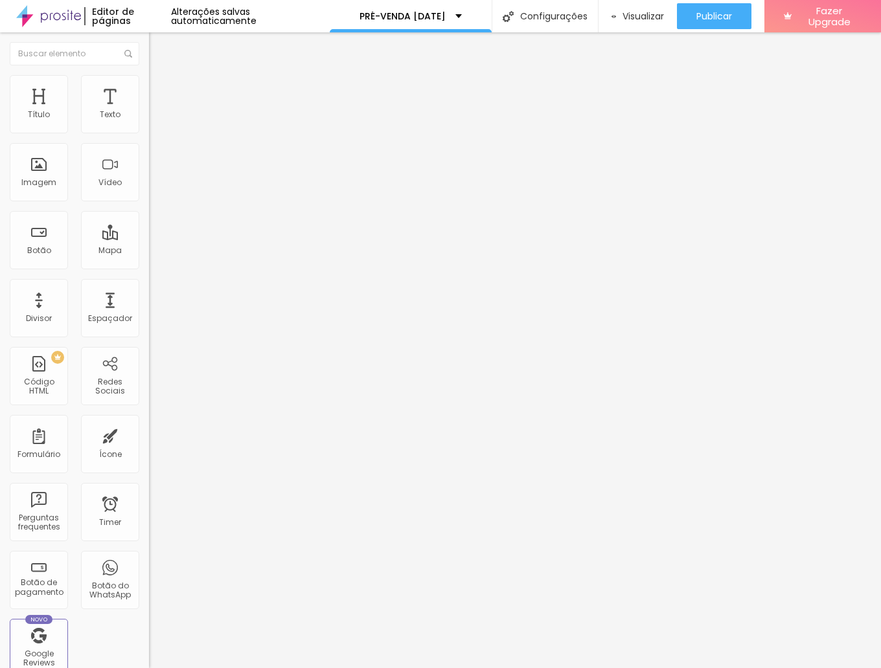
type input "15"
type input "10"
type input "15"
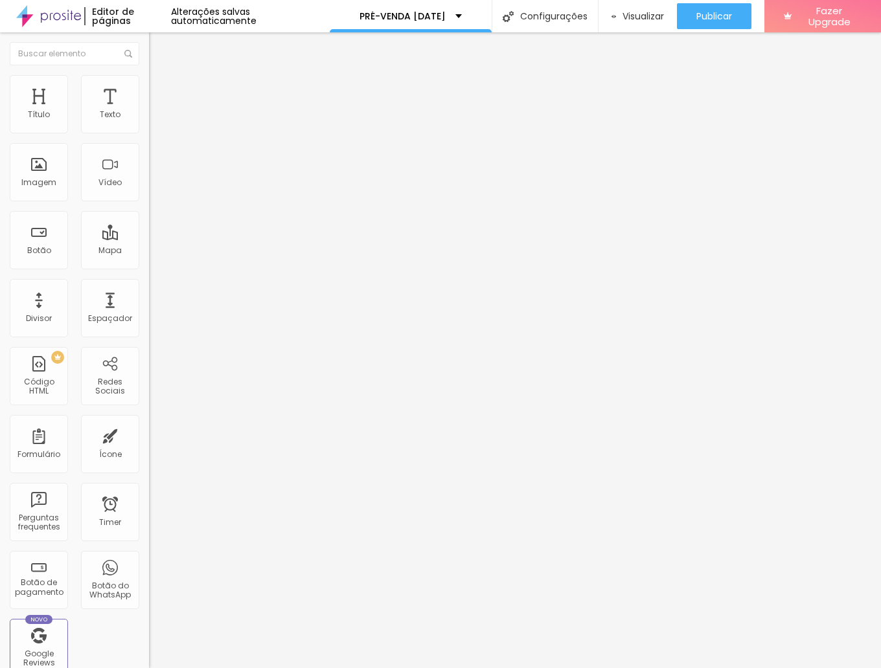
type input "15"
type input "20"
type input "25"
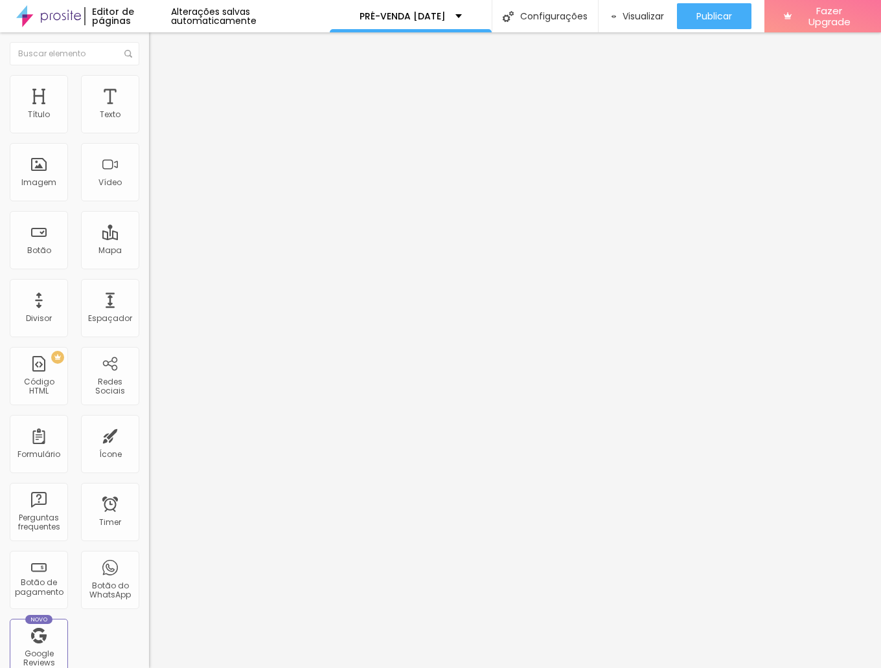
type input "30"
type input "35"
type input "40"
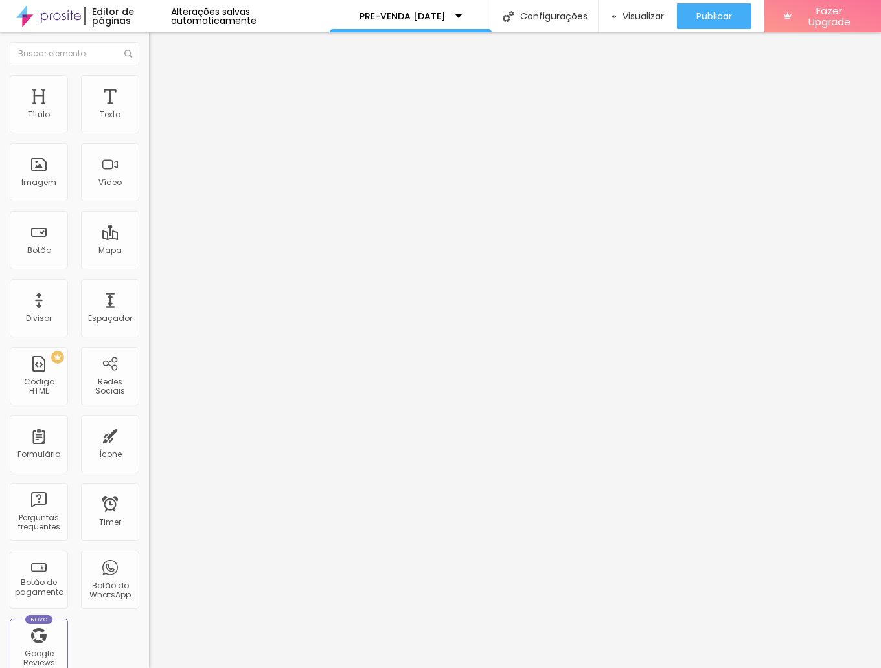
type input "40"
type input "45"
type input "50"
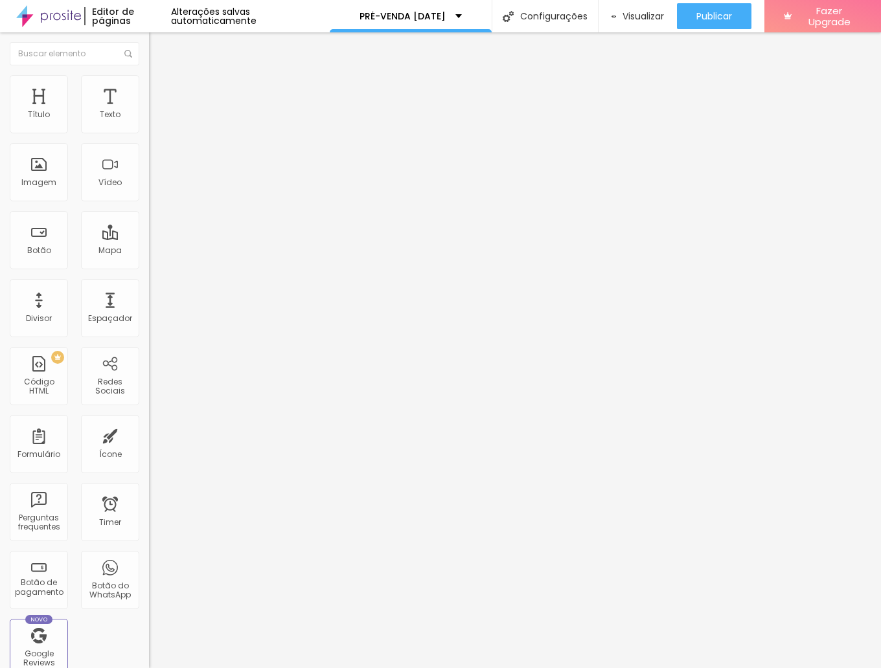
type input "55"
drag, startPoint x: 23, startPoint y: 141, endPoint x: 74, endPoint y: 139, distance: 51.9
type input "55"
click at [149, 133] on input "range" at bounding box center [191, 127] width 84 height 10
click at [161, 91] on span "Avançado" at bounding box center [182, 96] width 43 height 11
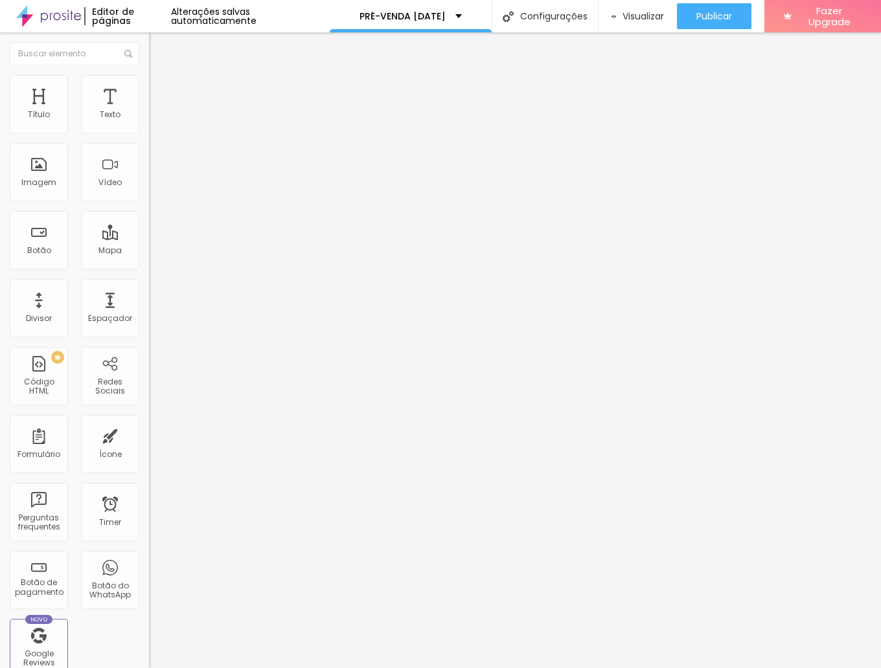
click at [149, 81] on li "Estilo" at bounding box center [223, 81] width 149 height 13
type input "60"
type input "70"
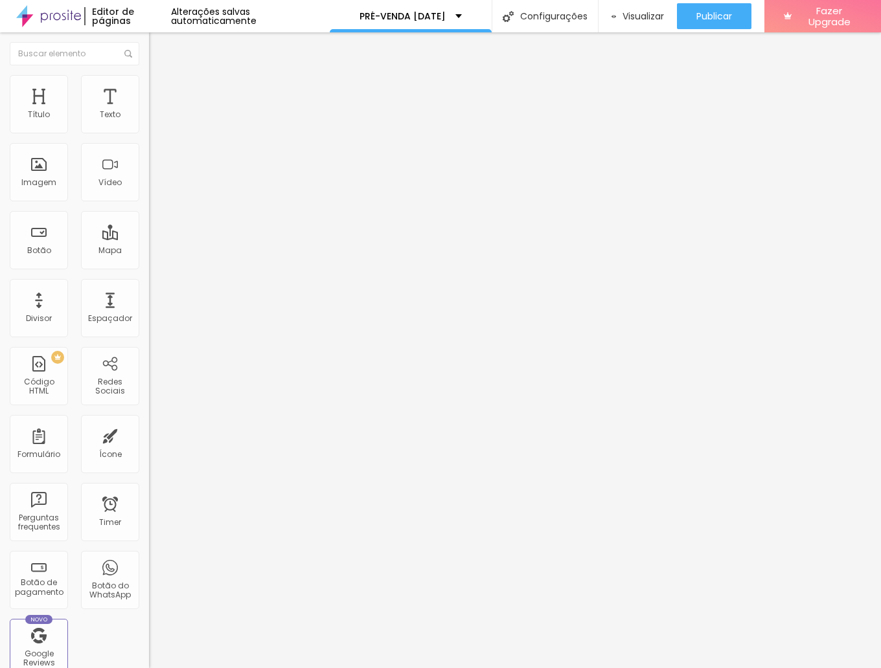
type input "80"
type input "100"
drag, startPoint x: 75, startPoint y: 141, endPoint x: 215, endPoint y: 140, distance: 139.9
type input "100"
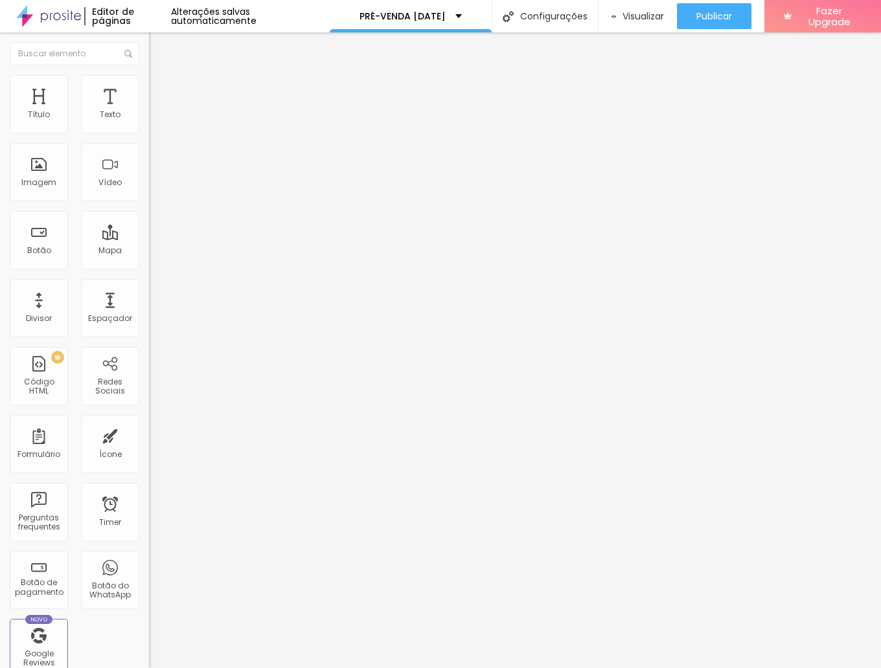
click at [215, 140] on div "Título Texto Imagem Vídeo Botão Mapa Divisor Espaçador PREMIUM Código HTML Rede…" at bounding box center [440, 350] width 881 height 636
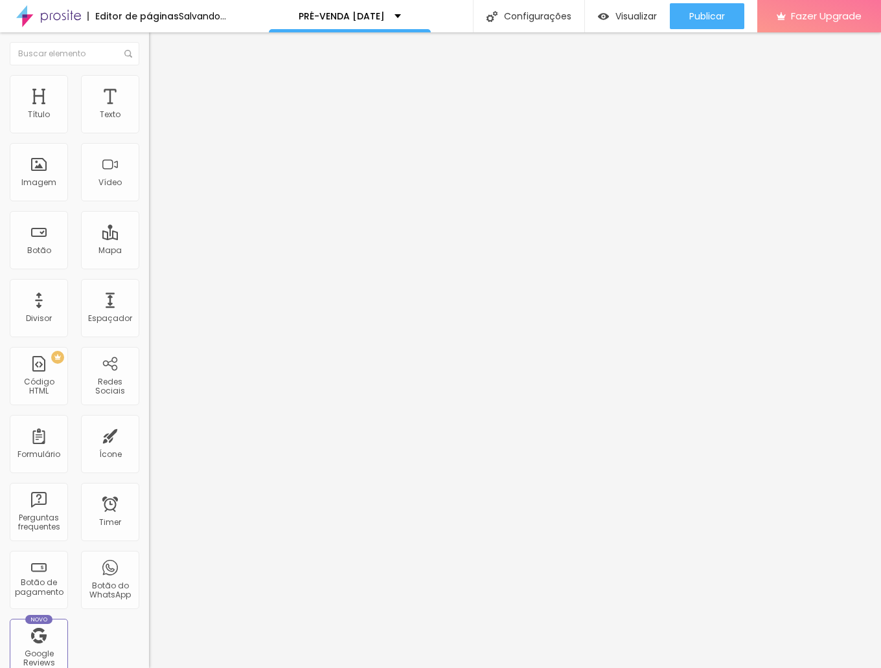
type input "1"
type input "12"
type input "68"
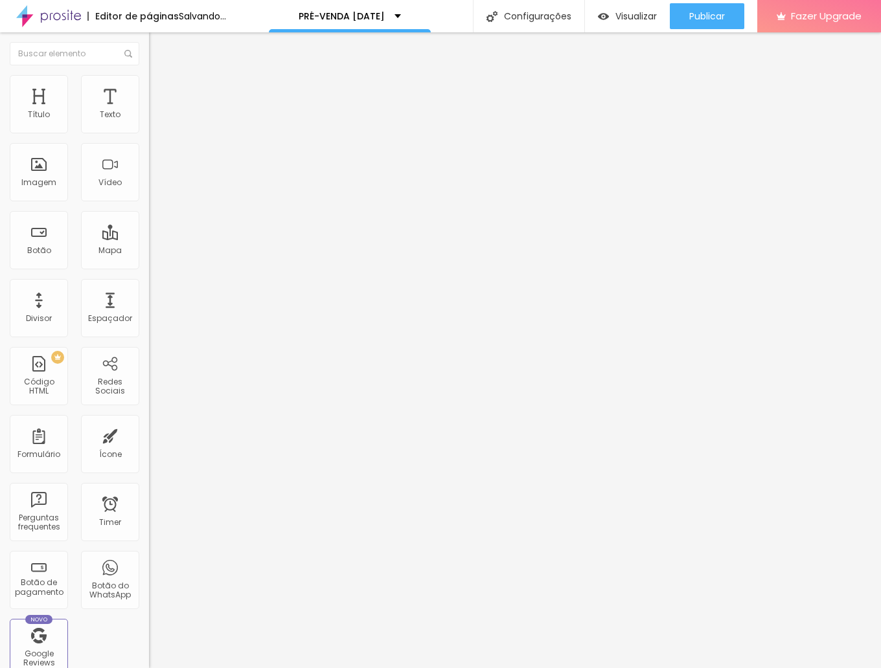
type input "68"
type input "141"
type input "195"
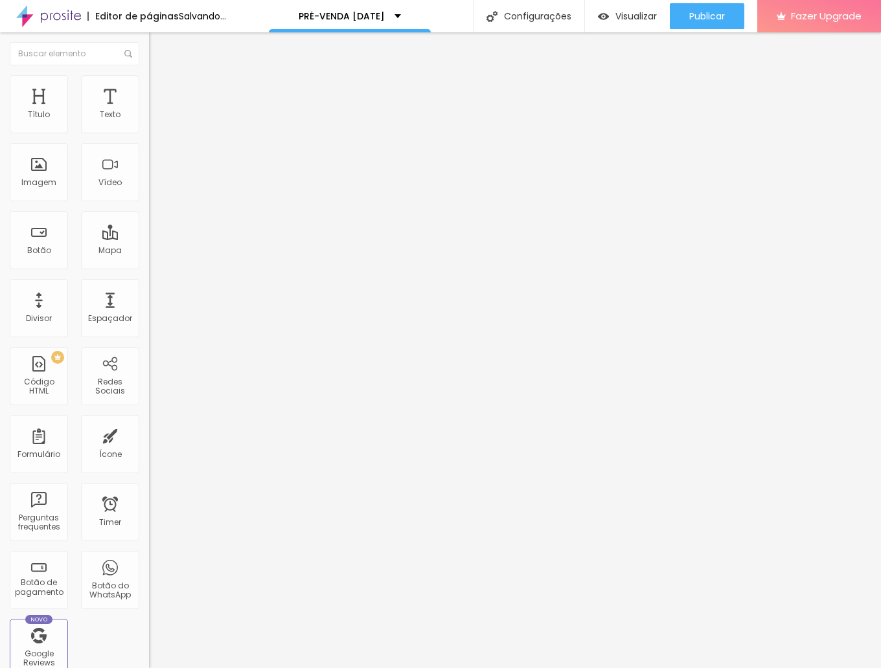
type input "200"
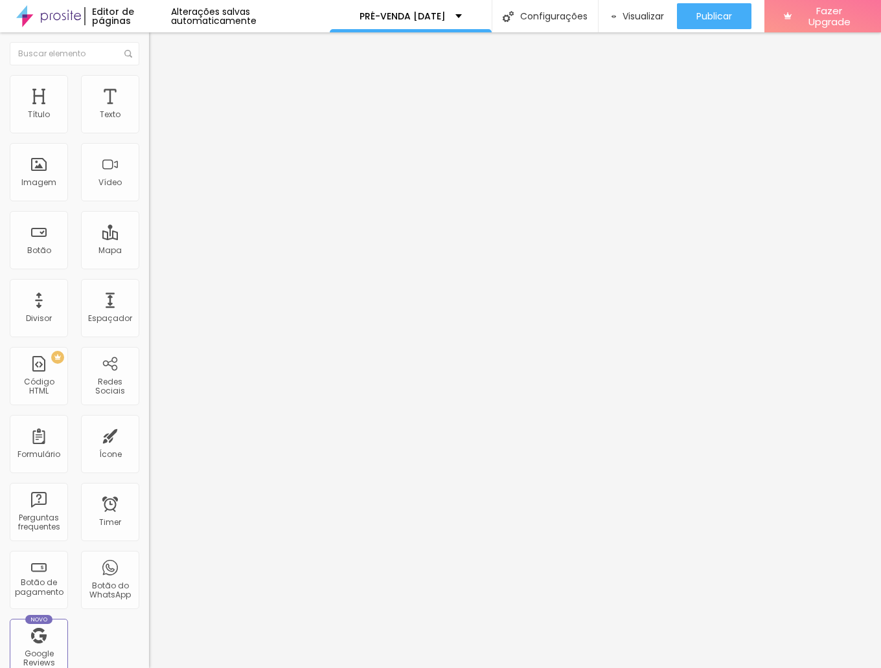
drag, startPoint x: 27, startPoint y: 168, endPoint x: 199, endPoint y: 173, distance: 173.0
type input "200"
click at [199, 173] on div "Título Texto Imagem Vídeo Botão Mapa Divisor Espaçador PREMIUM Código HTML Rede…" at bounding box center [440, 350] width 881 height 636
type input "50"
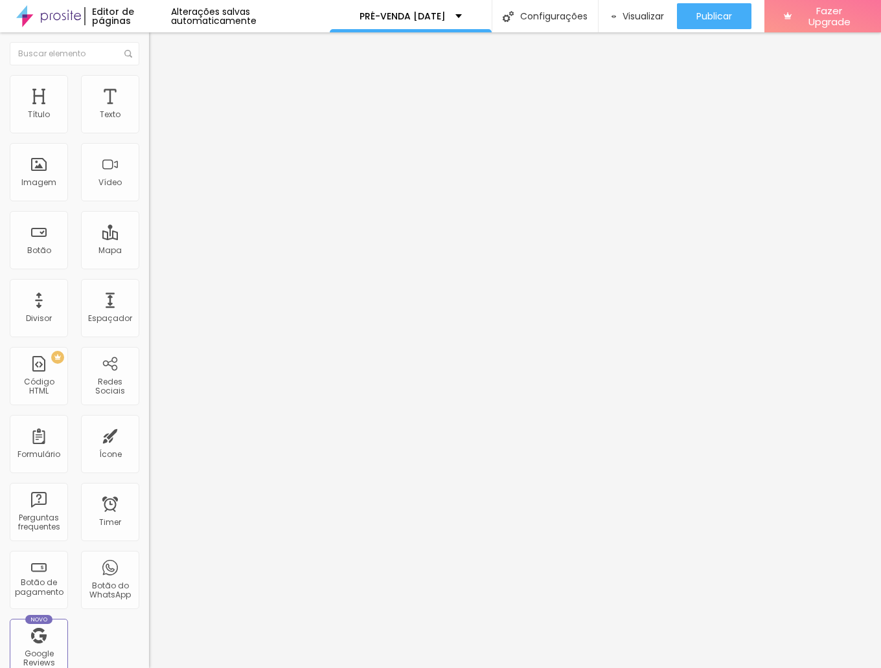
click at [149, 133] on input "range" at bounding box center [191, 127] width 84 height 10
type input "45"
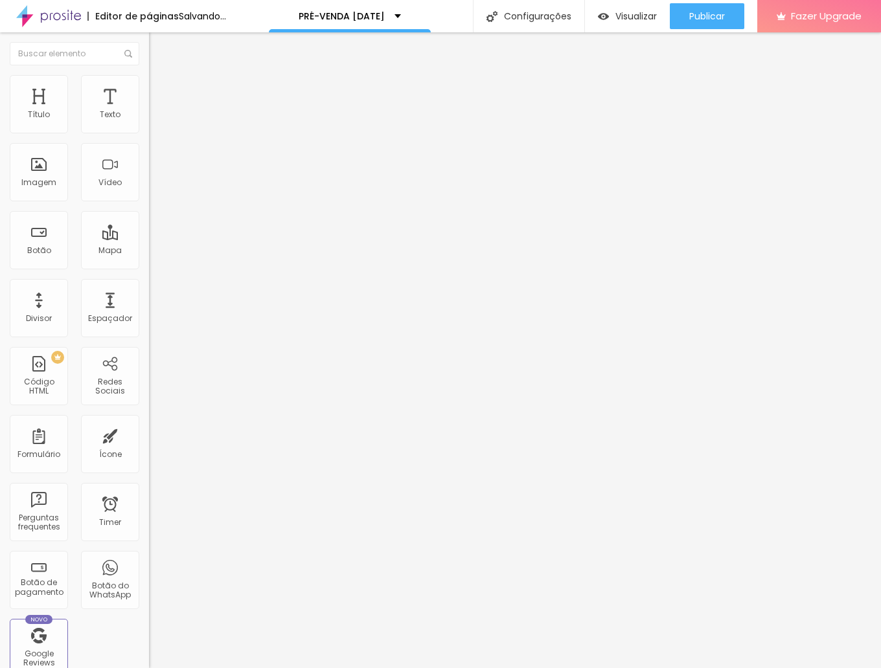
type input "25"
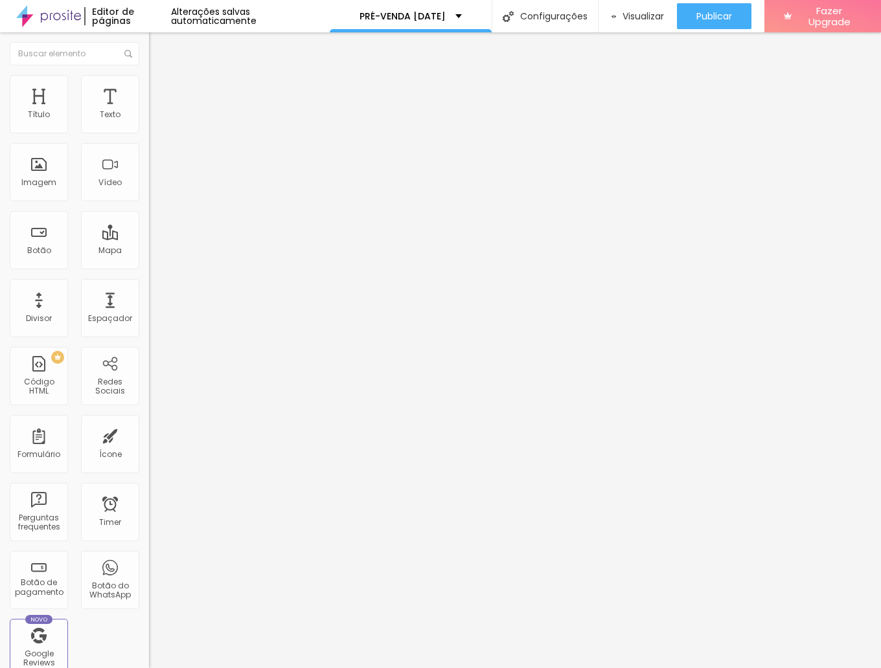
drag, startPoint x: 69, startPoint y: 142, endPoint x: 34, endPoint y: 137, distance: 35.3
type input "25"
click at [149, 133] on input "range" at bounding box center [191, 127] width 84 height 10
click at [149, 83] on li "Estilo" at bounding box center [223, 81] width 149 height 13
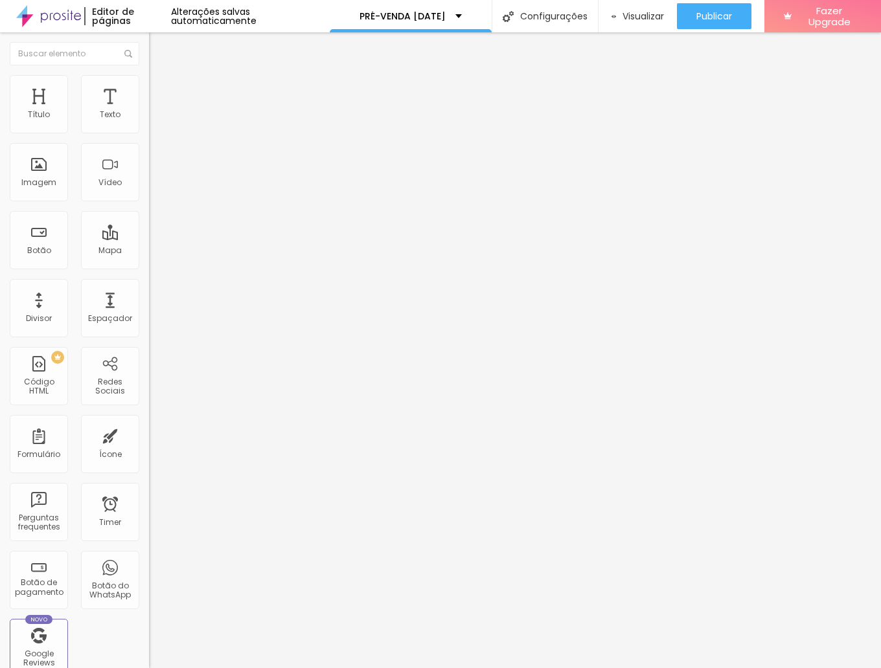
click at [154, 350] on icon "button" at bounding box center [158, 354] width 8 height 8
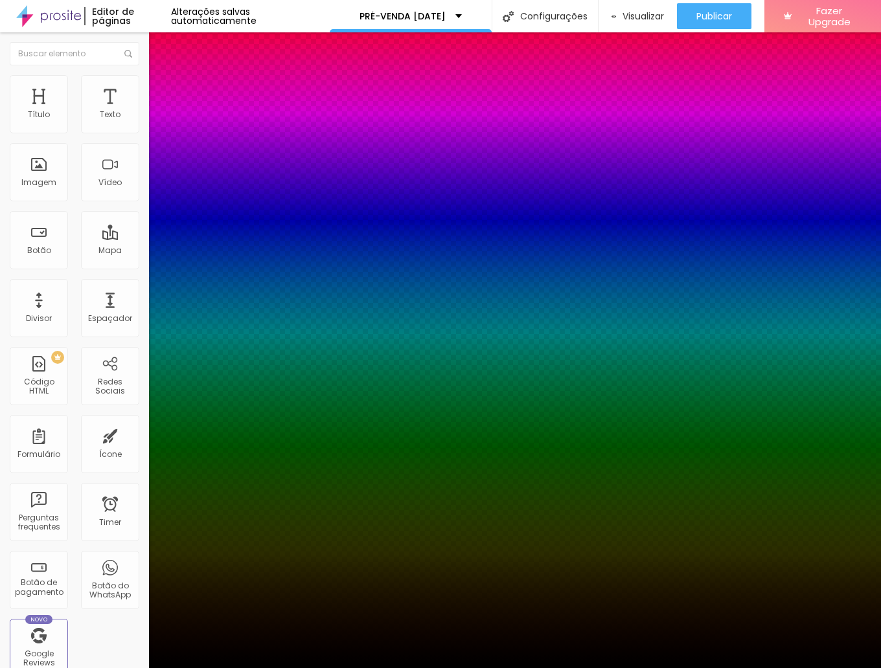
type input "9"
type input "11"
type input "6"
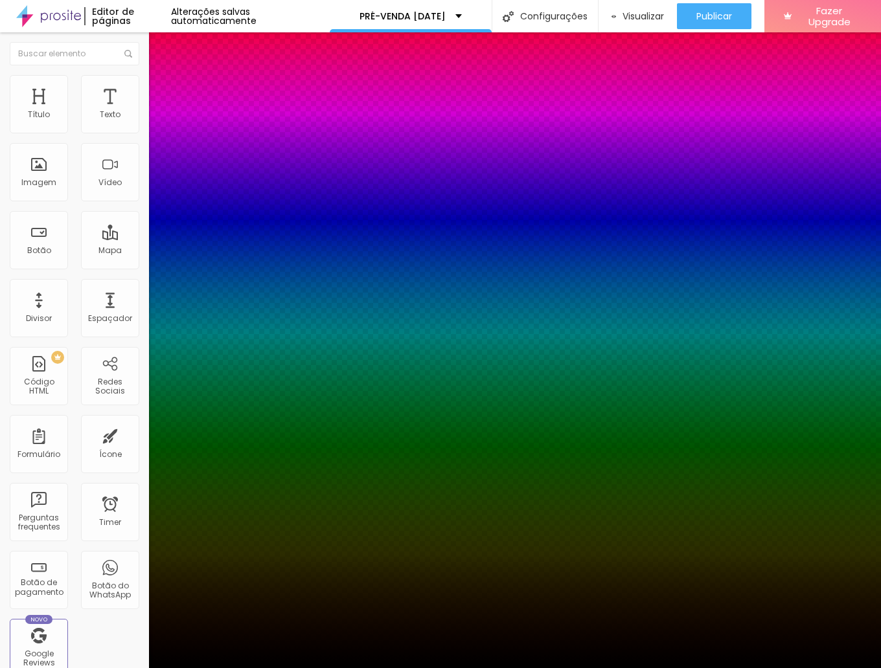
type input "8"
type input "10"
type input "12"
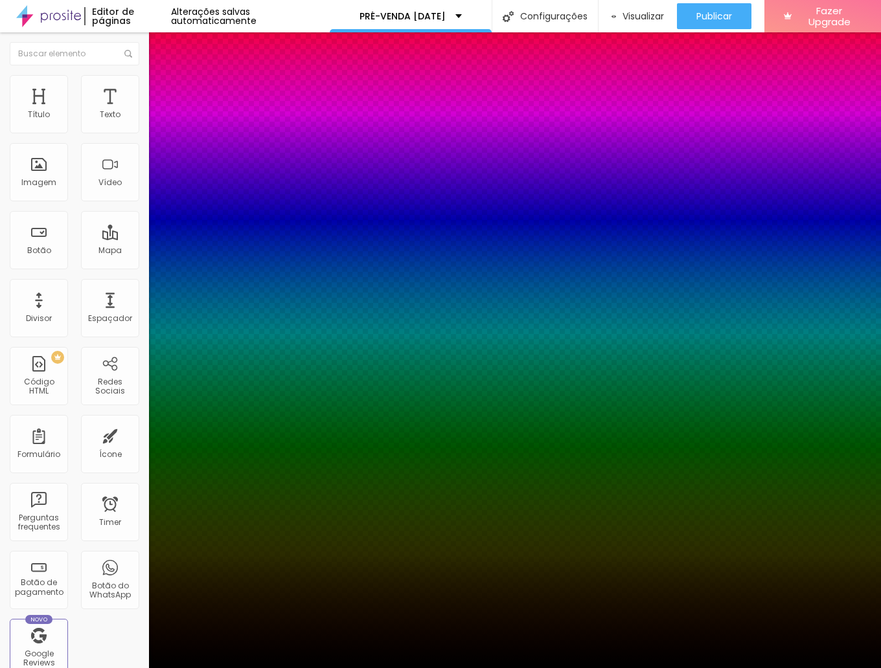
type input "12"
type input "14"
type input "23"
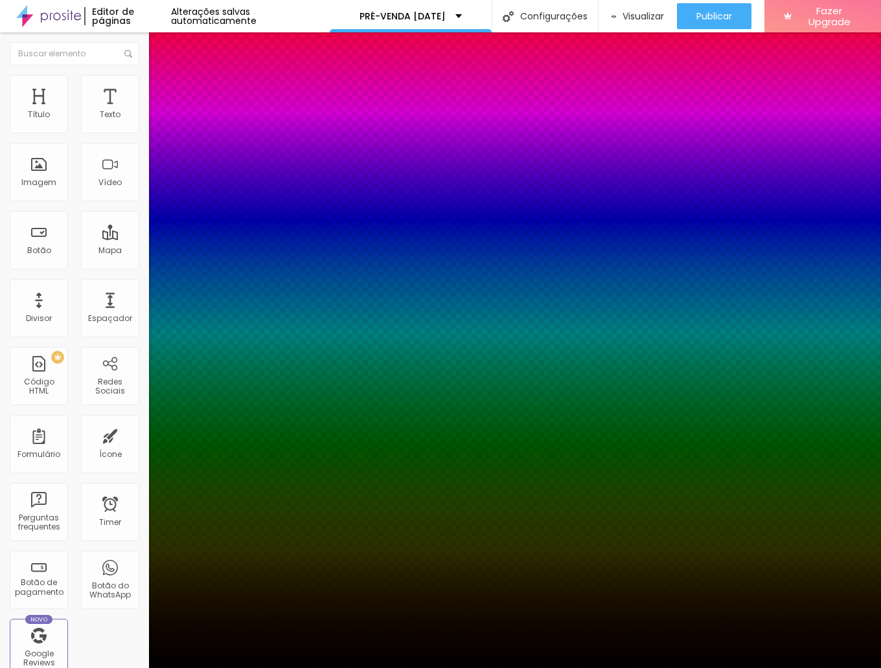
type input "28"
type input "30"
type input "32"
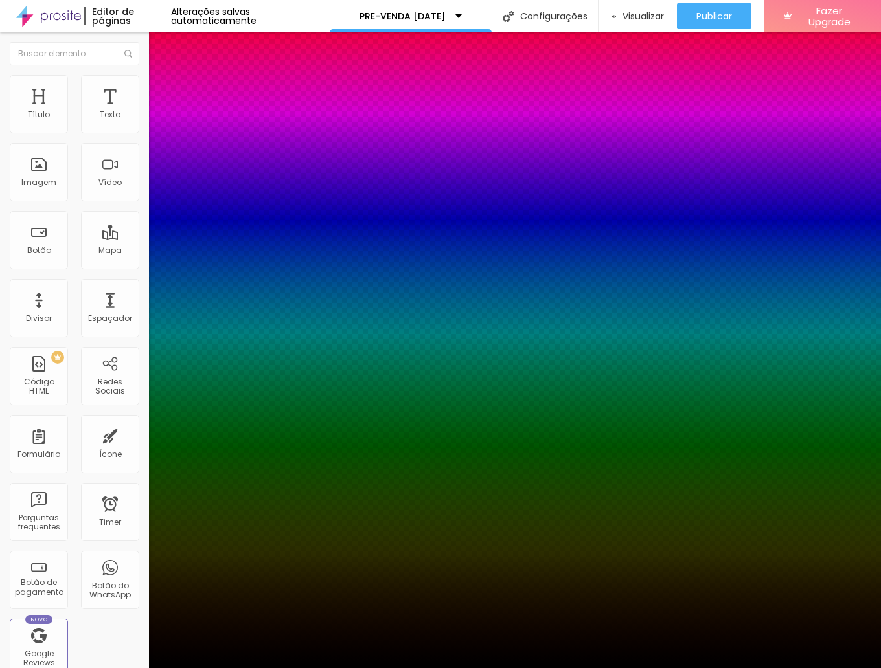
type input "32"
type input "34"
type input "32"
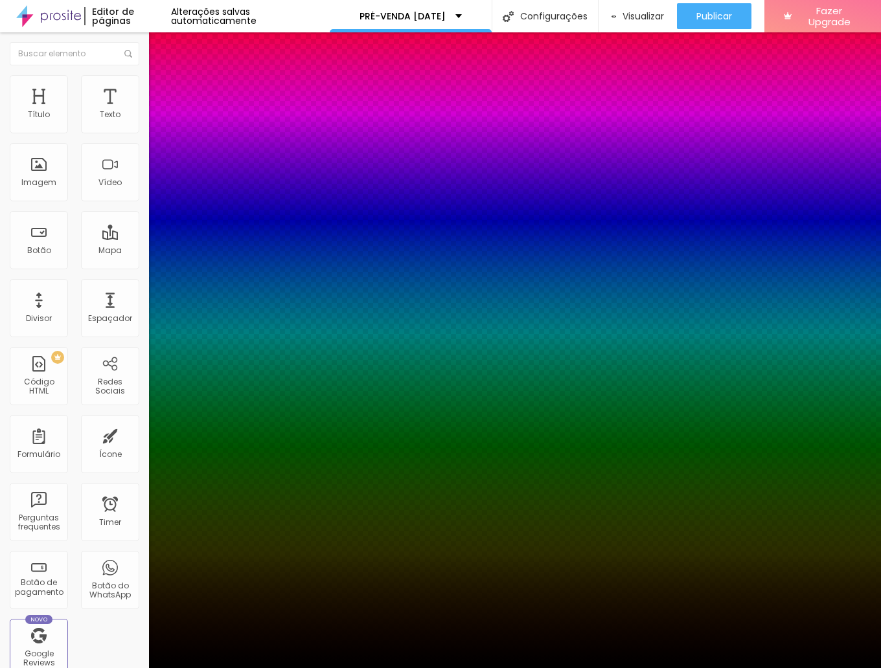
type input "30"
click at [222, 378] on div at bounding box center [440, 334] width 881 height 668
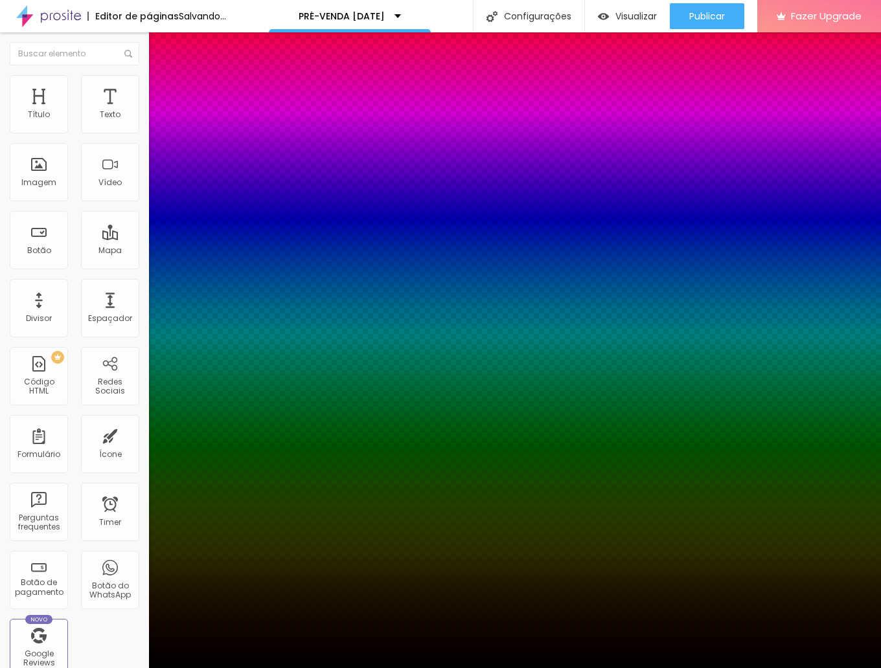
click at [224, 383] on div at bounding box center [440, 334] width 881 height 668
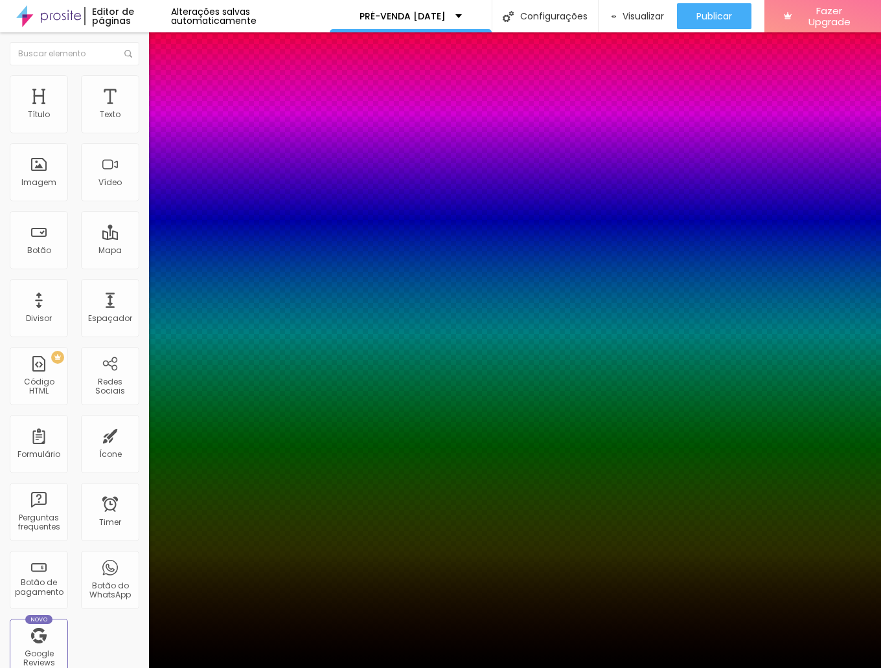
click at [179, 361] on div at bounding box center [440, 334] width 881 height 668
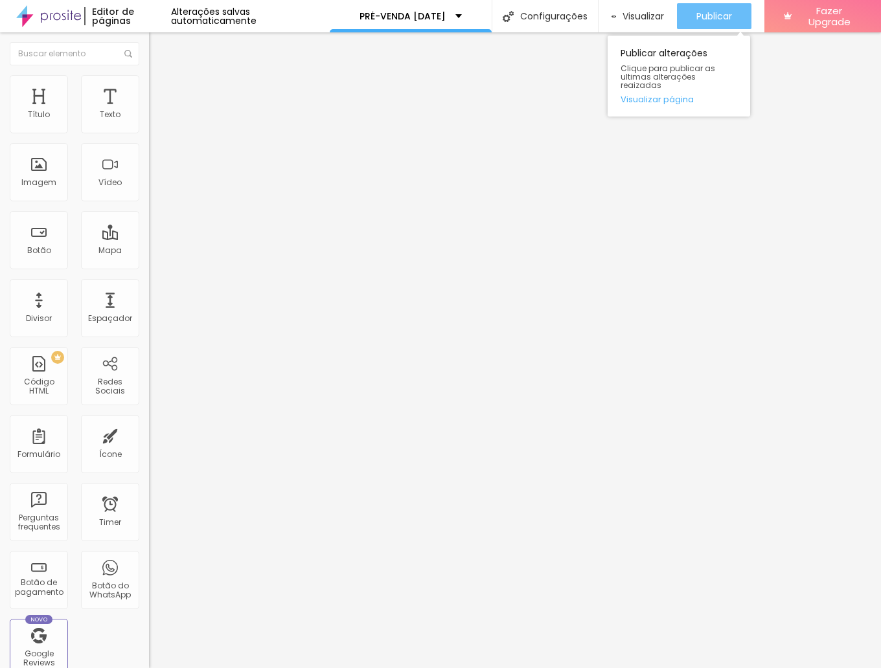
click at [696, 23] on div "Publicar" at bounding box center [714, 16] width 36 height 26
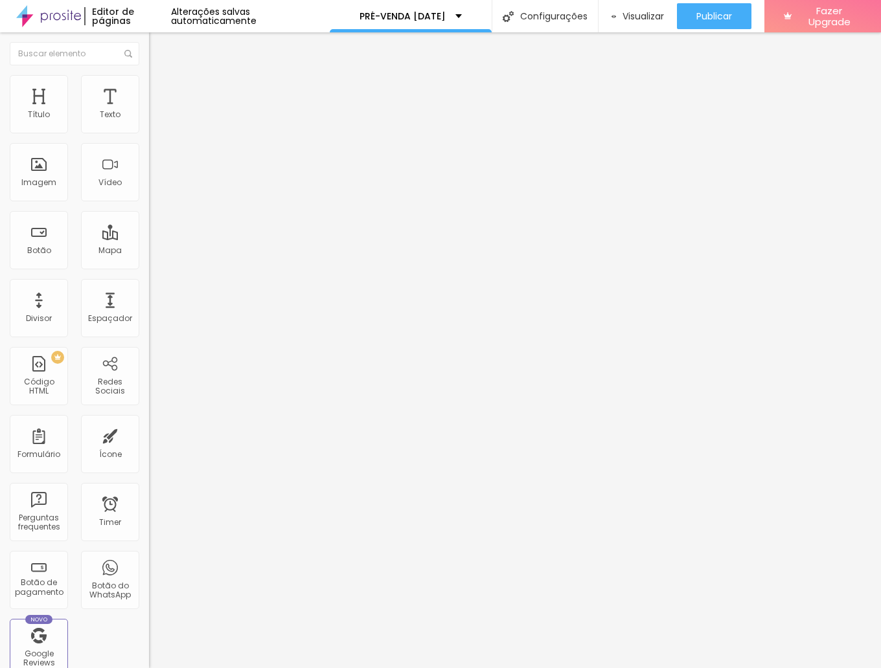
click at [149, 411] on input "AINDA TENHO DÚVIDAS" at bounding box center [226, 417] width 155 height 13
type input "AINDA TENHO DÚVIDAS SOBRE AS SESSÕES"
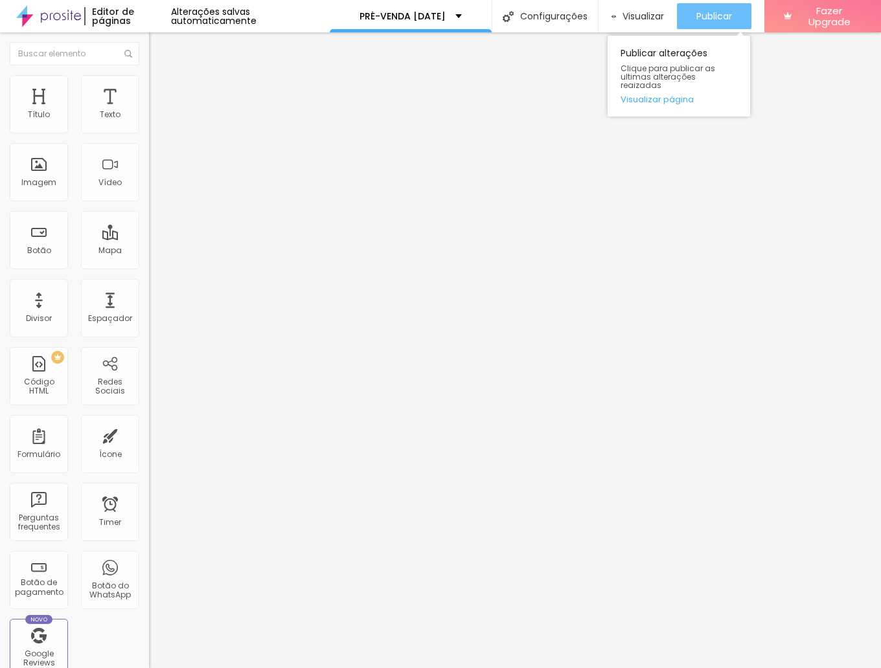
click at [711, 17] on span "Publicar" at bounding box center [714, 16] width 36 height 10
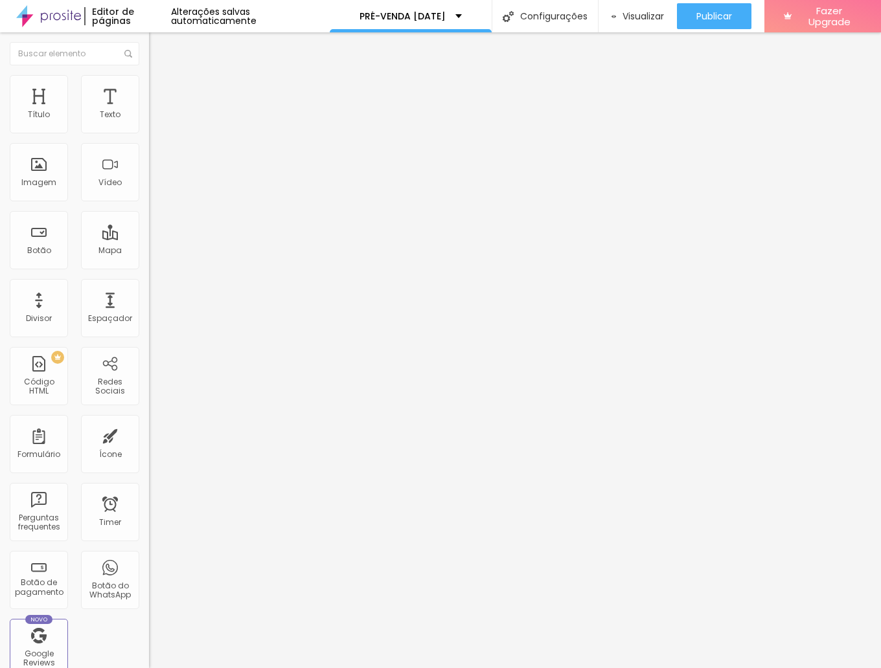
click at [149, 111] on span "Trocar imagem" at bounding box center [184, 105] width 71 height 11
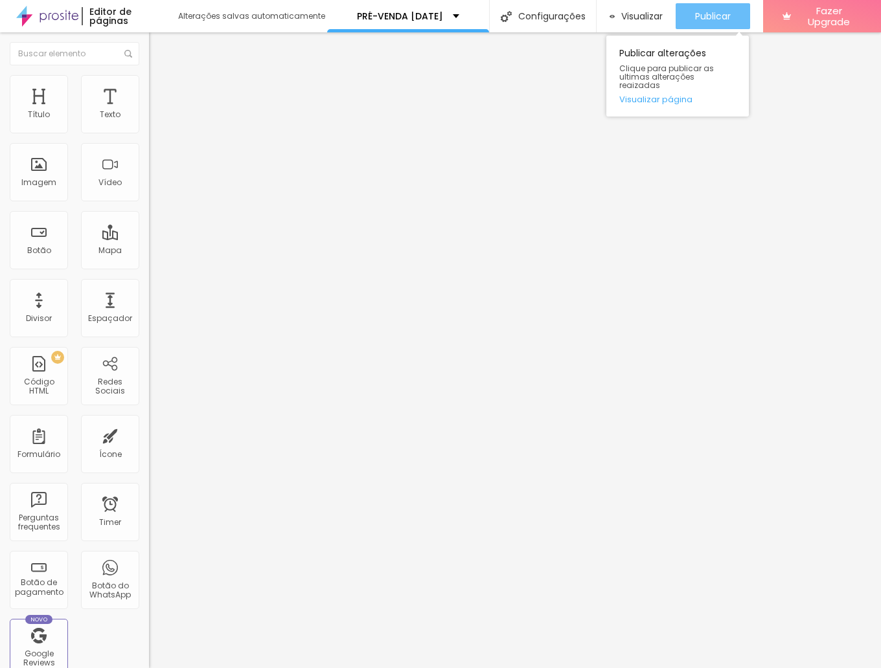
click at [720, 14] on span "Publicar" at bounding box center [713, 16] width 36 height 10
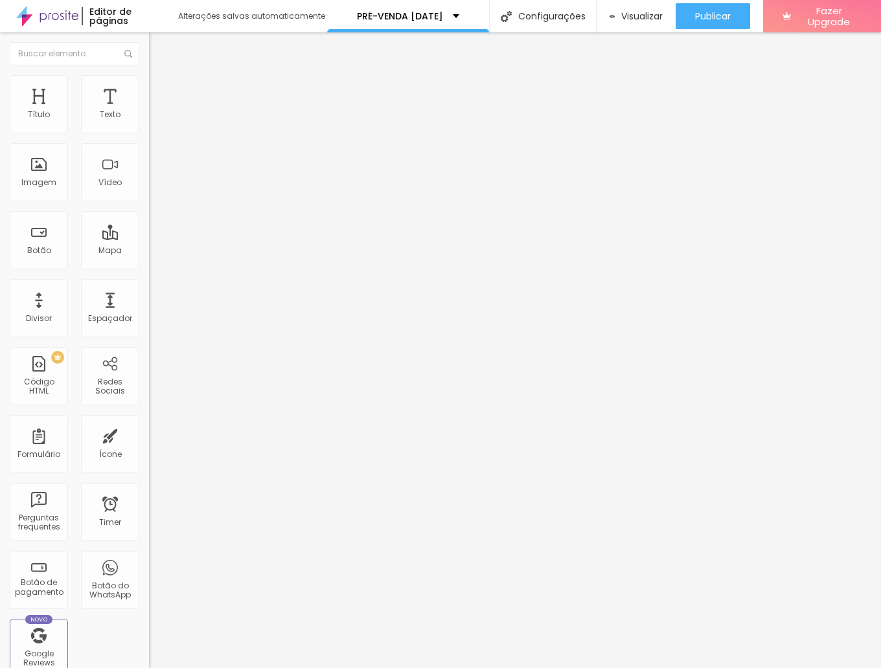
click at [149, 283] on div at bounding box center [223, 283] width 149 height 0
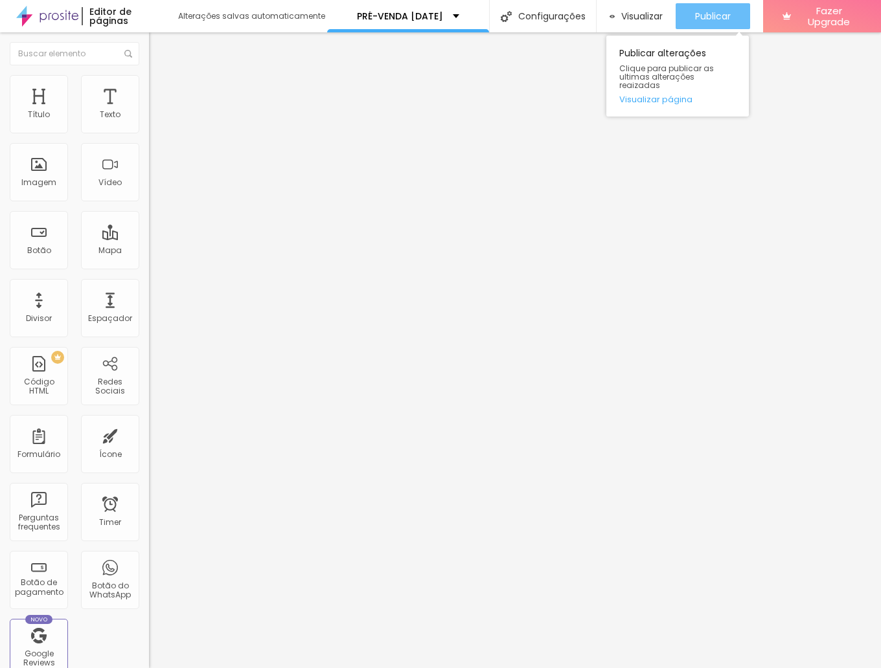
click at [697, 21] on span "Publicar" at bounding box center [713, 16] width 36 height 10
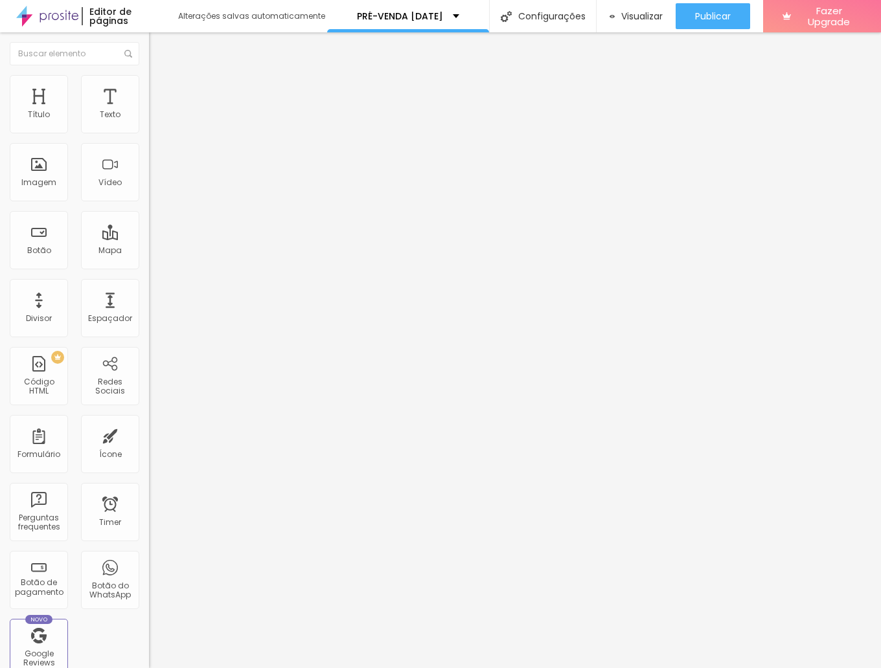
drag, startPoint x: 51, startPoint y: 146, endPoint x: 63, endPoint y: 149, distance: 11.9
click at [149, 122] on input "INVESTIMENTO: PACOTES DE [DATE]" at bounding box center [226, 115] width 155 height 13
drag, startPoint x: 69, startPoint y: 146, endPoint x: 20, endPoint y: 148, distance: 49.3
click at [149, 122] on input "INVESTIMENTO: PACOTES DE [DATE]" at bounding box center [226, 115] width 155 height 13
type input "Investimento: PACOTES DE [DATE]"
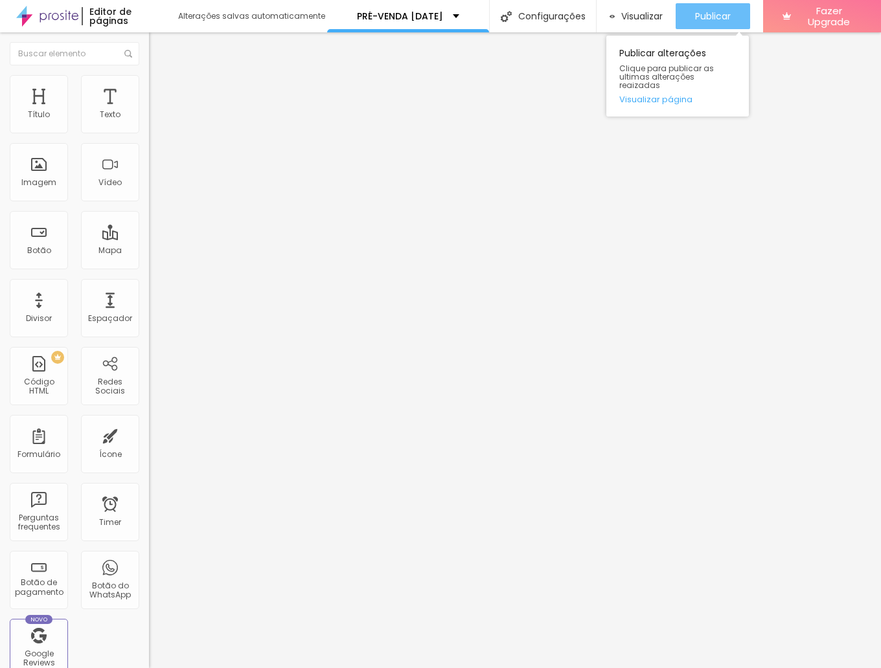
click at [718, 16] on span "Publicar" at bounding box center [713, 16] width 36 height 10
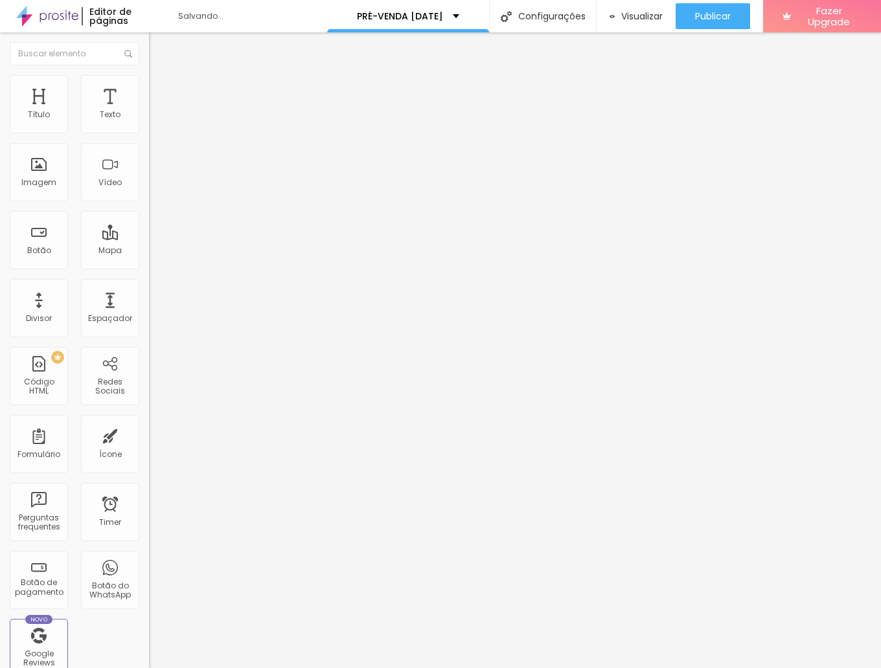
click at [149, 75] on img at bounding box center [155, 81] width 12 height 12
type input "35"
type input "30"
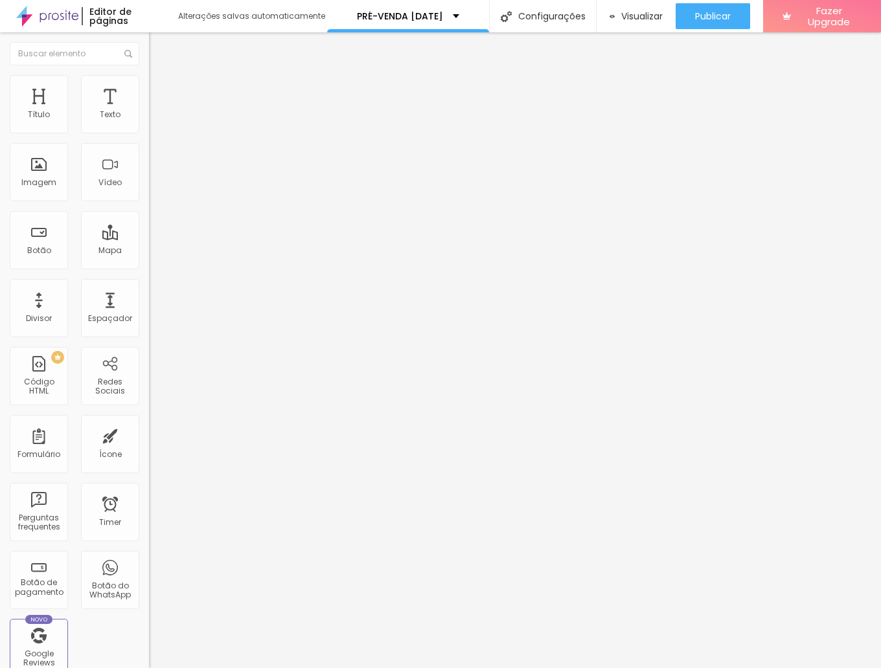
type input "25"
type input "20"
drag, startPoint x: 48, startPoint y: 144, endPoint x: 25, endPoint y: 141, distance: 22.9
type input "20"
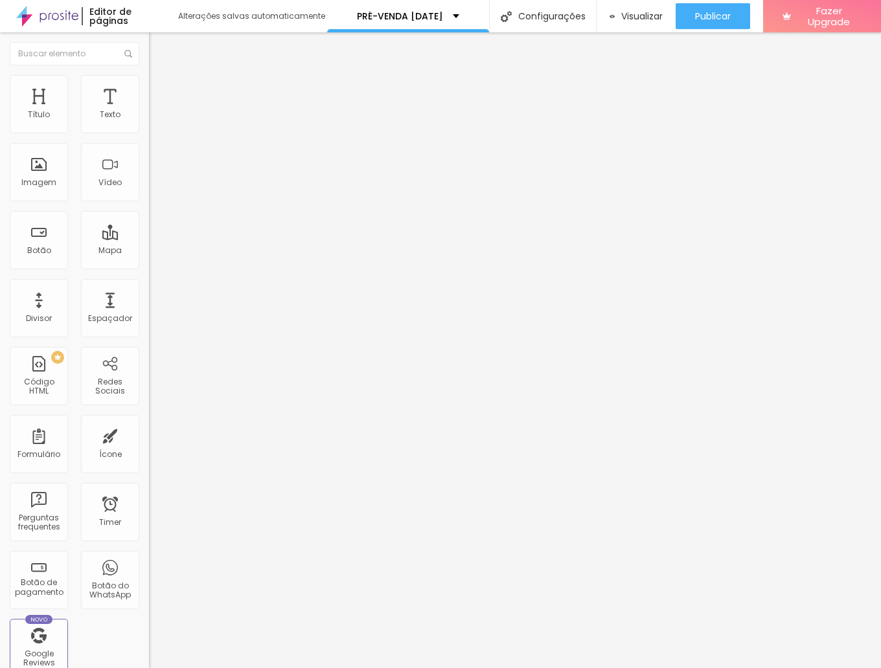
click at [149, 133] on input "range" at bounding box center [191, 127] width 84 height 10
click at [159, 49] on div "Editar Imagem" at bounding box center [202, 47] width 87 height 10
click at [149, 75] on img at bounding box center [155, 81] width 12 height 12
type input "25"
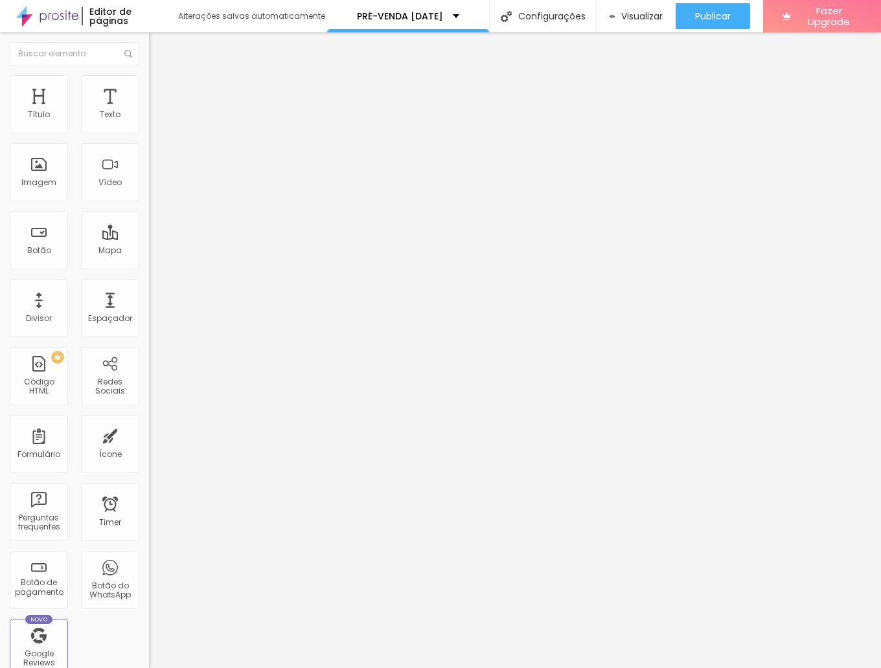
type input "40"
type input "55"
type input "75"
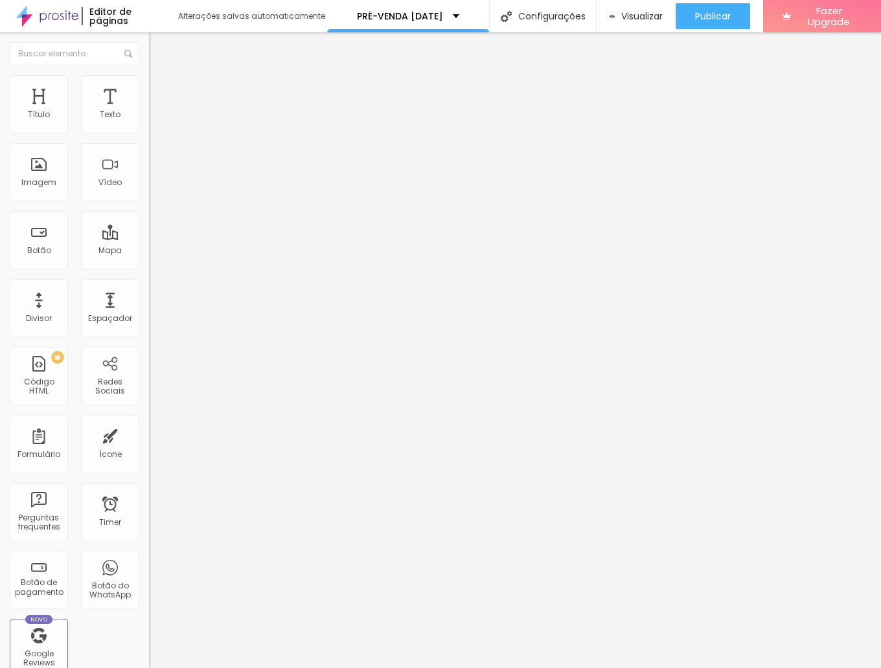
type input "75"
type input "90"
type input "95"
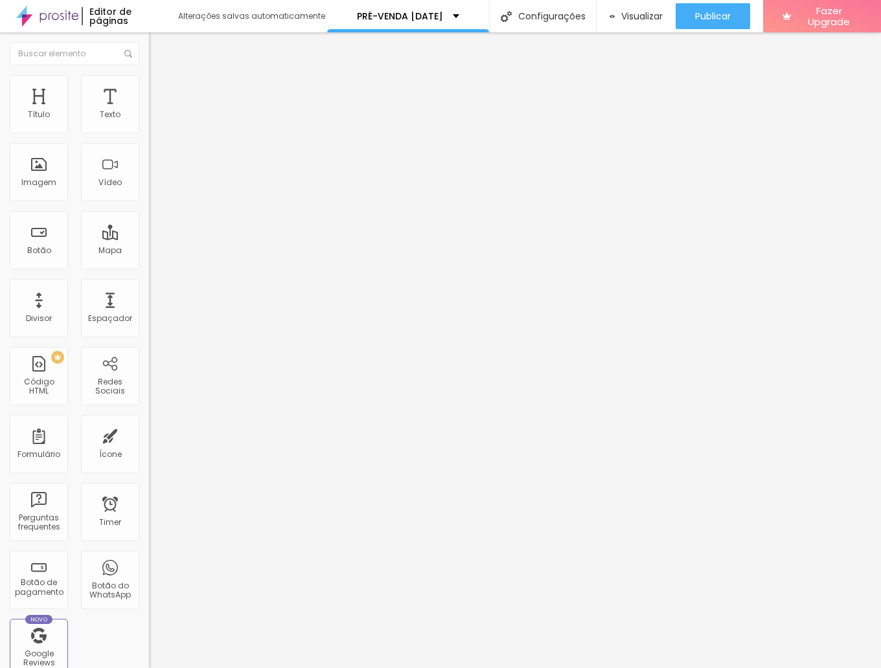
type input "100"
type input "90"
type input "85"
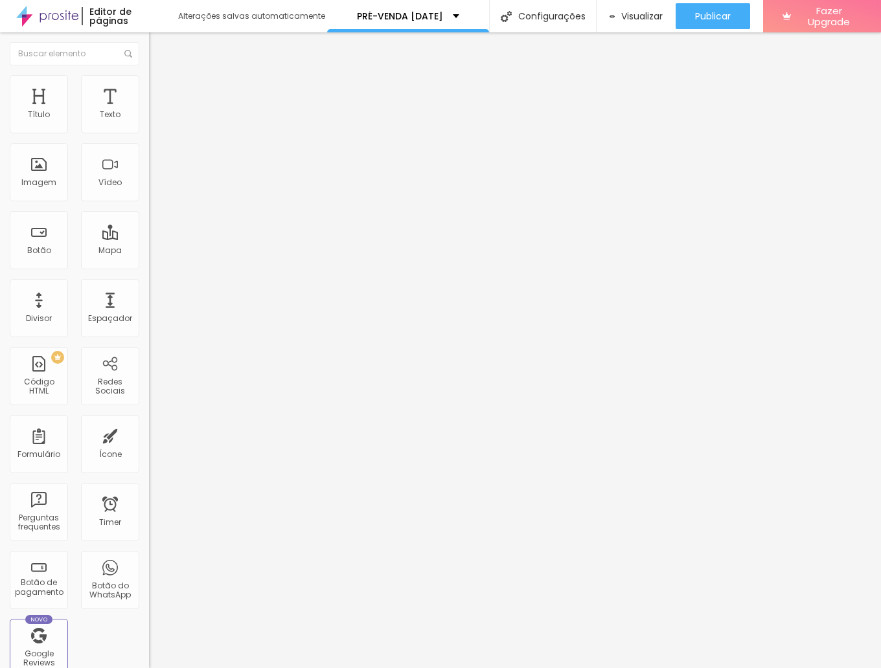
type input "85"
type input "65"
type input "50"
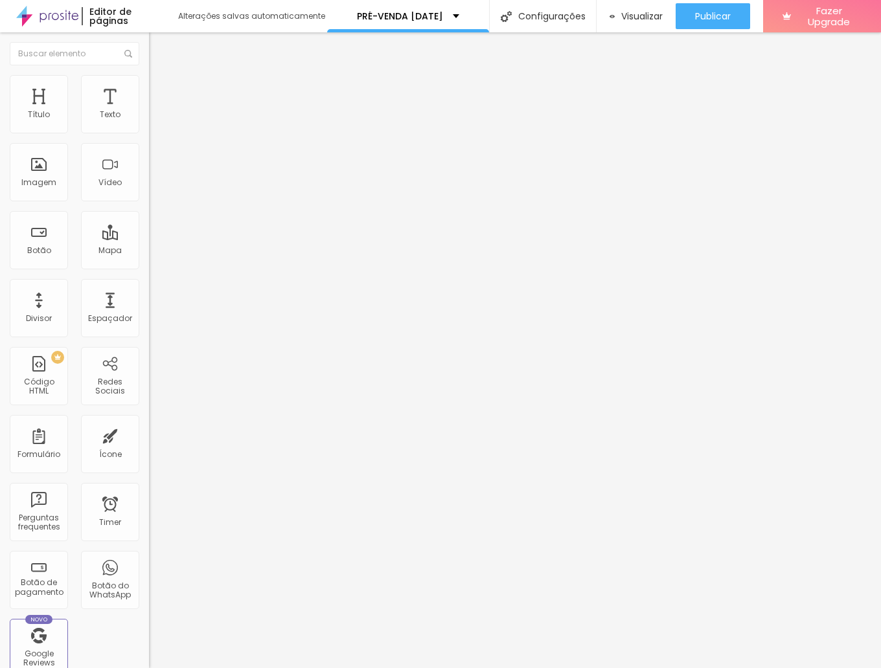
type input "40"
type input "35"
drag, startPoint x: 24, startPoint y: 139, endPoint x: 46, endPoint y: 142, distance: 22.2
type input "35"
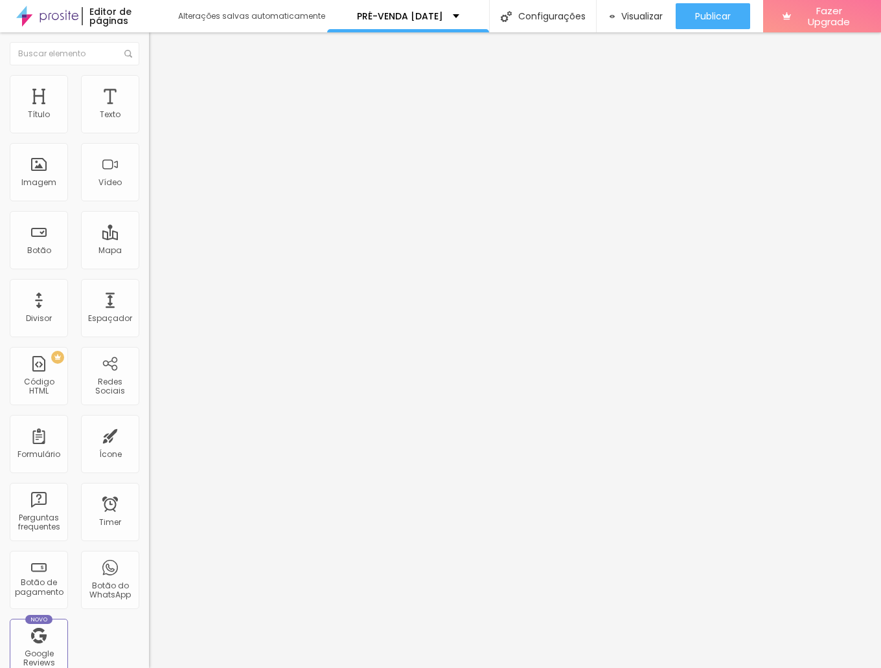
click at [149, 133] on input "range" at bounding box center [191, 127] width 84 height 10
click at [149, 77] on img at bounding box center [155, 81] width 12 height 12
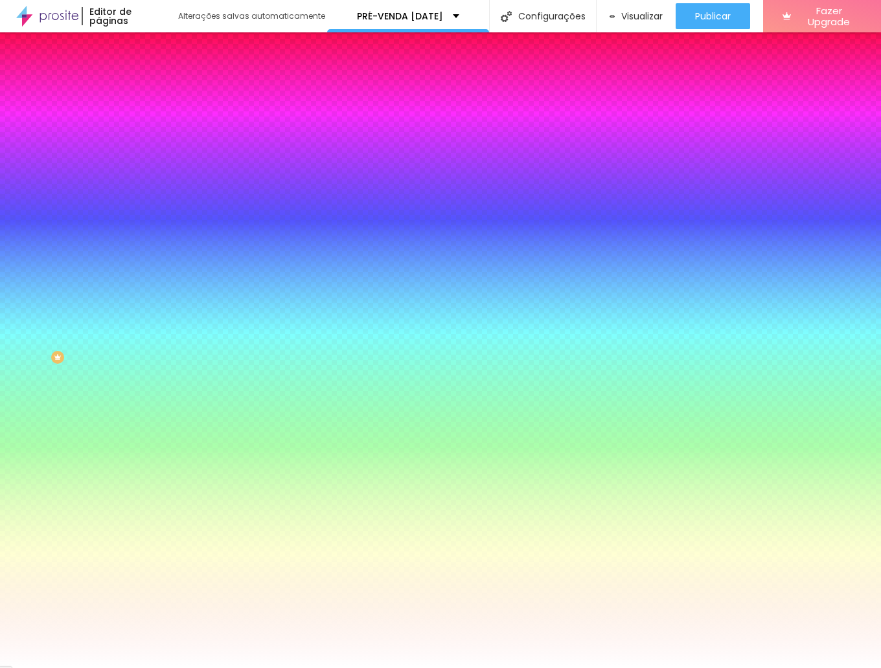
click at [149, 88] on li "Avançado" at bounding box center [223, 94] width 149 height 13
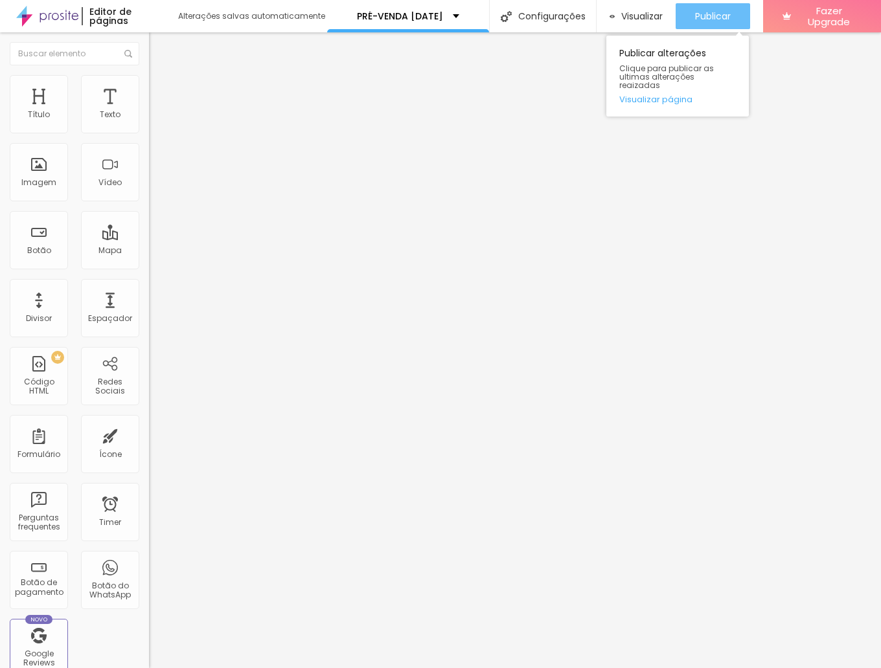
click at [714, 11] on span "Publicar" at bounding box center [713, 16] width 36 height 10
